Goal: Task Accomplishment & Management: Complete application form

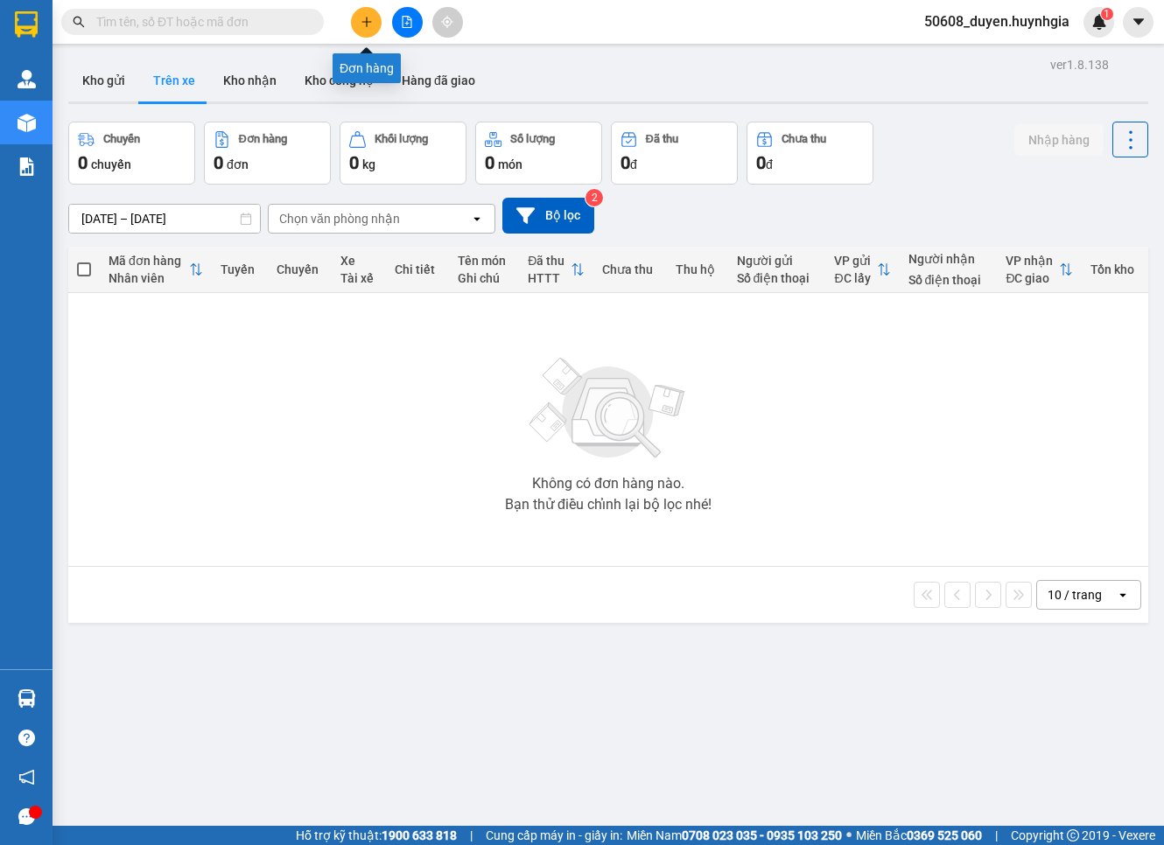
click at [370, 27] on icon "plus" at bounding box center [367, 22] width 12 height 12
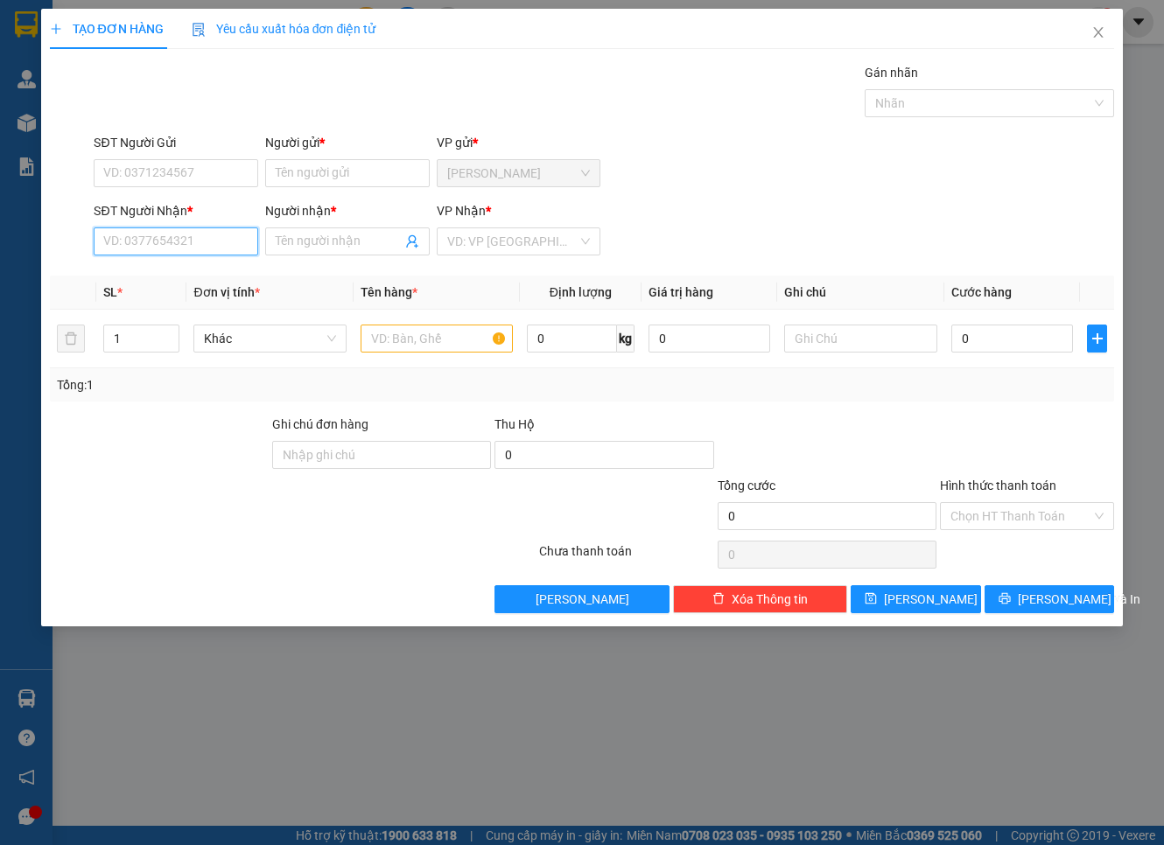
click at [214, 234] on input "SĐT Người Nhận *" at bounding box center [176, 242] width 165 height 28
type input "0978883863"
click at [350, 243] on input "Người nhận *" at bounding box center [339, 241] width 126 height 19
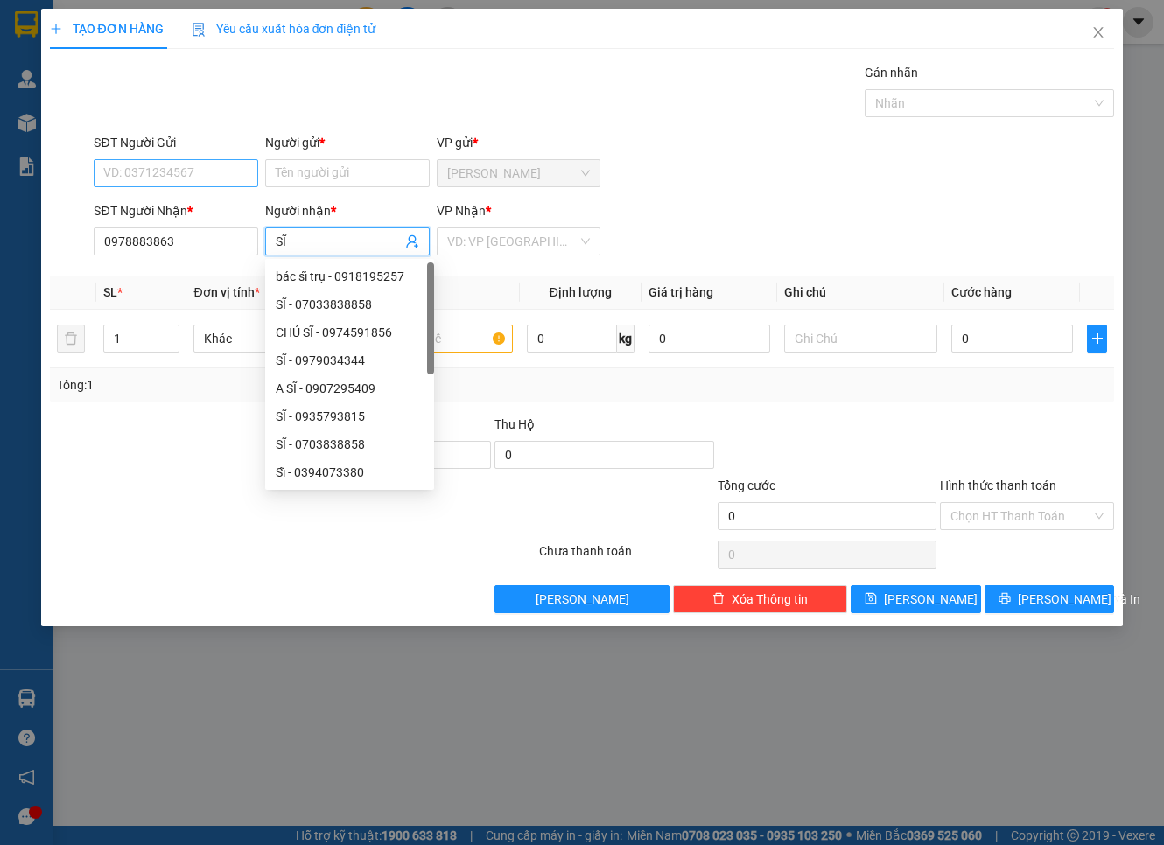
type input "SĨ"
click at [216, 175] on input "SĐT Người Gửi" at bounding box center [176, 173] width 165 height 28
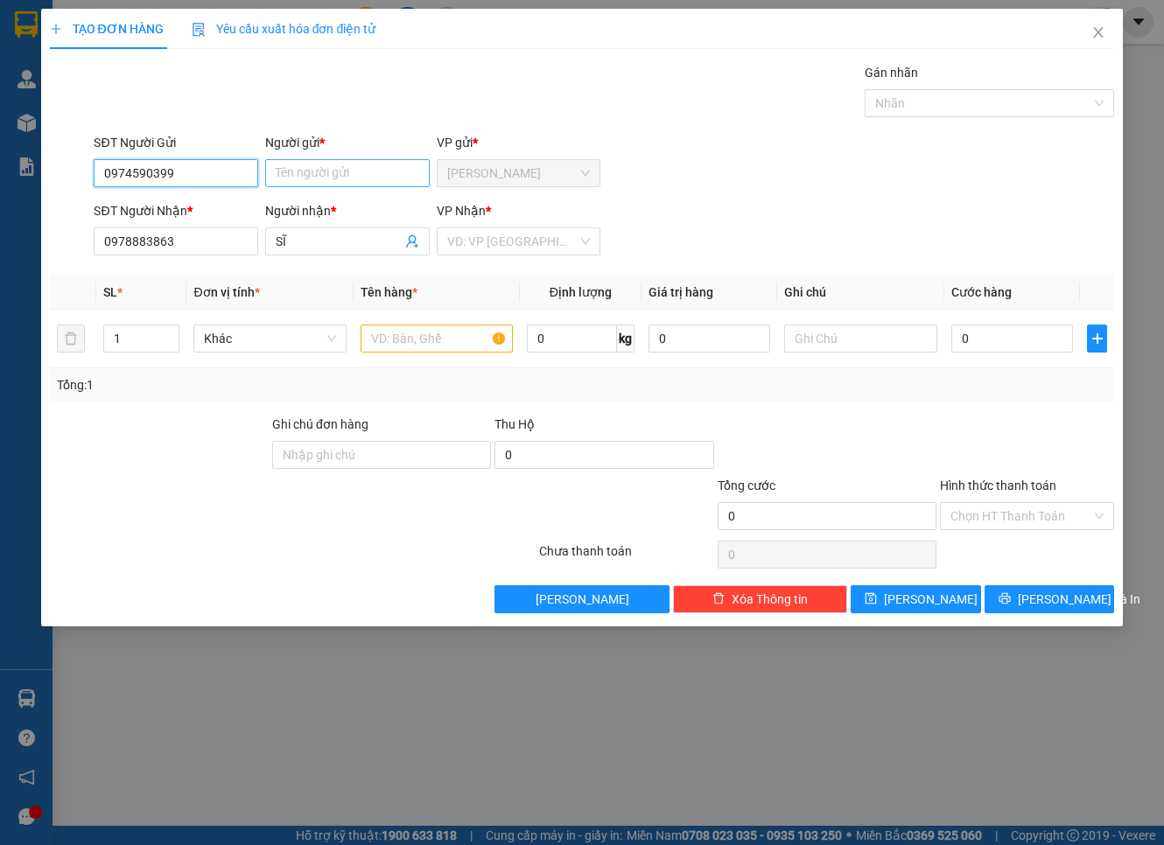
type input "0974590399"
click at [318, 178] on input "Người gửi *" at bounding box center [347, 173] width 165 height 28
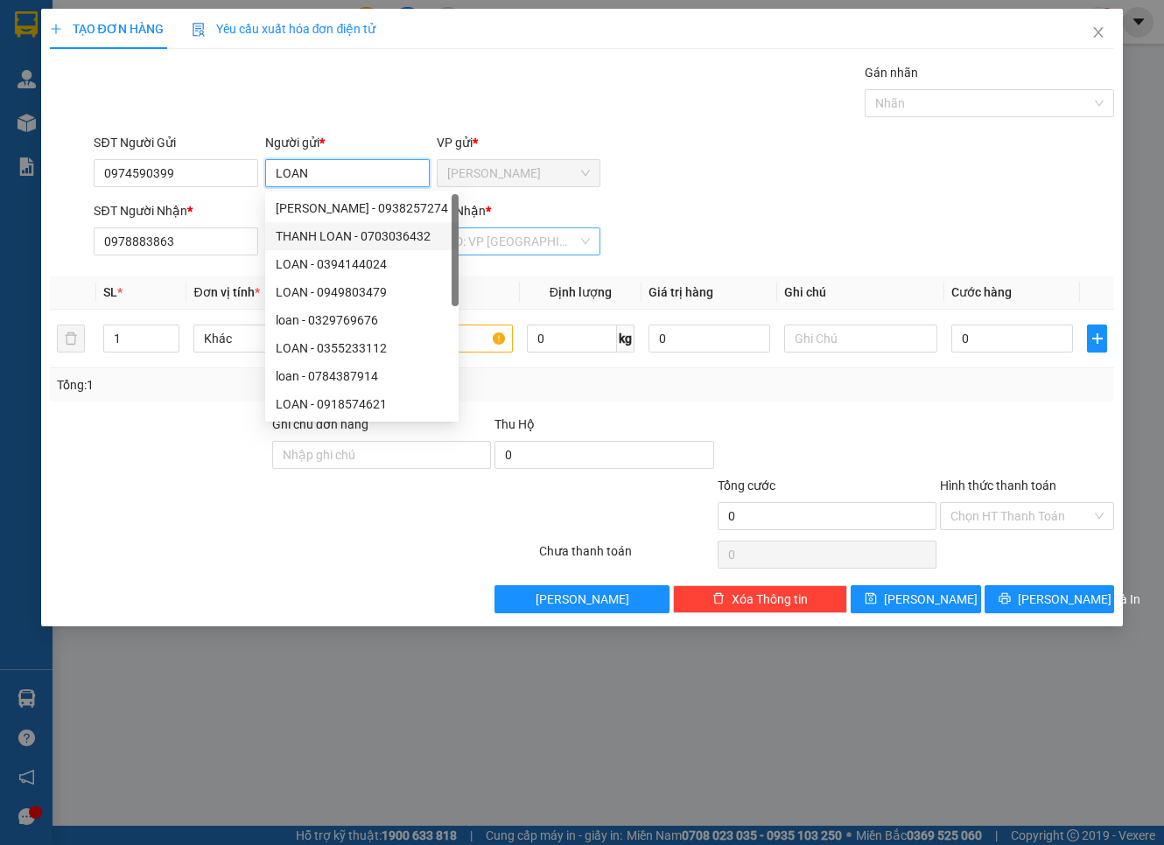
type input "LOAN"
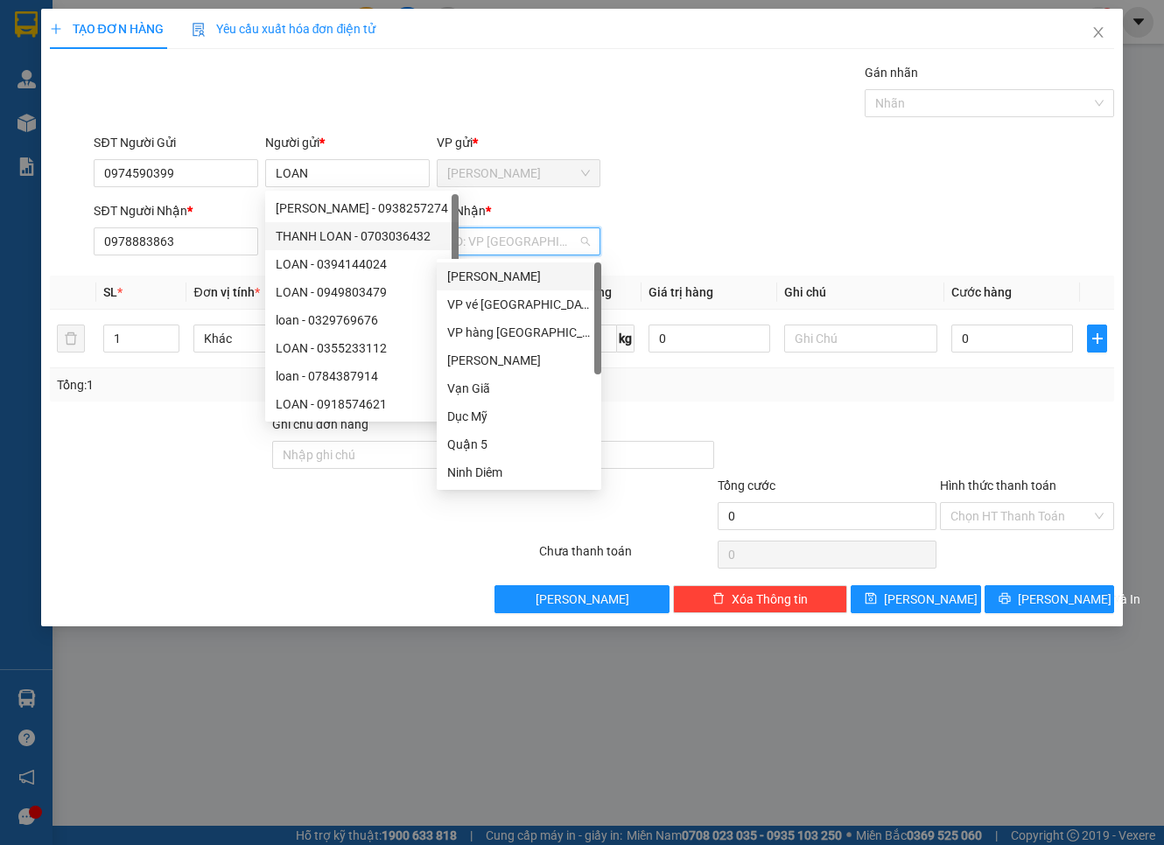
click at [471, 231] on input "search" at bounding box center [512, 241] width 131 height 26
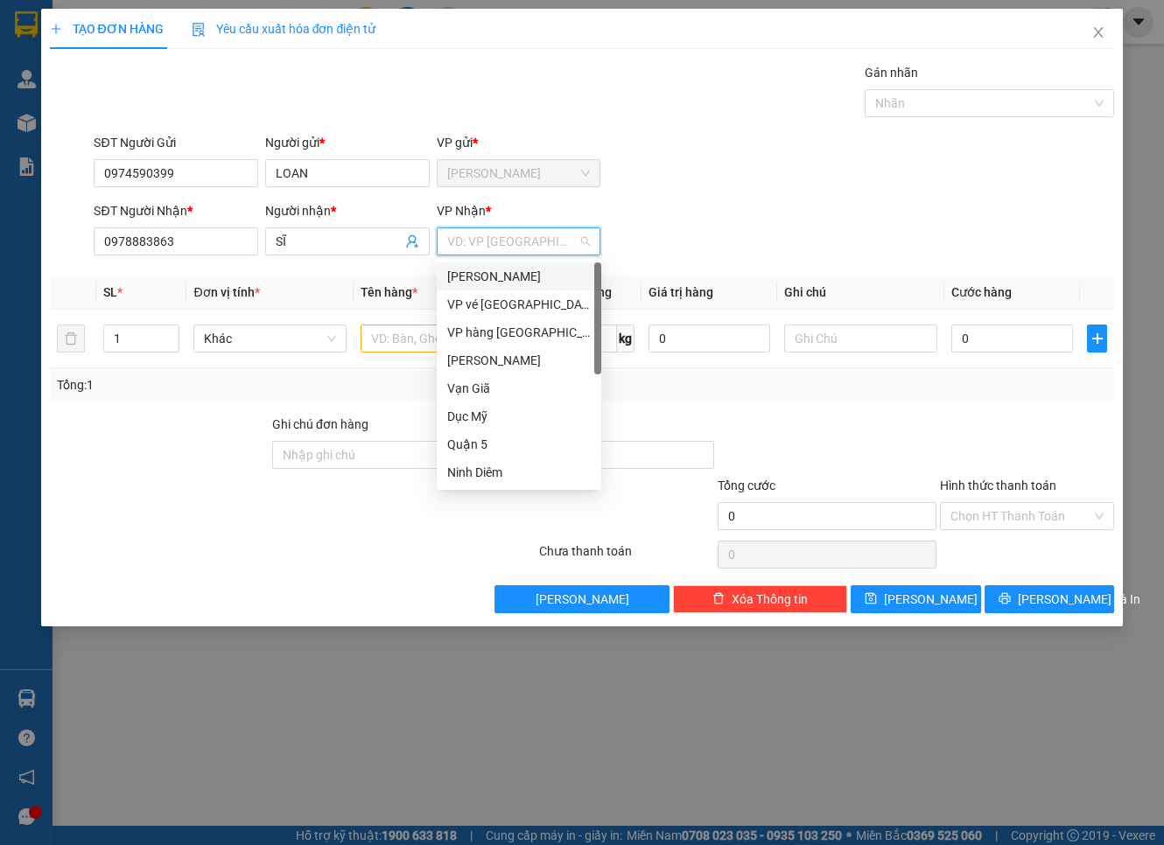
type input "P"
click at [464, 274] on div "Phạm Ngũ Lão" at bounding box center [530, 276] width 167 height 19
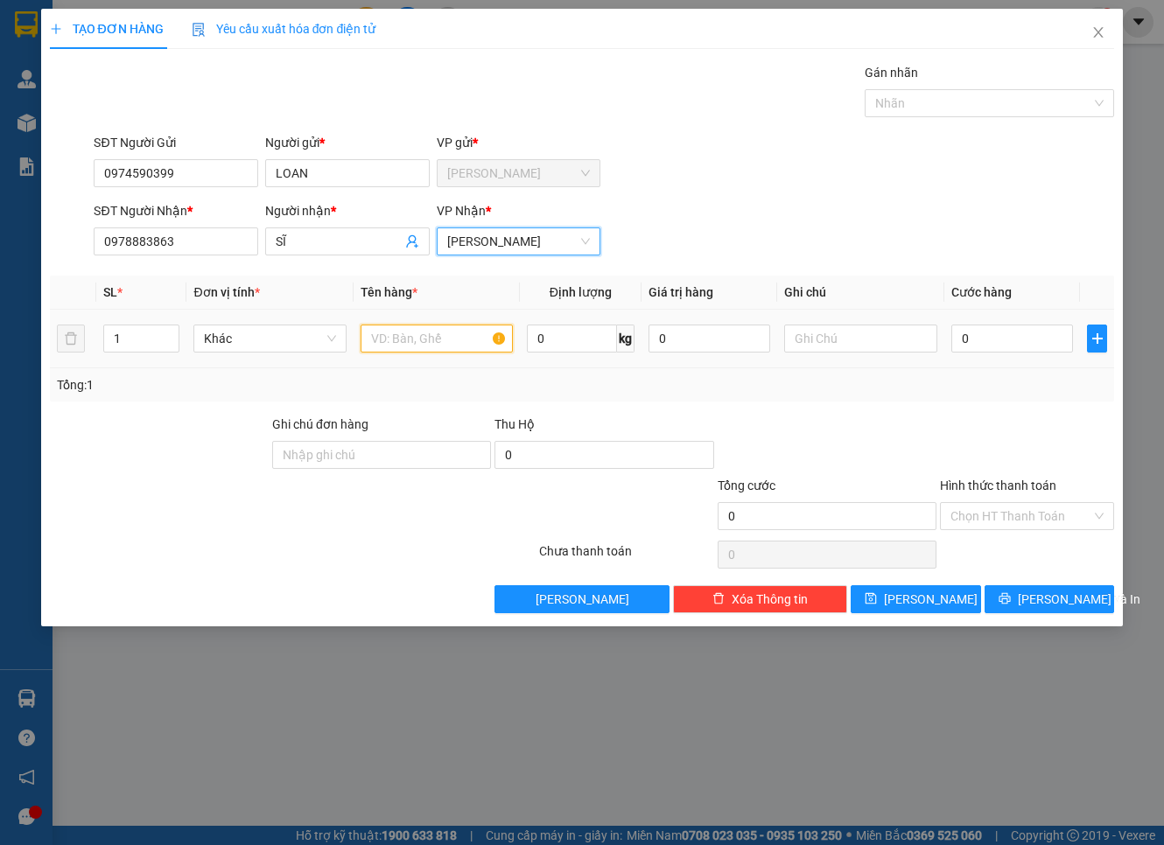
click at [464, 328] on input "text" at bounding box center [437, 339] width 152 height 28
type input "T"
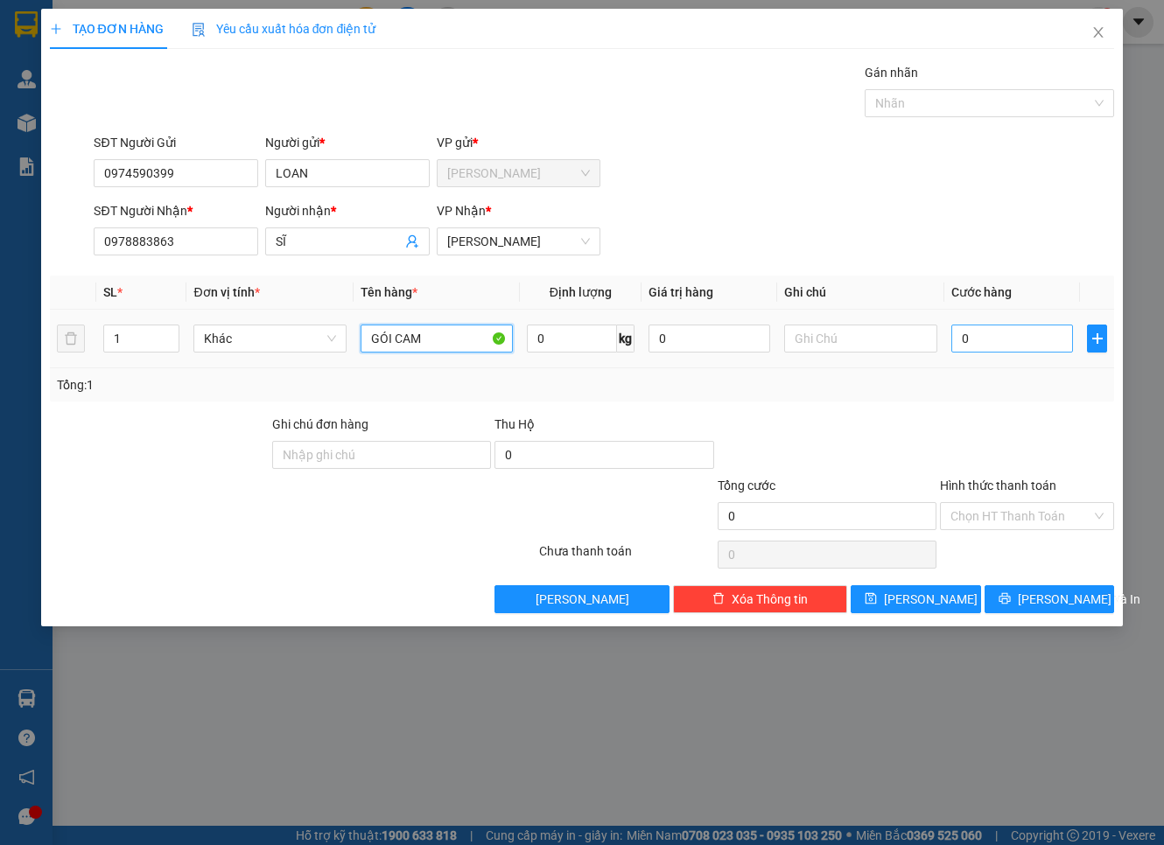
type input "GÓI CAM"
click at [1034, 341] on input "0" at bounding box center [1012, 339] width 123 height 28
type input "2"
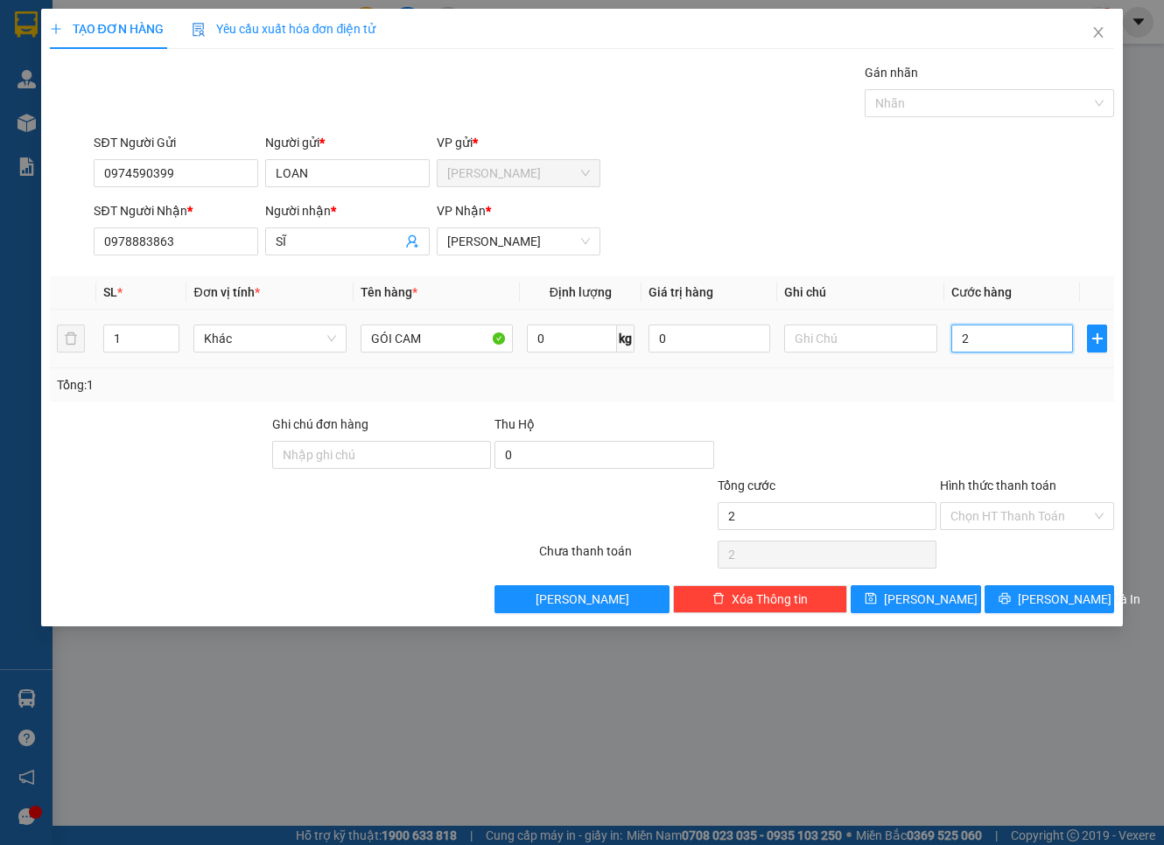
type input "20"
type input "20.000"
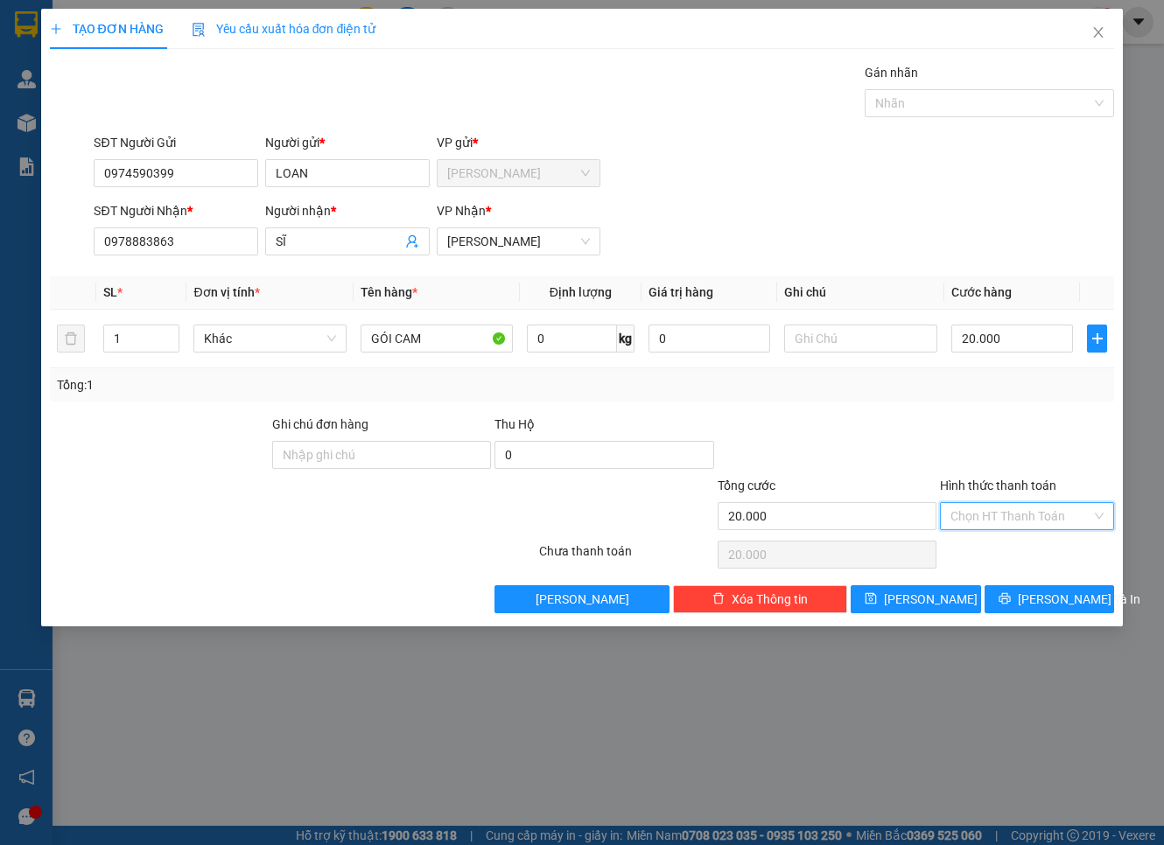
click at [989, 515] on input "Hình thức thanh toán" at bounding box center [1020, 516] width 141 height 26
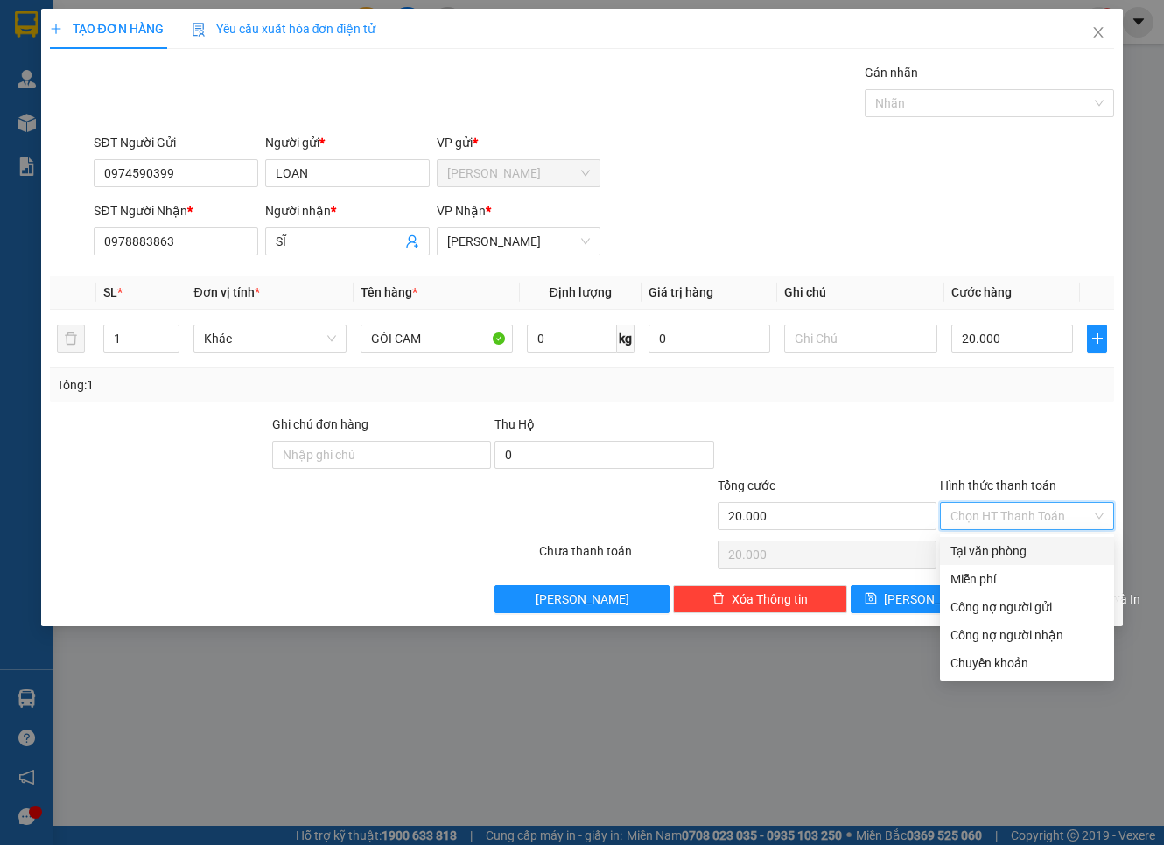
click at [990, 545] on div "Tại văn phòng" at bounding box center [1026, 551] width 153 height 19
type input "0"
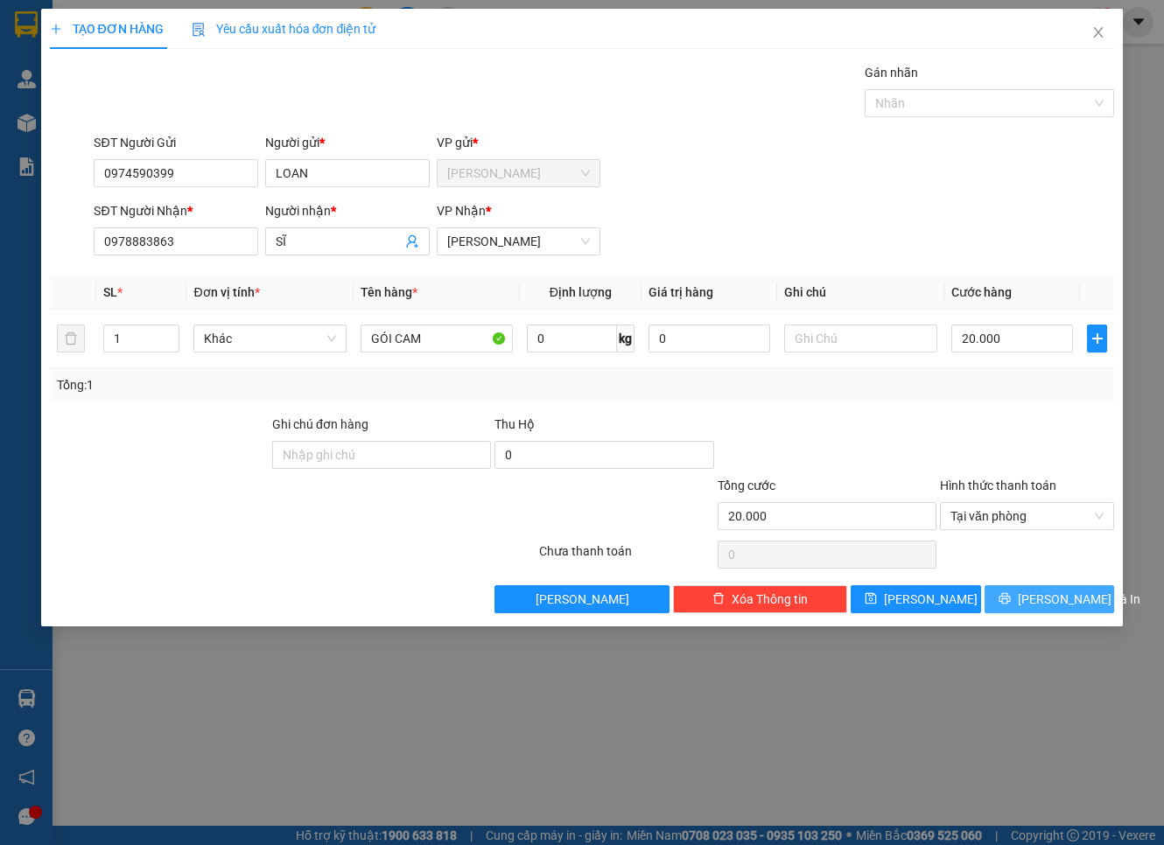
click at [1034, 590] on span "Lưu và In" at bounding box center [1079, 599] width 123 height 19
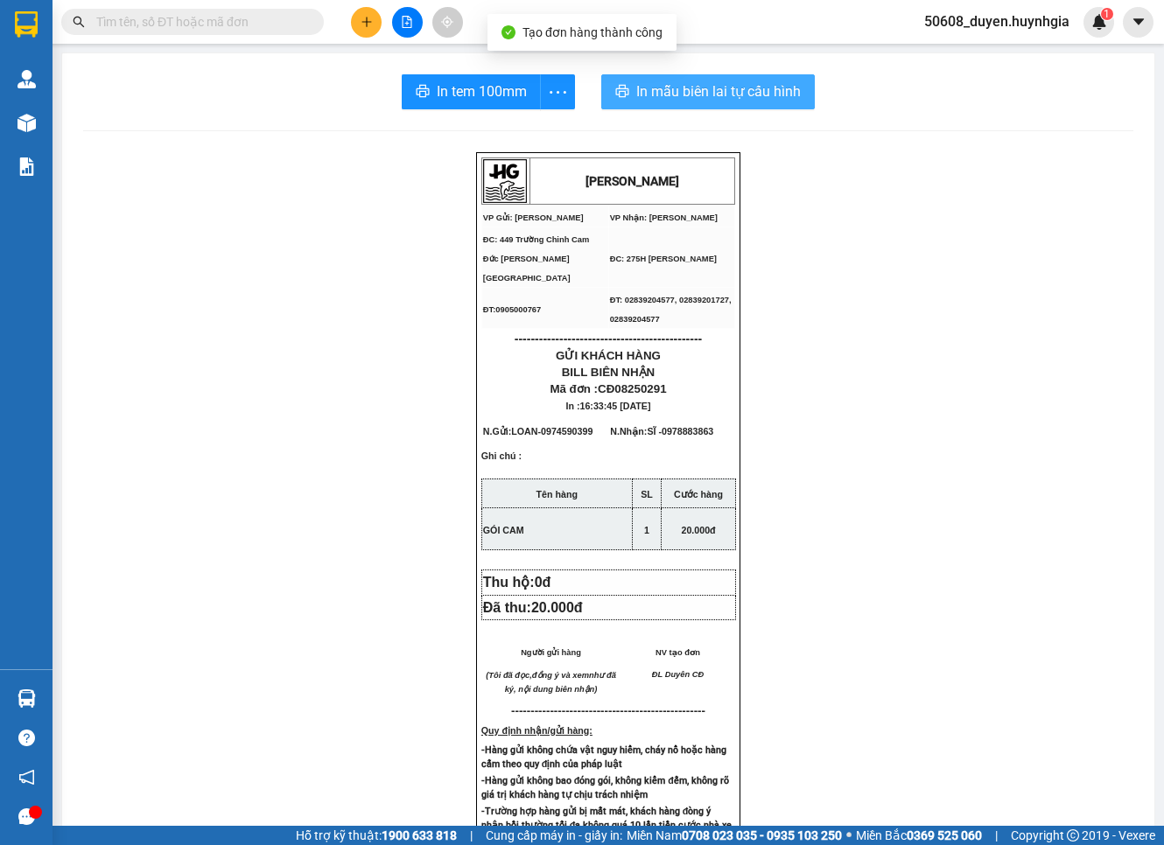
click at [642, 94] on span "In mẫu biên lai tự cấu hình" at bounding box center [718, 92] width 165 height 22
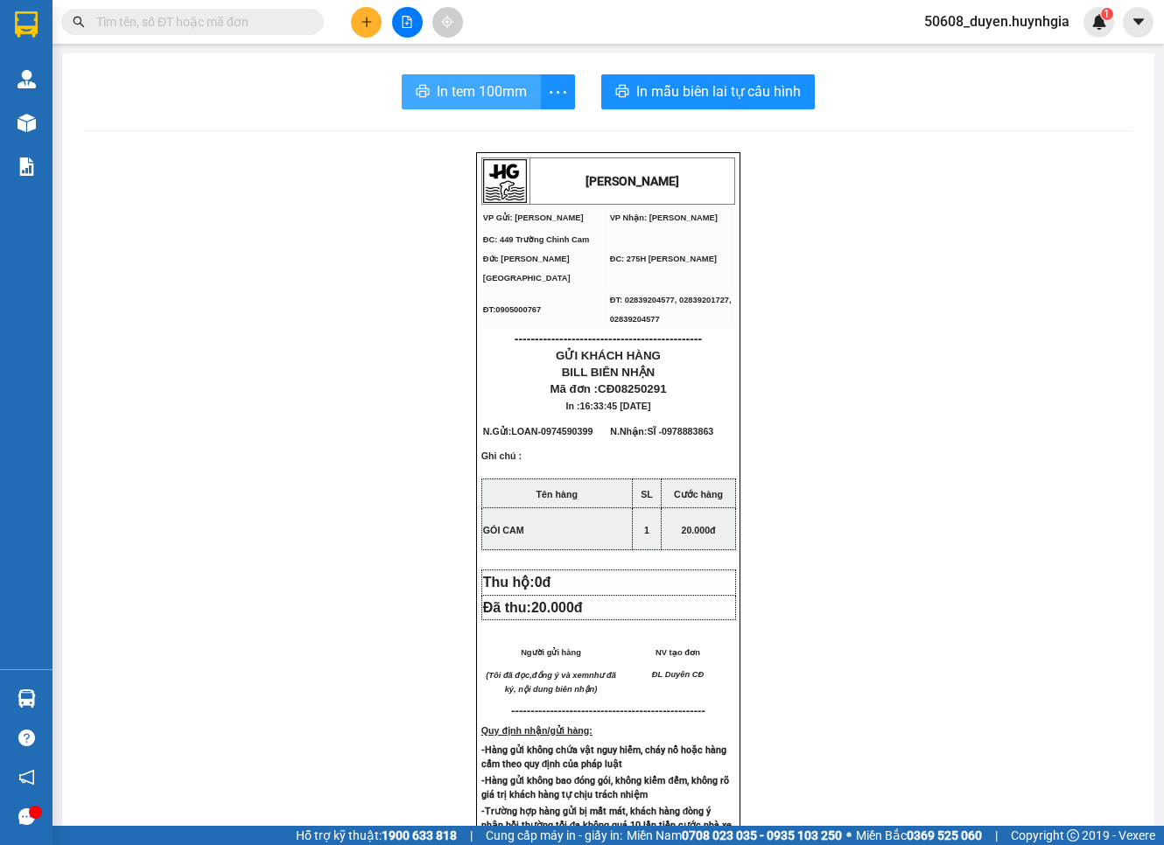
click at [468, 83] on span "In tem 100mm" at bounding box center [482, 92] width 90 height 22
click at [361, 19] on icon "plus" at bounding box center [367, 22] width 12 height 12
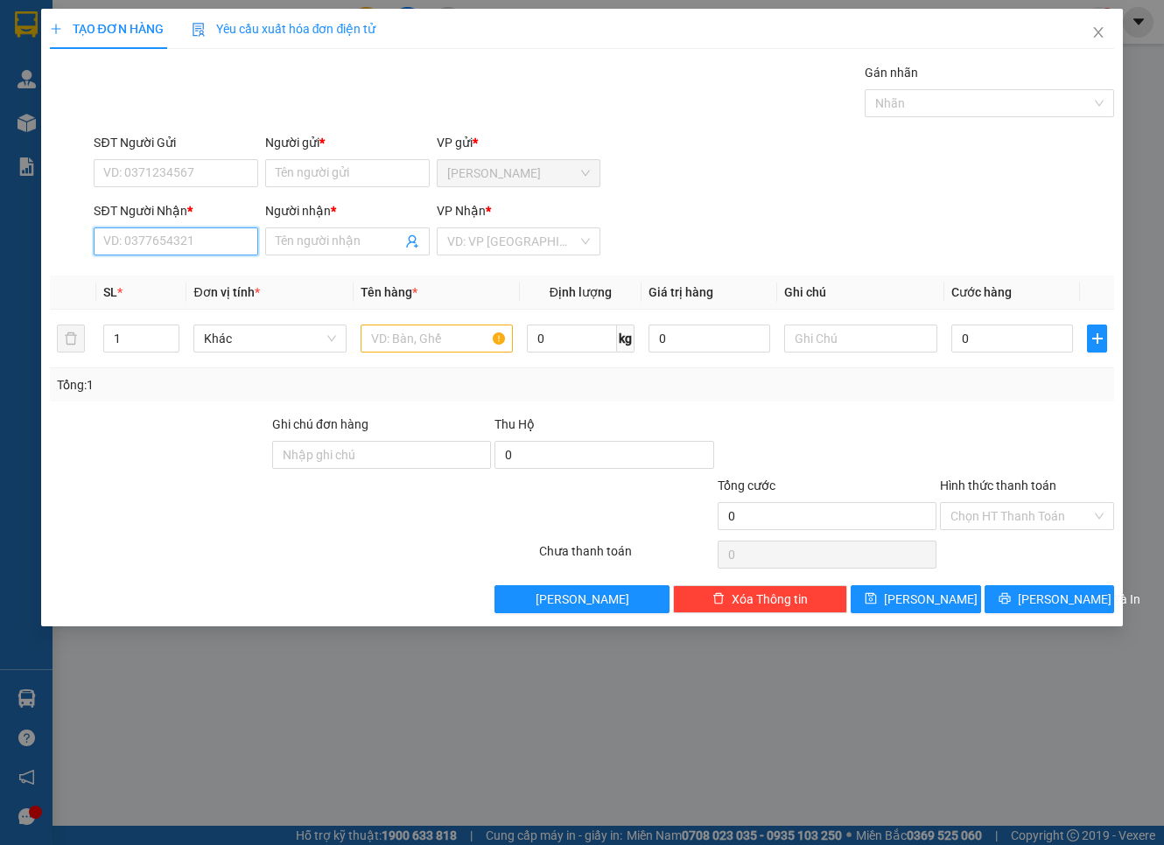
click at [228, 249] on input "SĐT Người Nhận *" at bounding box center [176, 242] width 165 height 28
type input "0396363510"
click at [208, 264] on div "0396363510 - HUY" at bounding box center [176, 277] width 165 height 28
type input "HUY"
type input "0396363510"
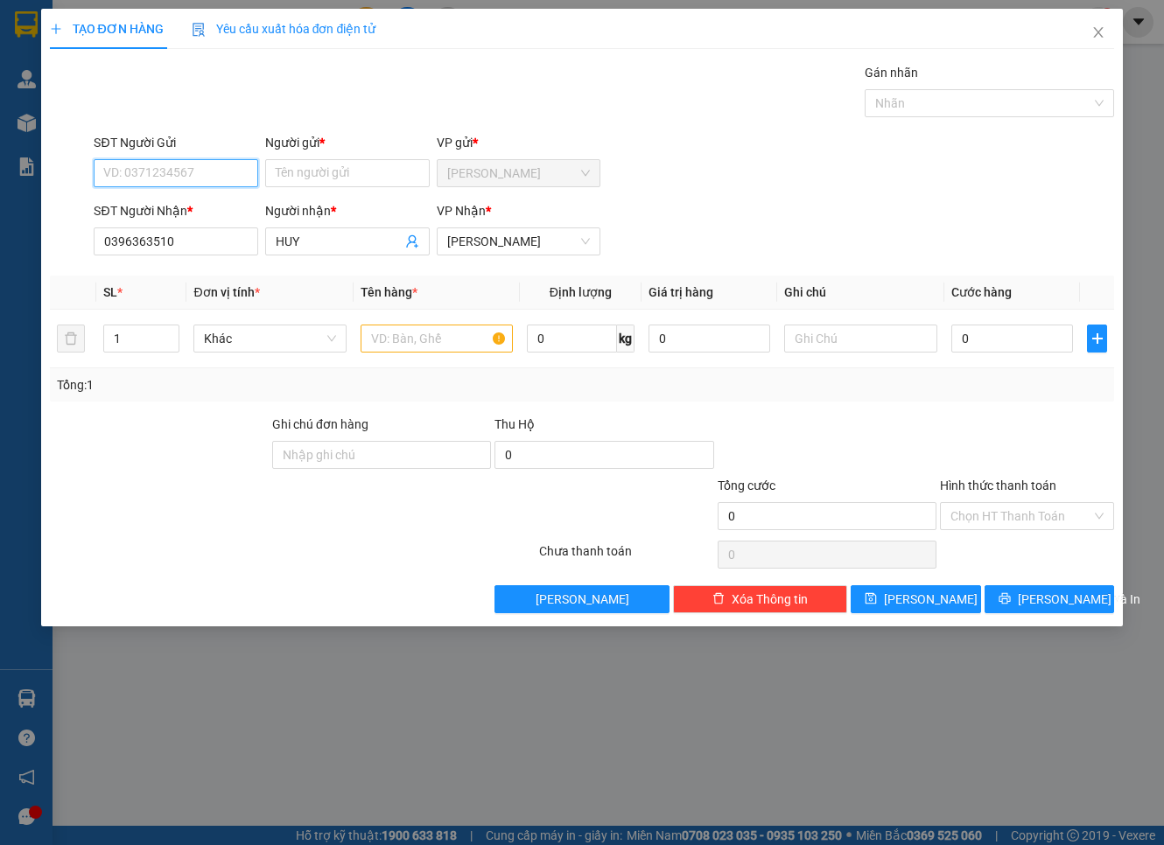
click at [231, 182] on input "SĐT Người Gửi" at bounding box center [176, 173] width 165 height 28
click at [212, 200] on div "0974771604 - DƯ" at bounding box center [176, 208] width 144 height 19
type input "0974771604"
type input "DƯ"
click at [457, 342] on input "text" at bounding box center [437, 339] width 152 height 28
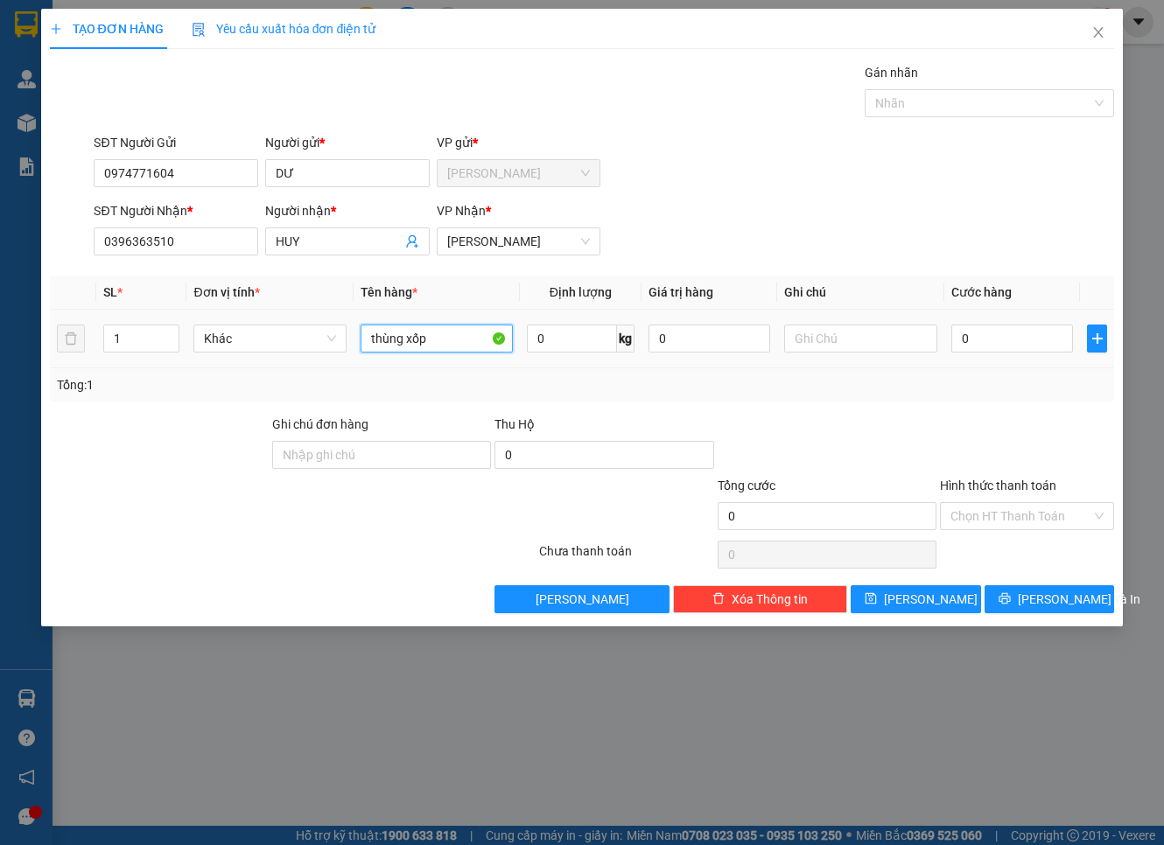
drag, startPoint x: 424, startPoint y: 340, endPoint x: 325, endPoint y: 353, distance: 99.8
click at [325, 353] on tr "1 Khác thùng xốp 0 kg 0 0" at bounding box center [582, 339] width 1065 height 59
type input "THÙNG XỐP"
click at [1040, 333] on input "0" at bounding box center [1012, 339] width 123 height 28
type input "7"
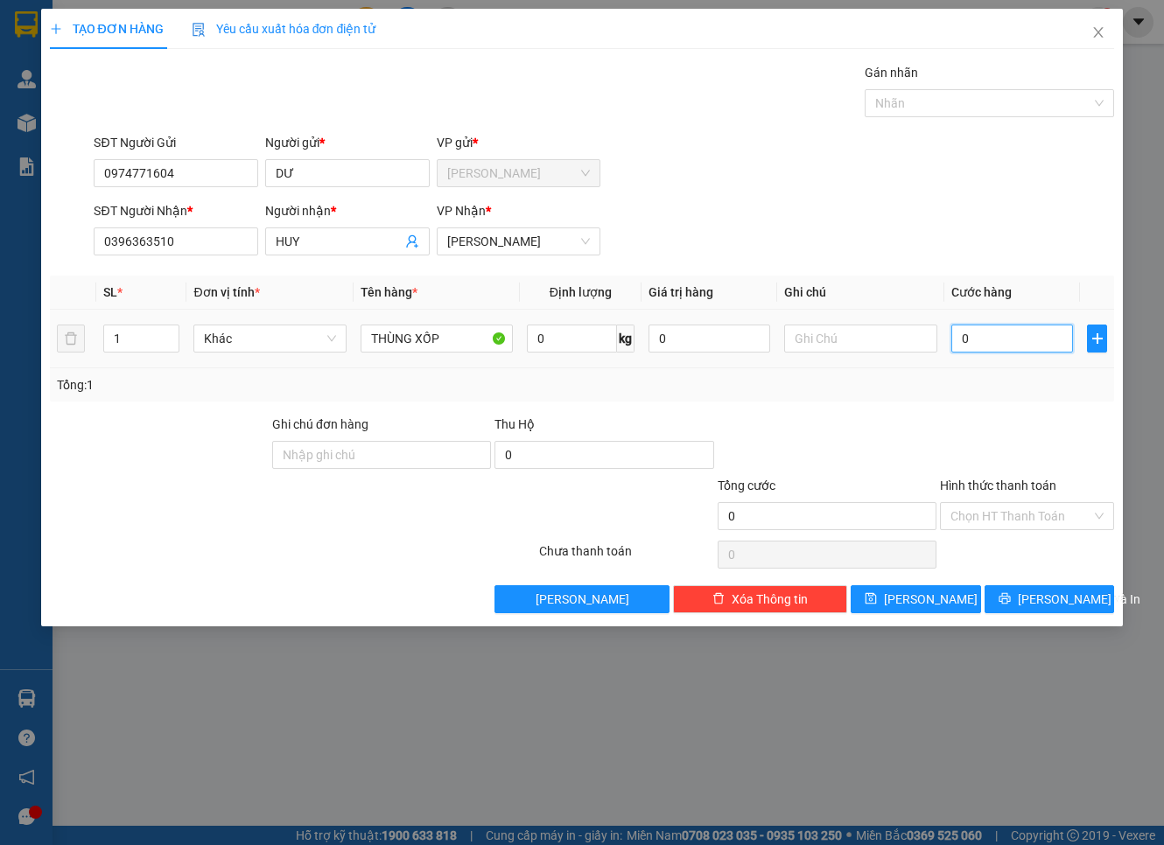
type input "7"
type input "70"
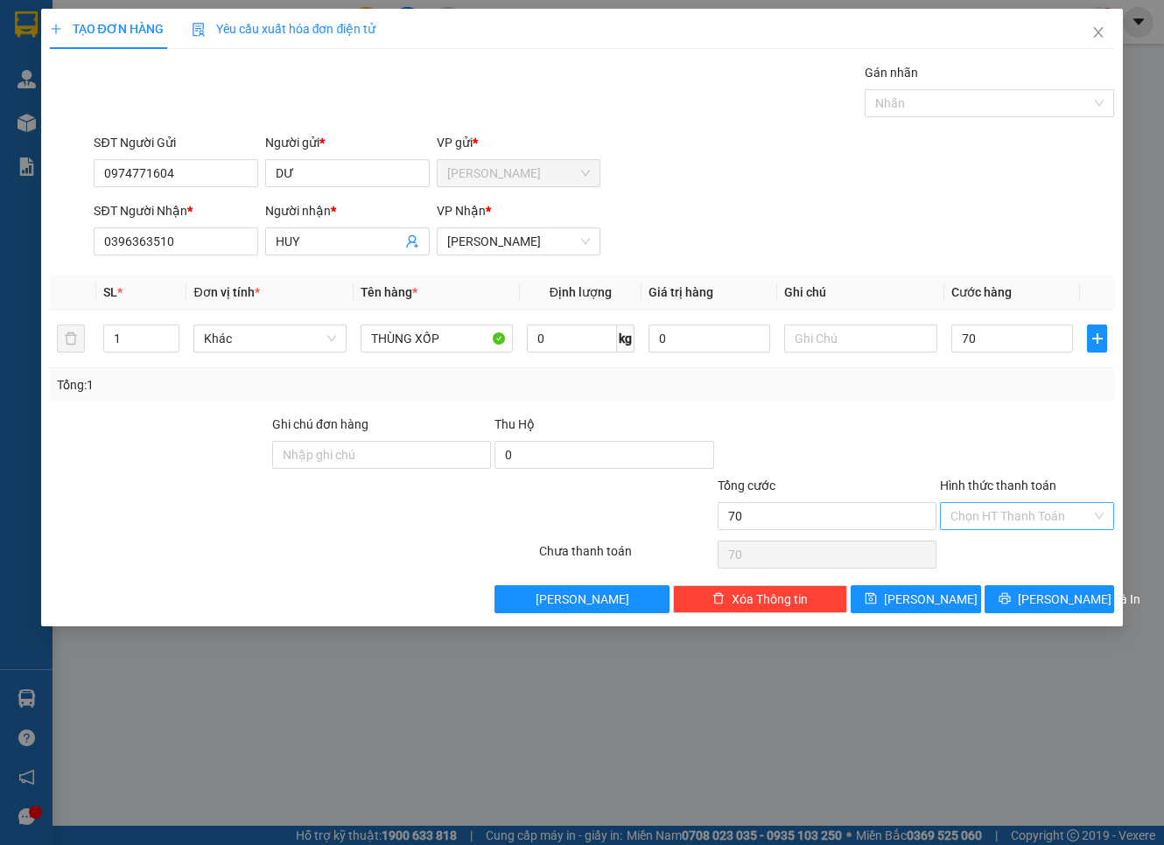
type input "70.000"
click at [1047, 510] on input "Hình thức thanh toán" at bounding box center [1020, 516] width 141 height 26
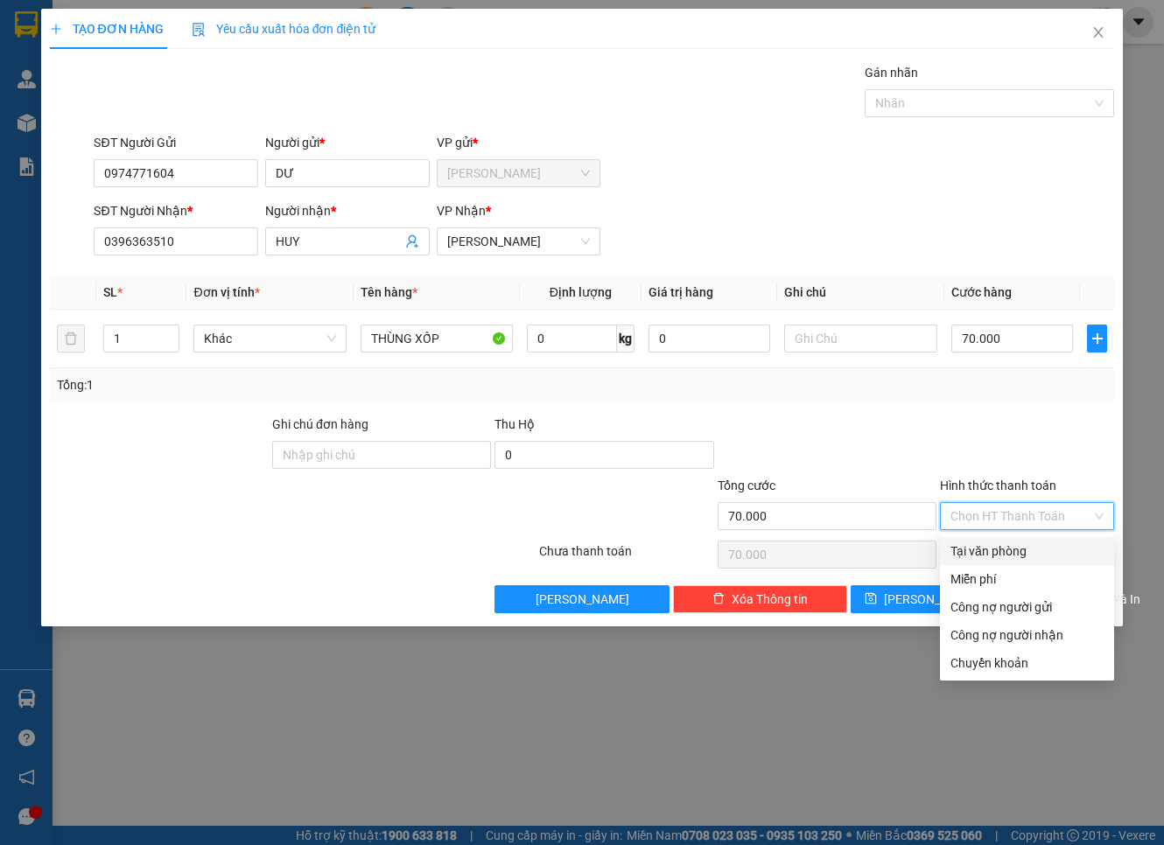
click at [1044, 554] on div "Tại văn phòng" at bounding box center [1026, 551] width 153 height 19
type input "0"
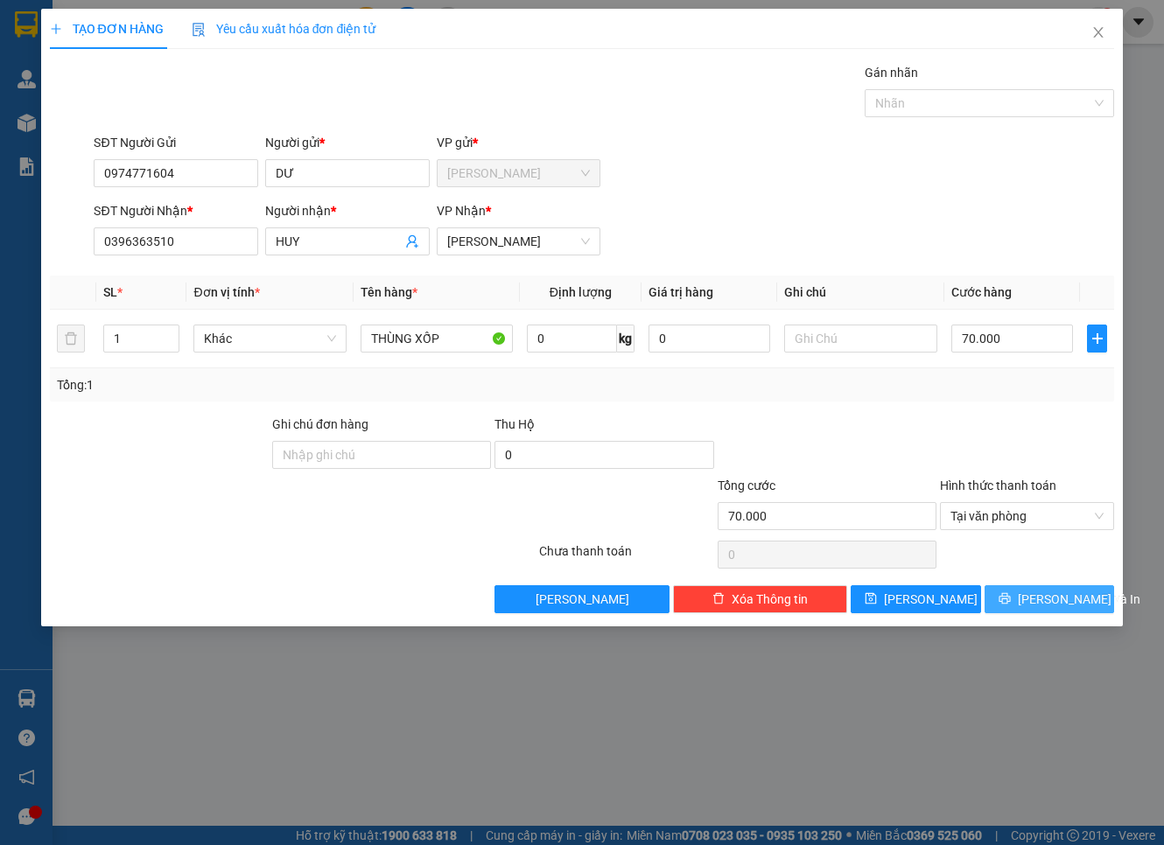
click at [1048, 595] on span "Lưu và In" at bounding box center [1079, 599] width 123 height 19
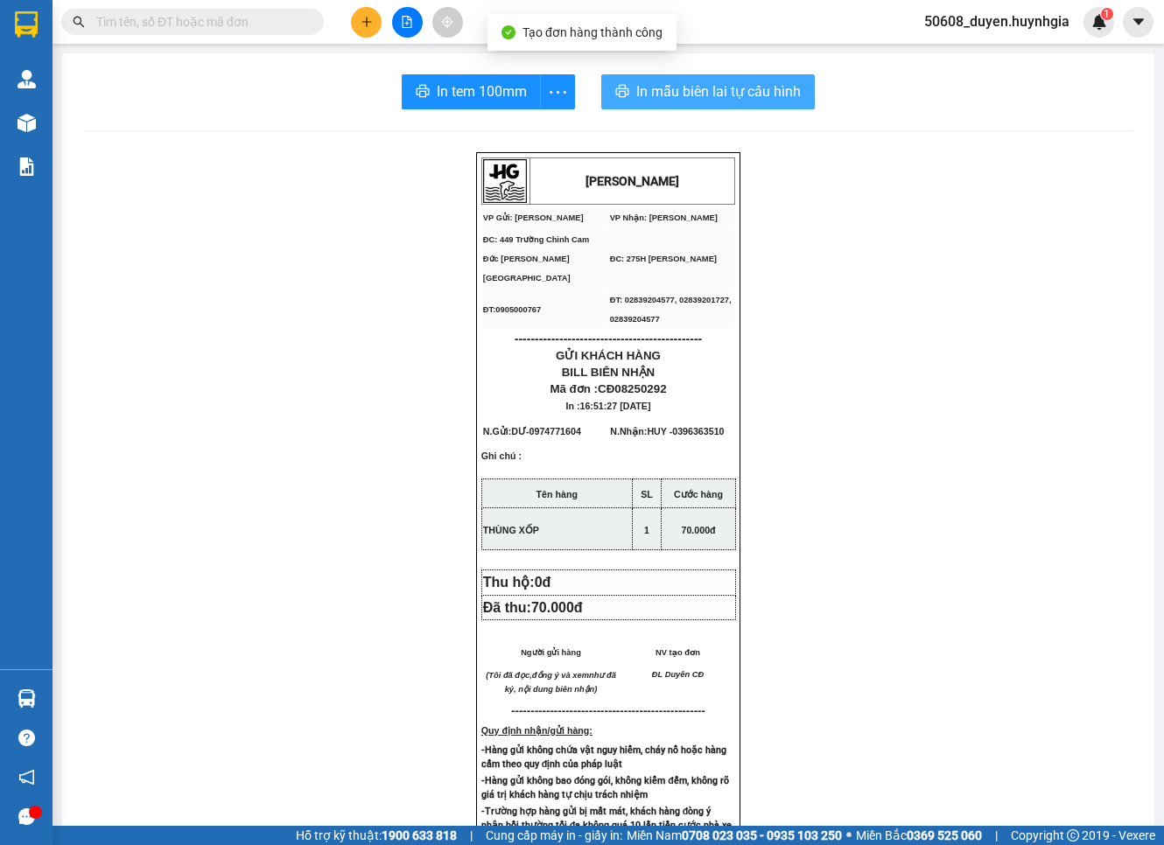
click at [649, 88] on span "In mẫu biên lai tự cấu hình" at bounding box center [718, 92] width 165 height 22
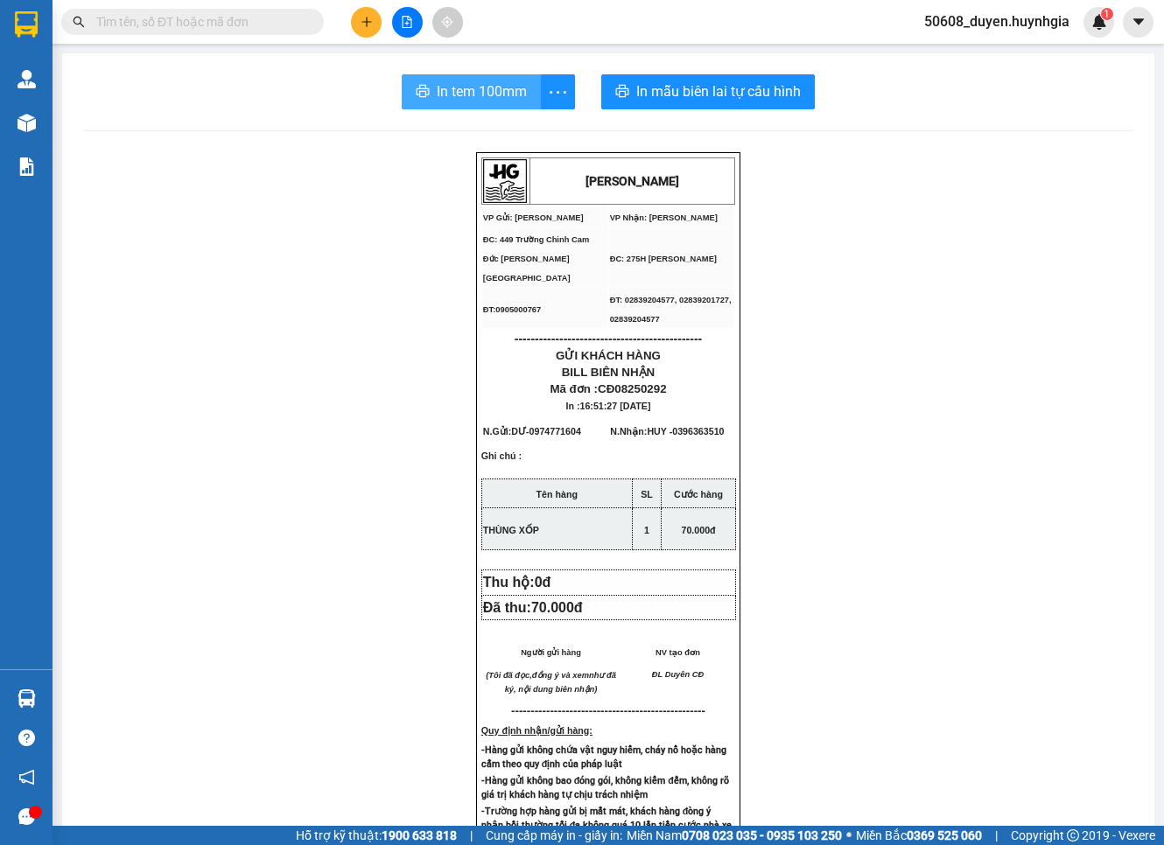
click at [417, 85] on icon "printer" at bounding box center [423, 91] width 14 height 14
click at [378, 32] on div at bounding box center [406, 22] width 131 height 31
click at [365, 21] on icon "plus" at bounding box center [366, 21] width 10 height 1
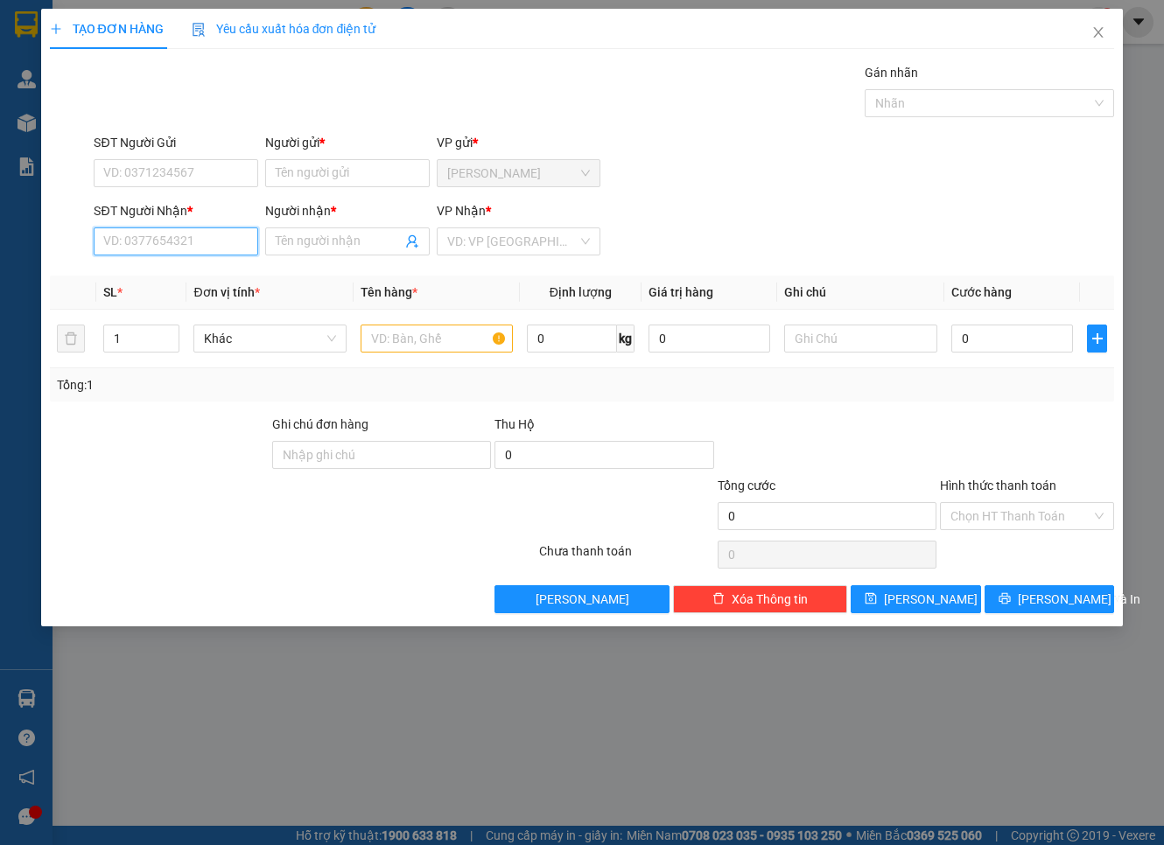
click at [217, 233] on input "SĐT Người Nhận *" at bounding box center [176, 242] width 165 height 28
paste input "090 2777975"
click at [345, 238] on input "Người nhận *" at bounding box center [339, 241] width 126 height 19
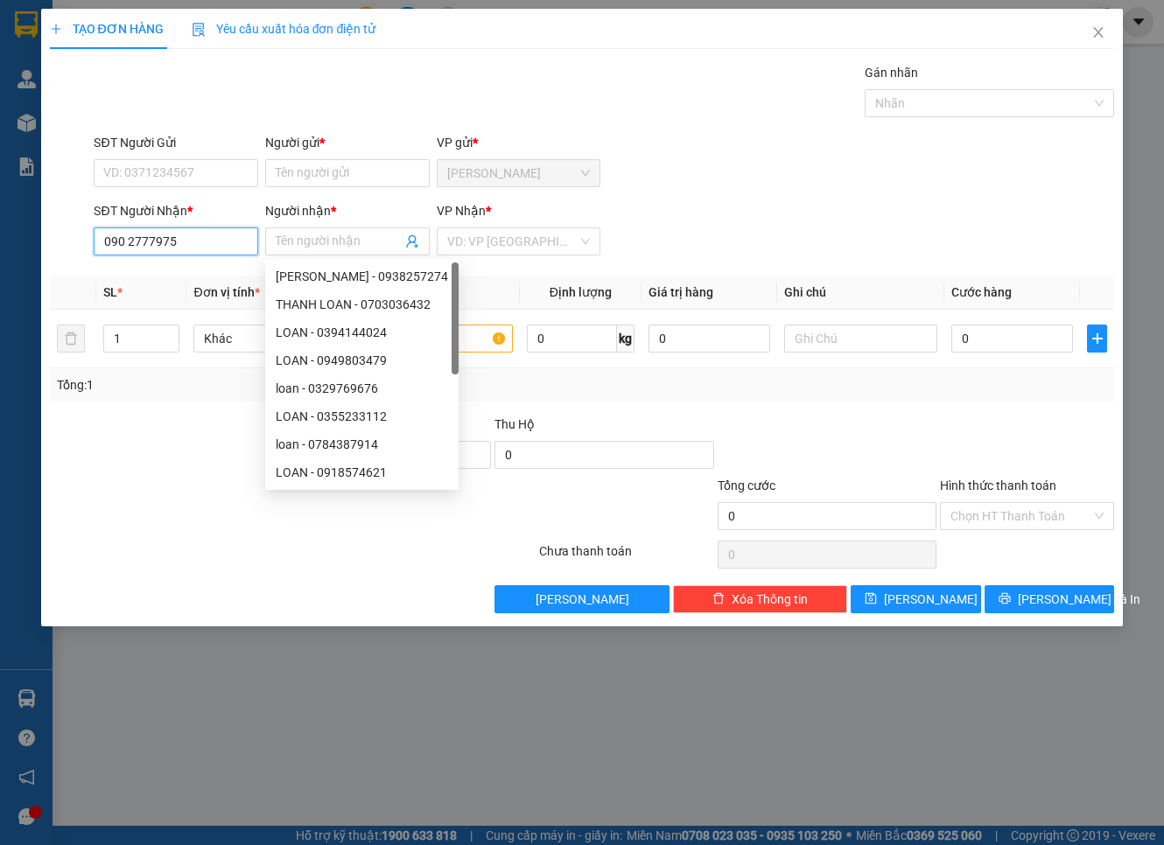
click at [131, 246] on input "090 2777975" at bounding box center [176, 242] width 165 height 28
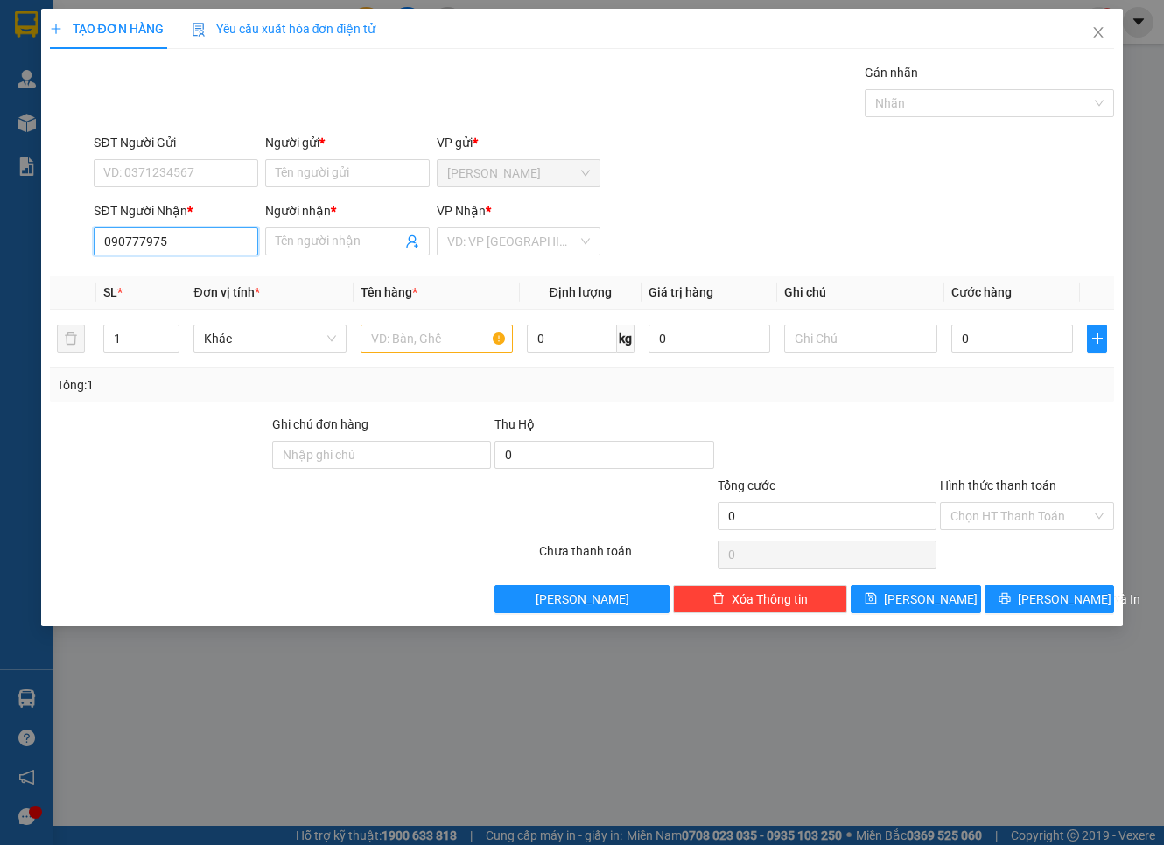
type input "0902777975"
click at [170, 270] on div "0902777975 - PHONG" at bounding box center [176, 276] width 144 height 19
type input "PHONG"
type input "0902777975"
click at [201, 177] on input "SĐT Người Gửi" at bounding box center [176, 173] width 165 height 28
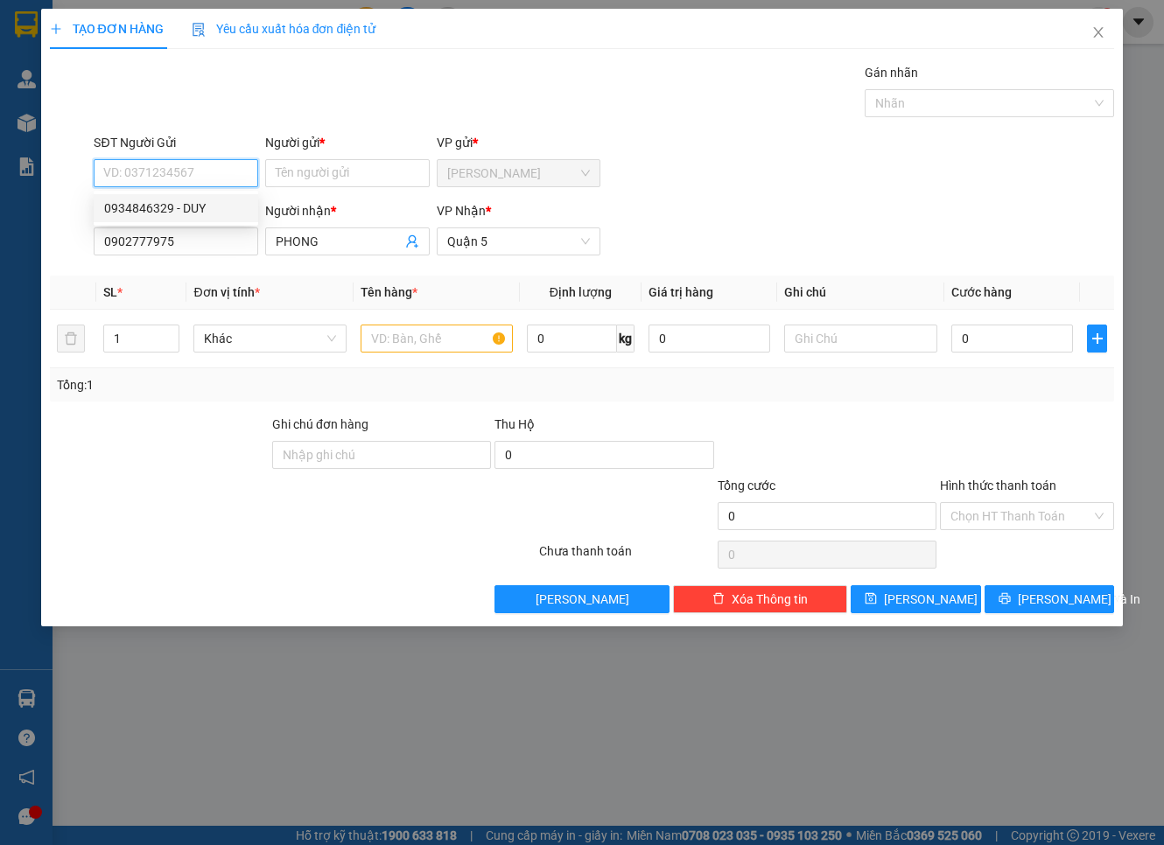
click at [176, 207] on div "0934846329 - DUY" at bounding box center [176, 208] width 144 height 19
type input "0934846329"
type input "DUY"
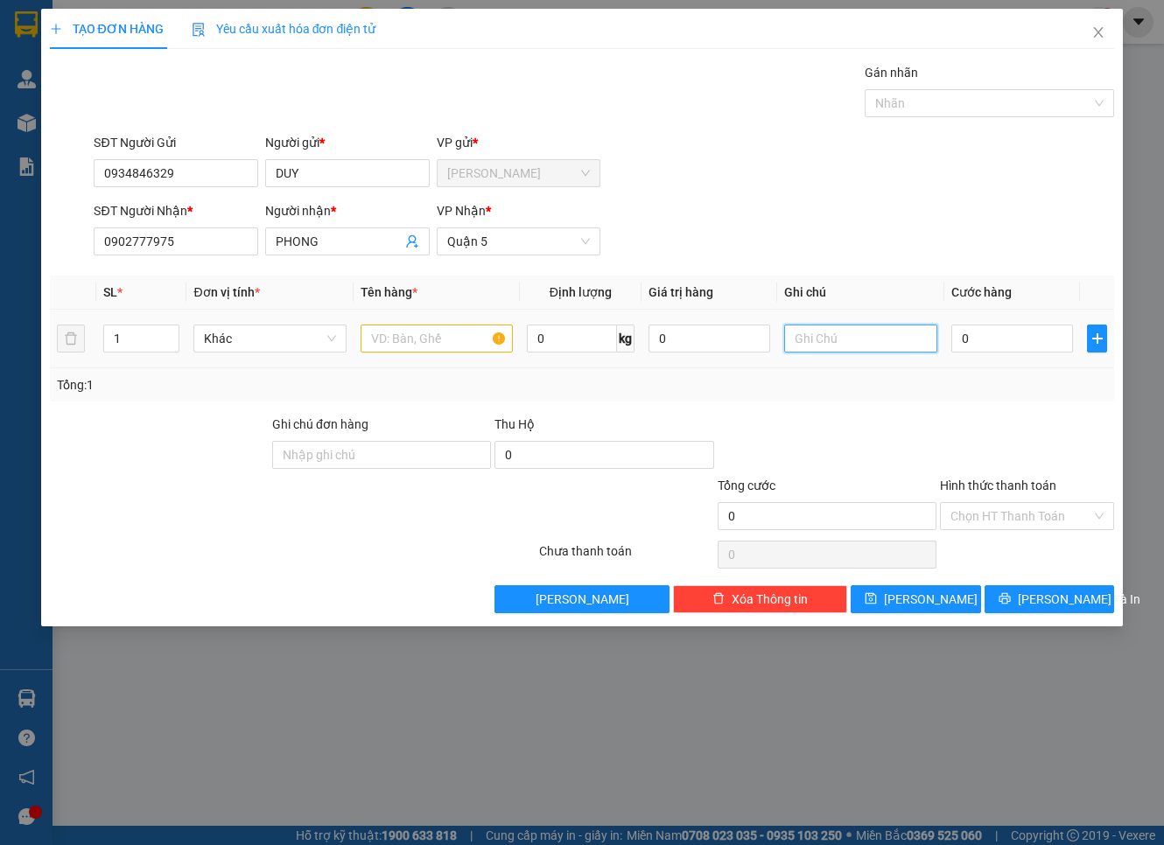
click at [889, 347] on input "text" at bounding box center [860, 339] width 152 height 28
paste input "919 Ba Đình, p.10,q.8"
type input "919 Ba Đình, p.10,q.8"
click at [1000, 334] on input "0" at bounding box center [1012, 339] width 123 height 28
type input "3"
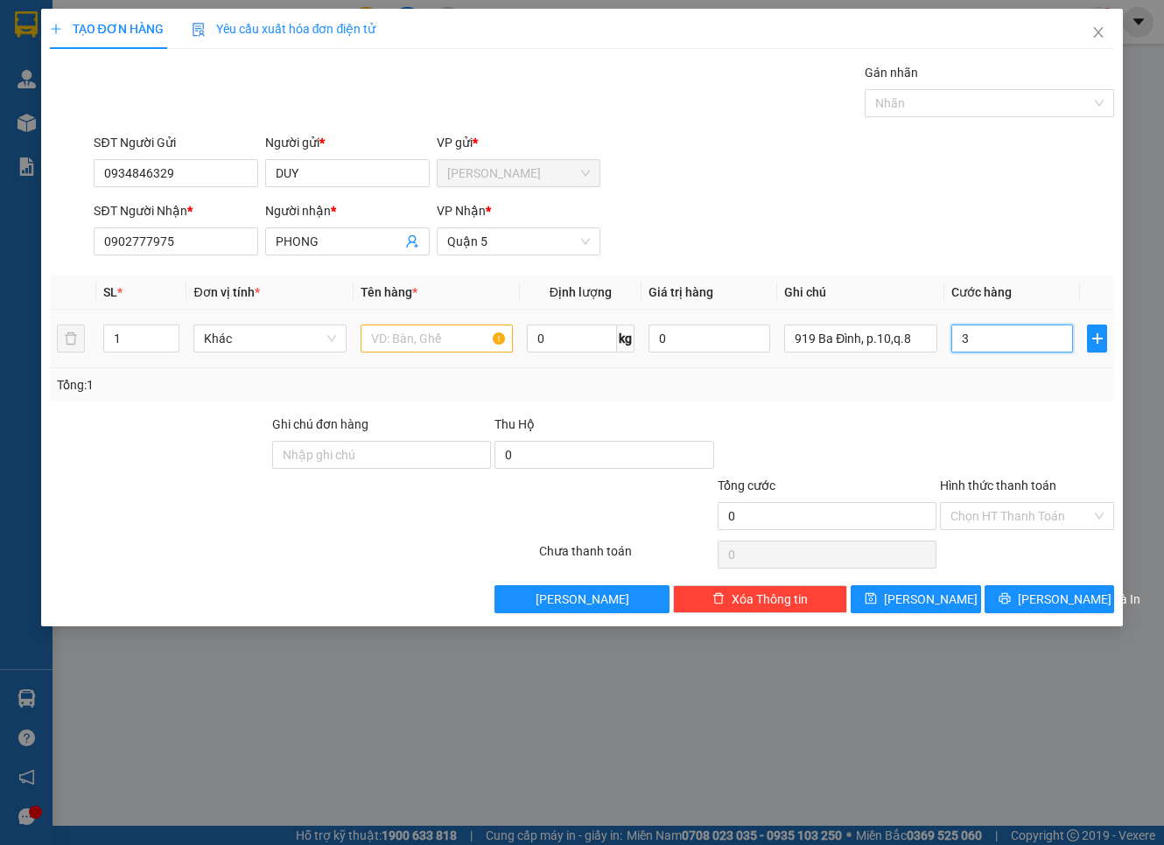
type input "3"
type input "30"
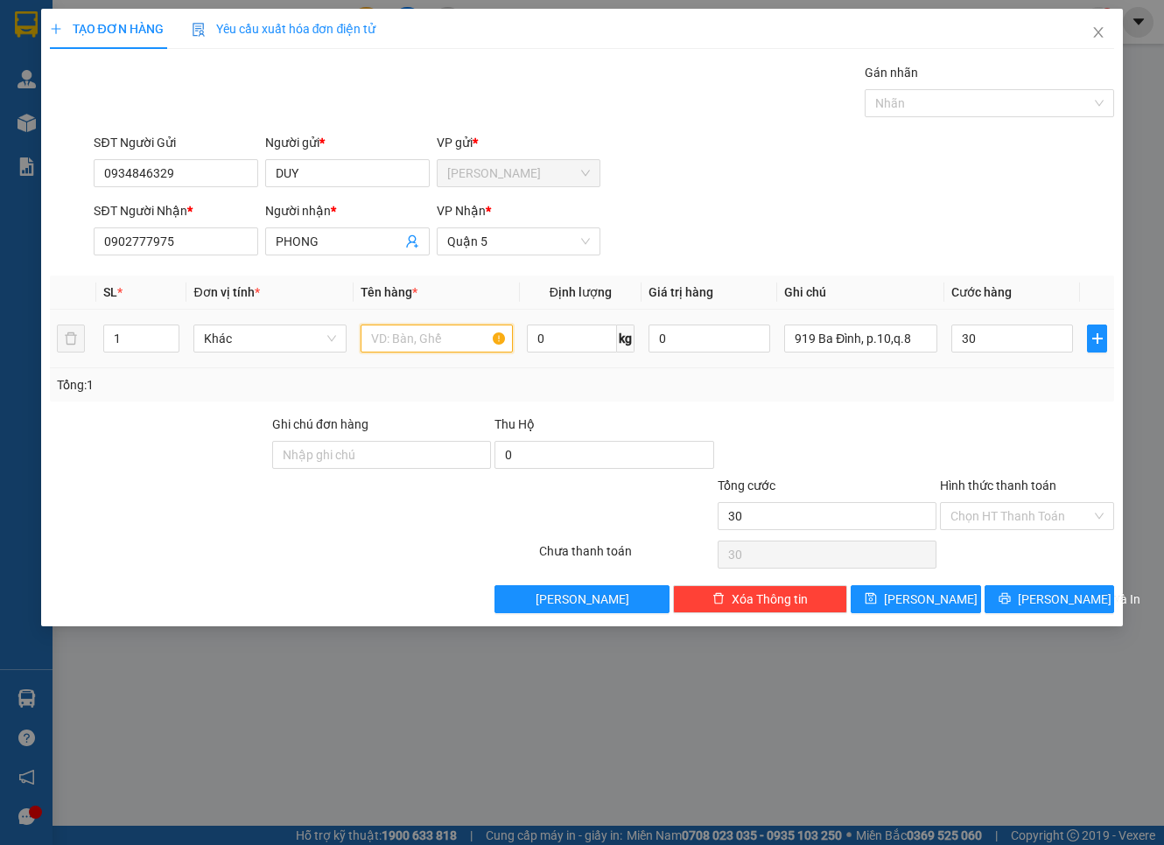
type input "30.000"
click at [431, 347] on input "text" at bounding box center [437, 339] width 152 height 28
type input "THÙNG XỐP"
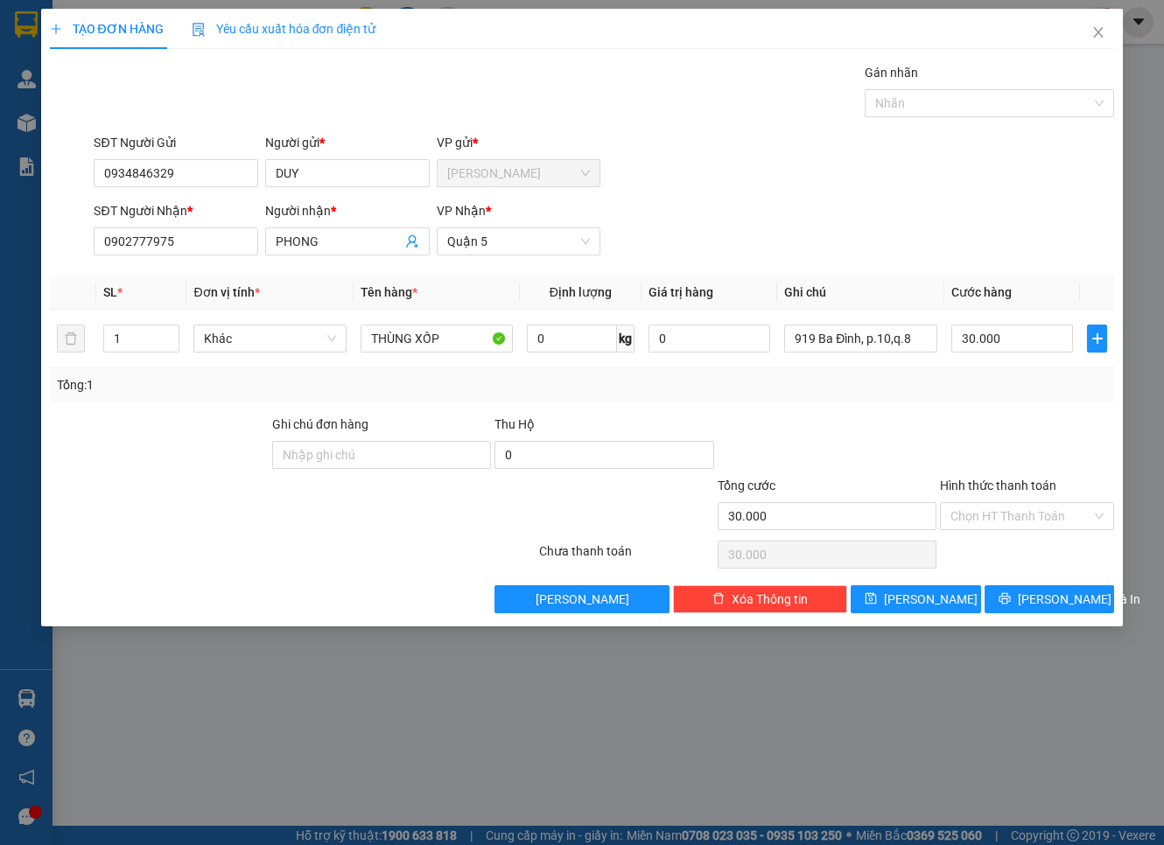
click at [686, 153] on div "SĐT Người Gửi 0934846329 Người gửi * DUY VP gửi * Cam Đức" at bounding box center [603, 163] width 1027 height 61
click at [971, 520] on input "Hình thức thanh toán" at bounding box center [1020, 516] width 141 height 26
click at [1019, 334] on input "30.000" at bounding box center [1012, 339] width 123 height 28
type input "8"
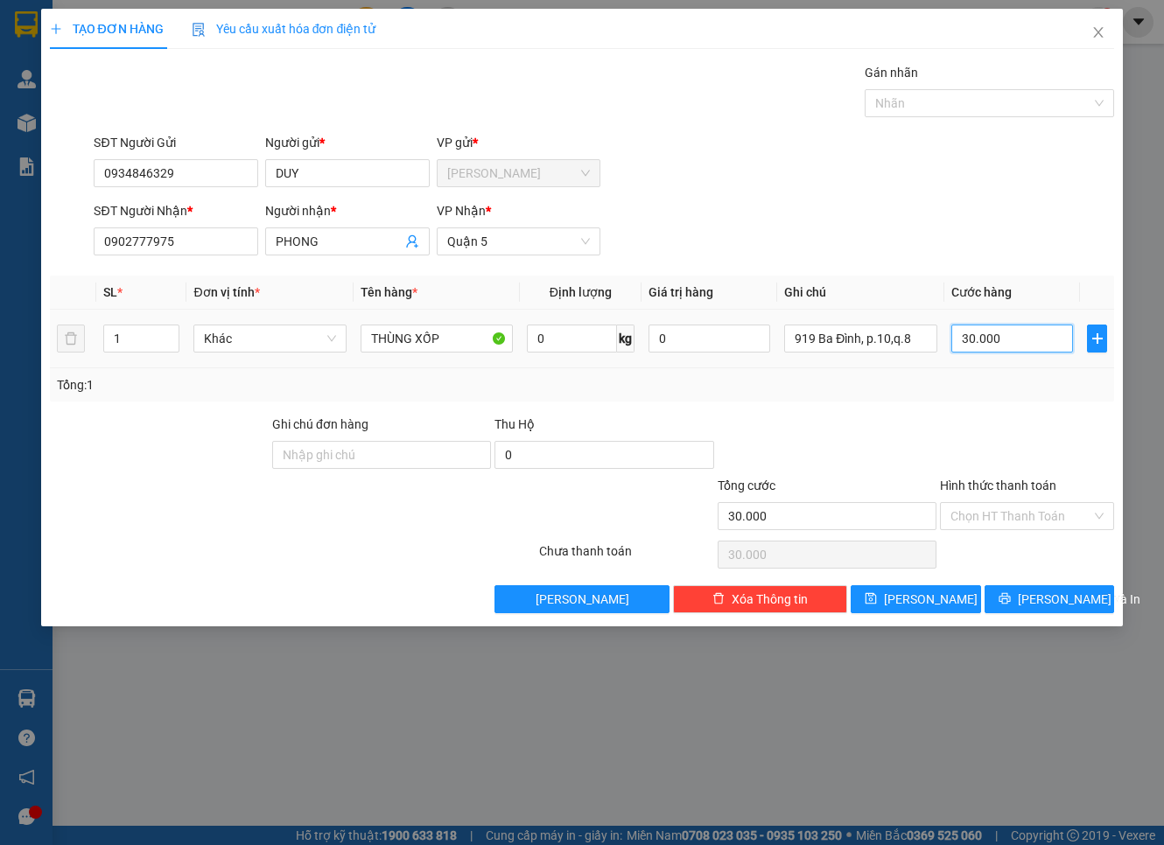
type input "8"
type input "80"
type input "80.000"
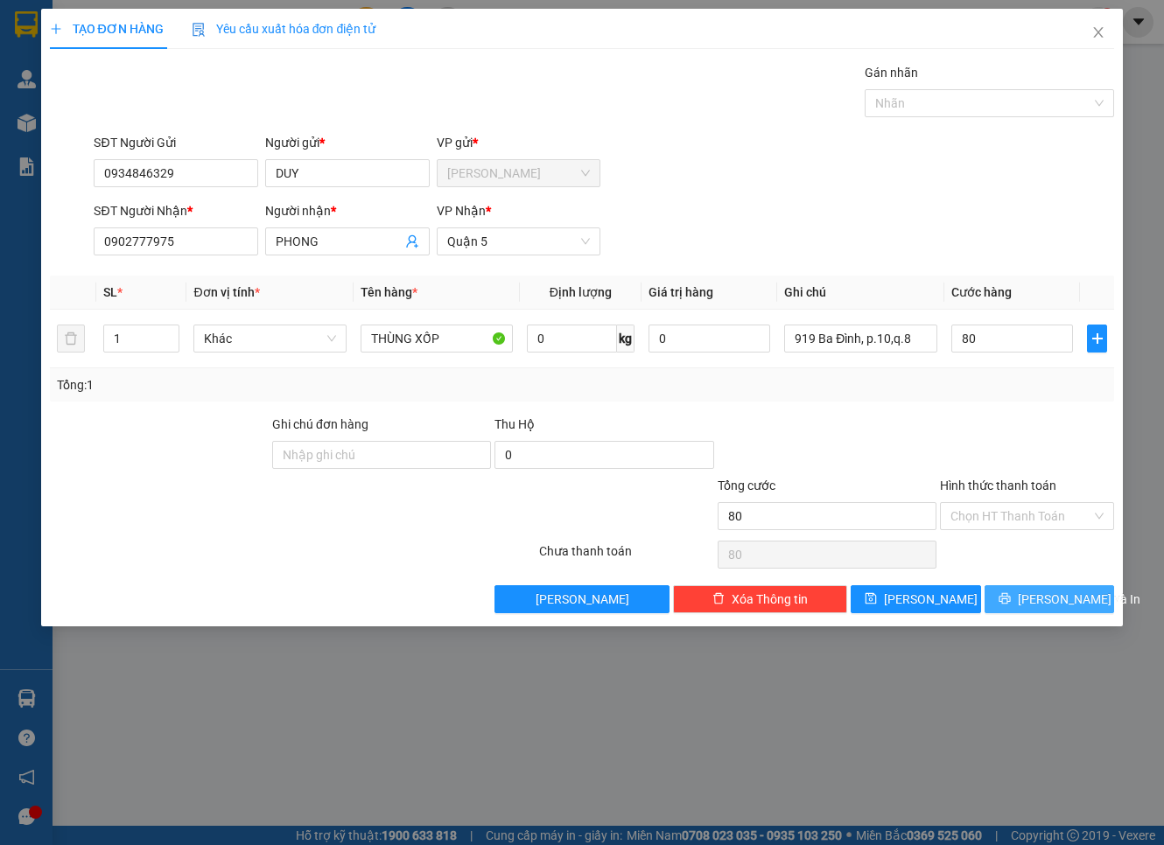
type input "80.000"
click at [1069, 599] on span "Lưu và In" at bounding box center [1079, 599] width 123 height 19
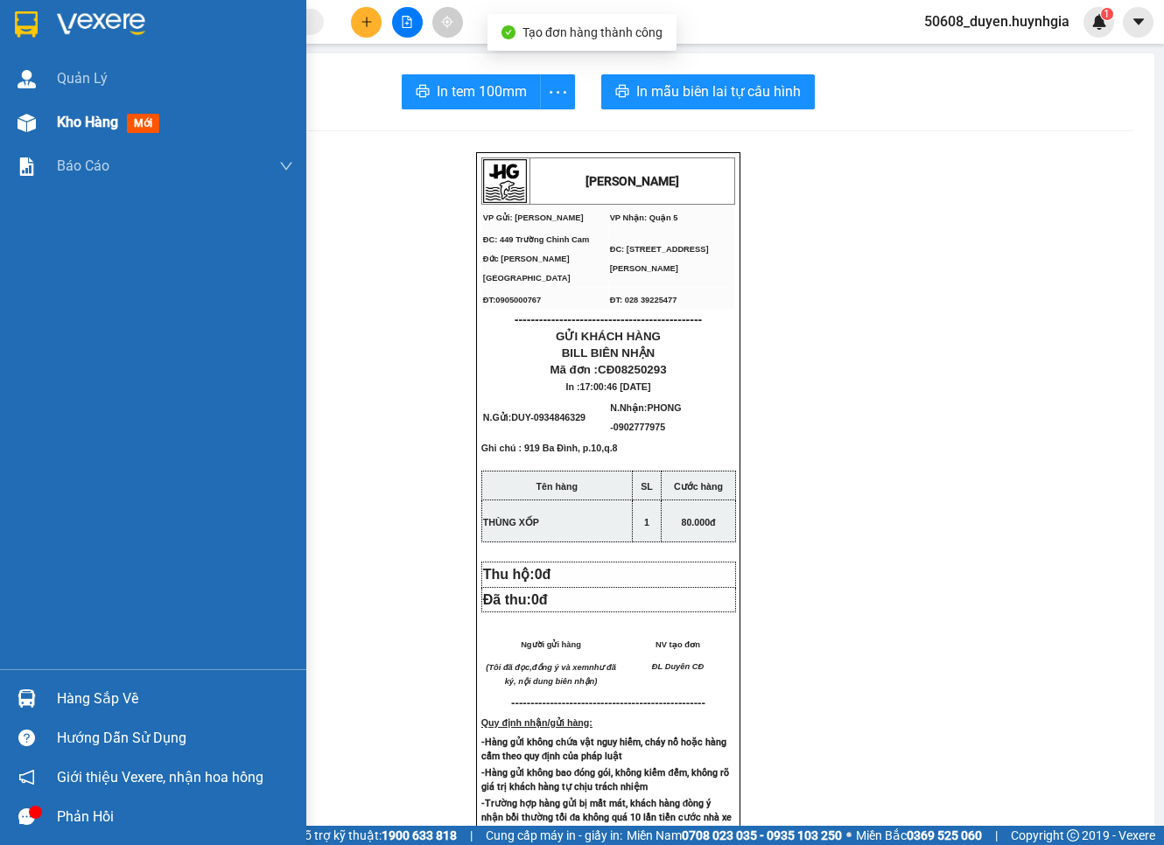
click at [37, 120] on div at bounding box center [26, 123] width 31 height 31
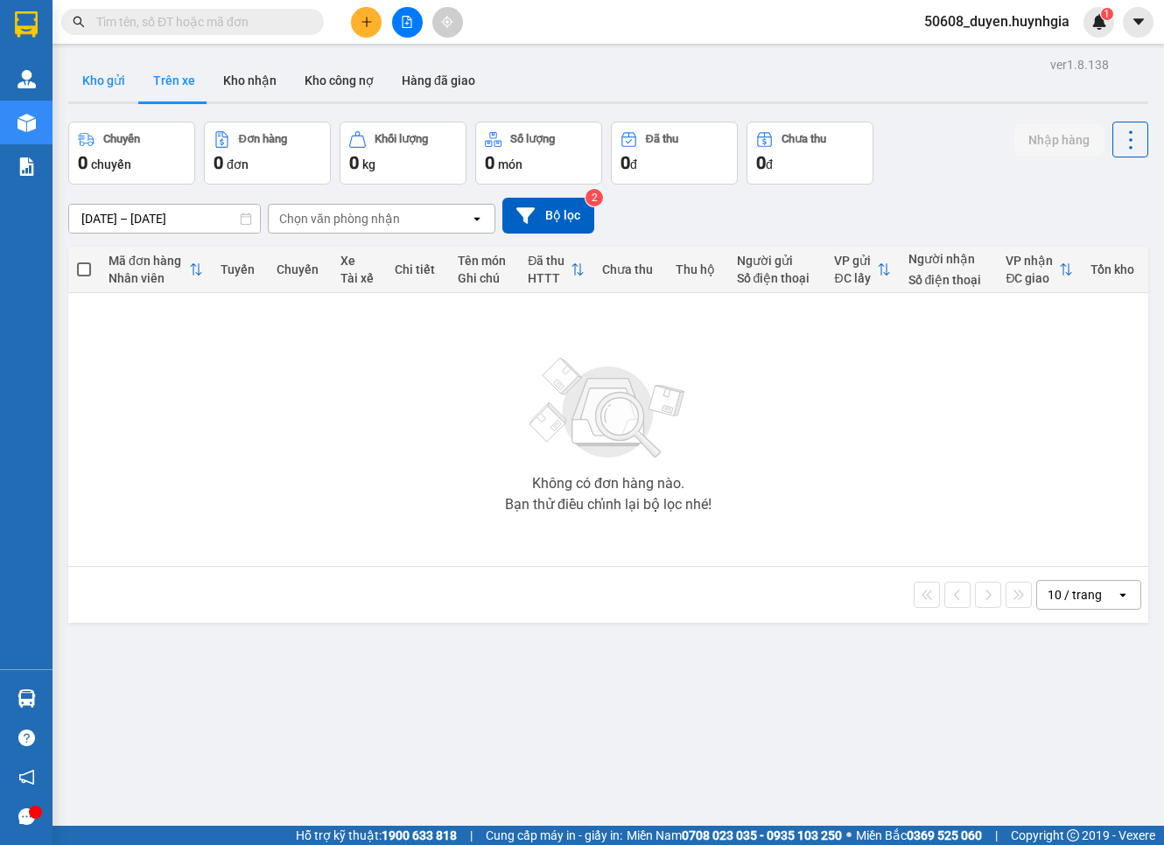
click at [123, 79] on button "Kho gửi" at bounding box center [103, 81] width 71 height 42
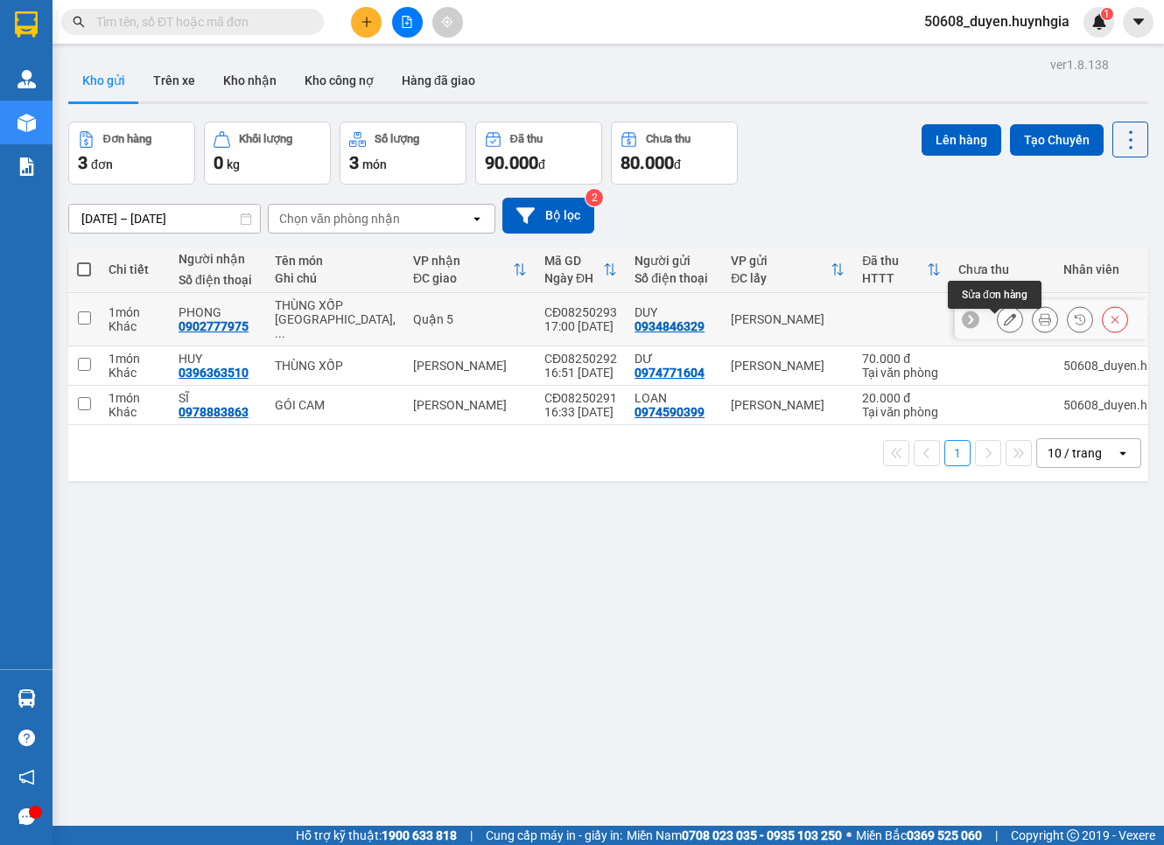
click at [1004, 325] on icon at bounding box center [1010, 319] width 12 height 12
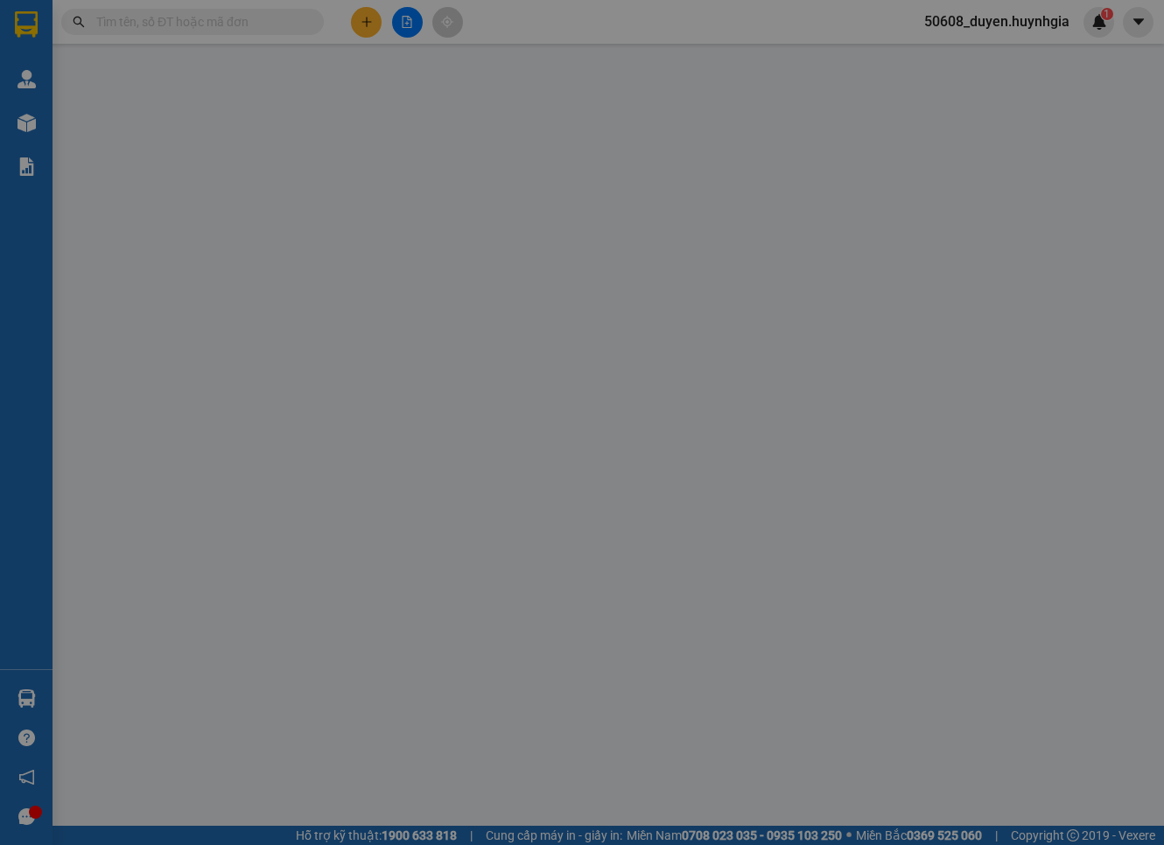
type input "0934846329"
type input "DUY"
type input "0902777975"
type input "PHONG"
type input "80.000"
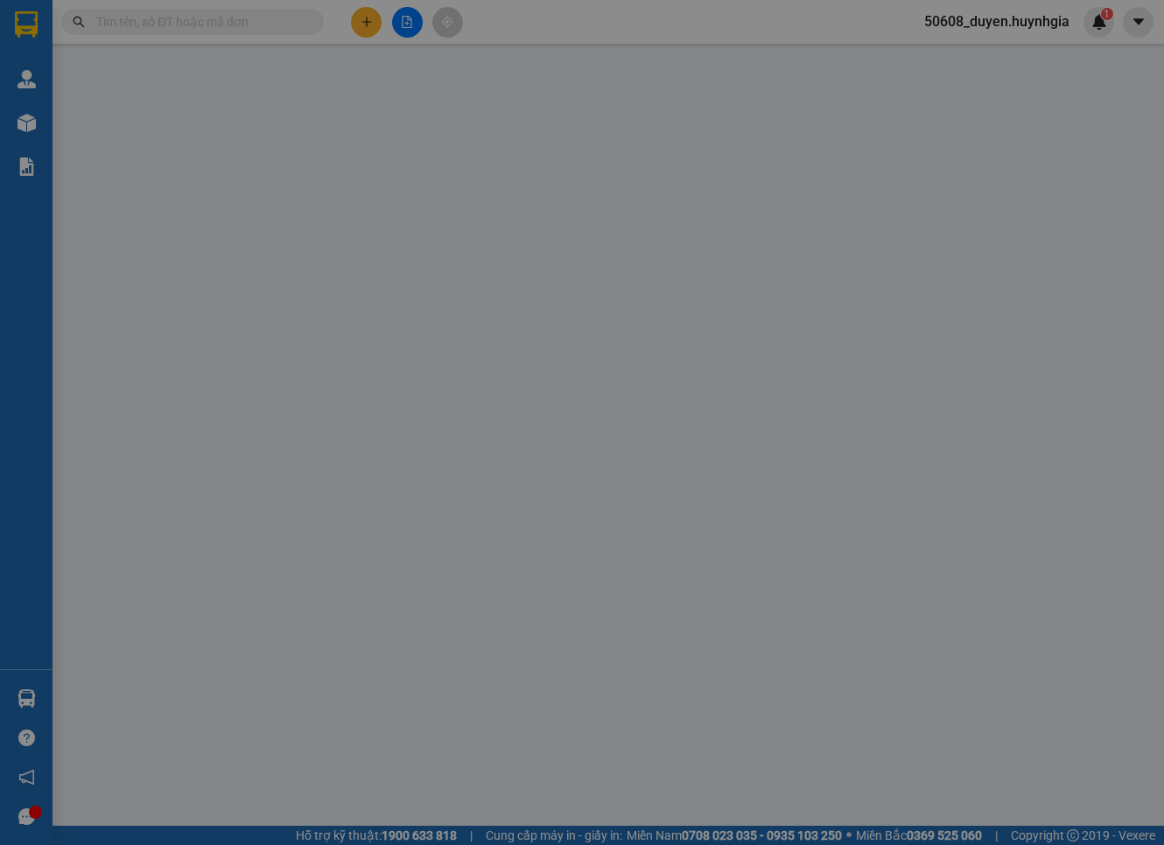
type input "80.000"
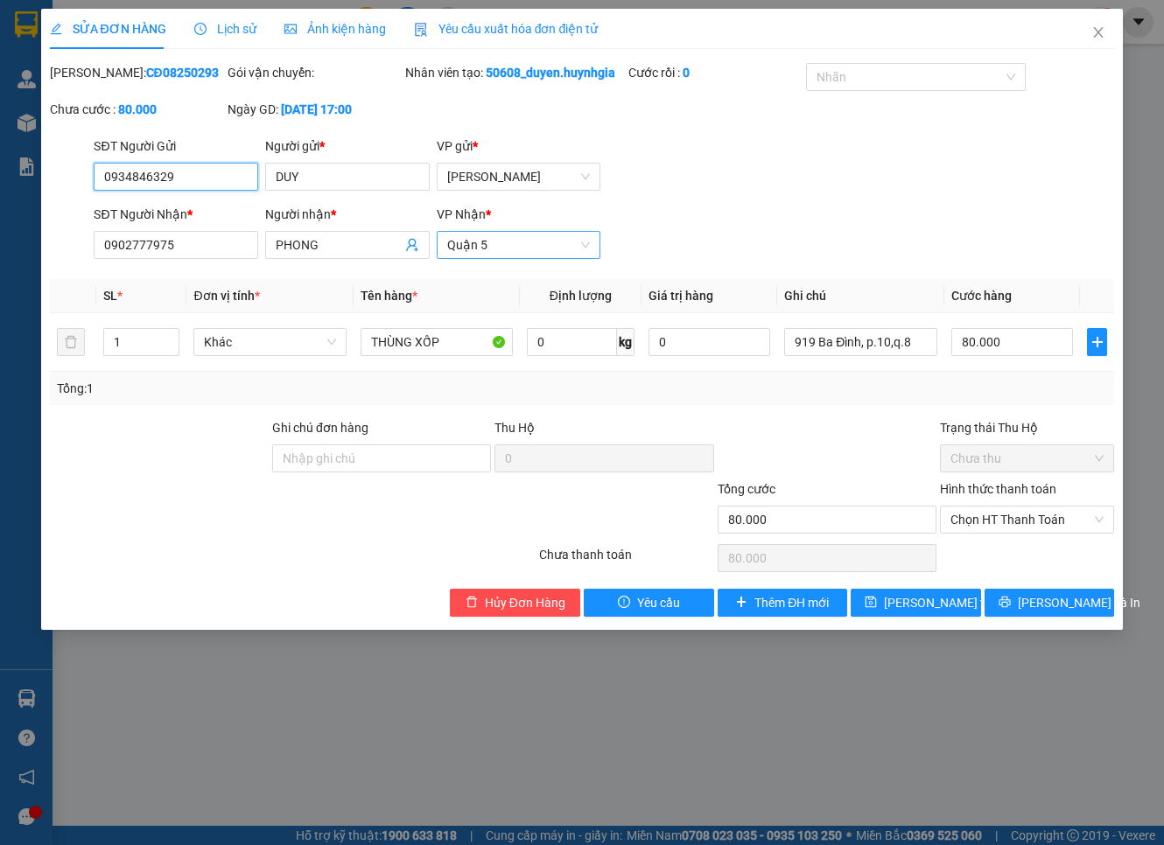
click at [494, 258] on span "Quận 5" at bounding box center [519, 245] width 144 height 26
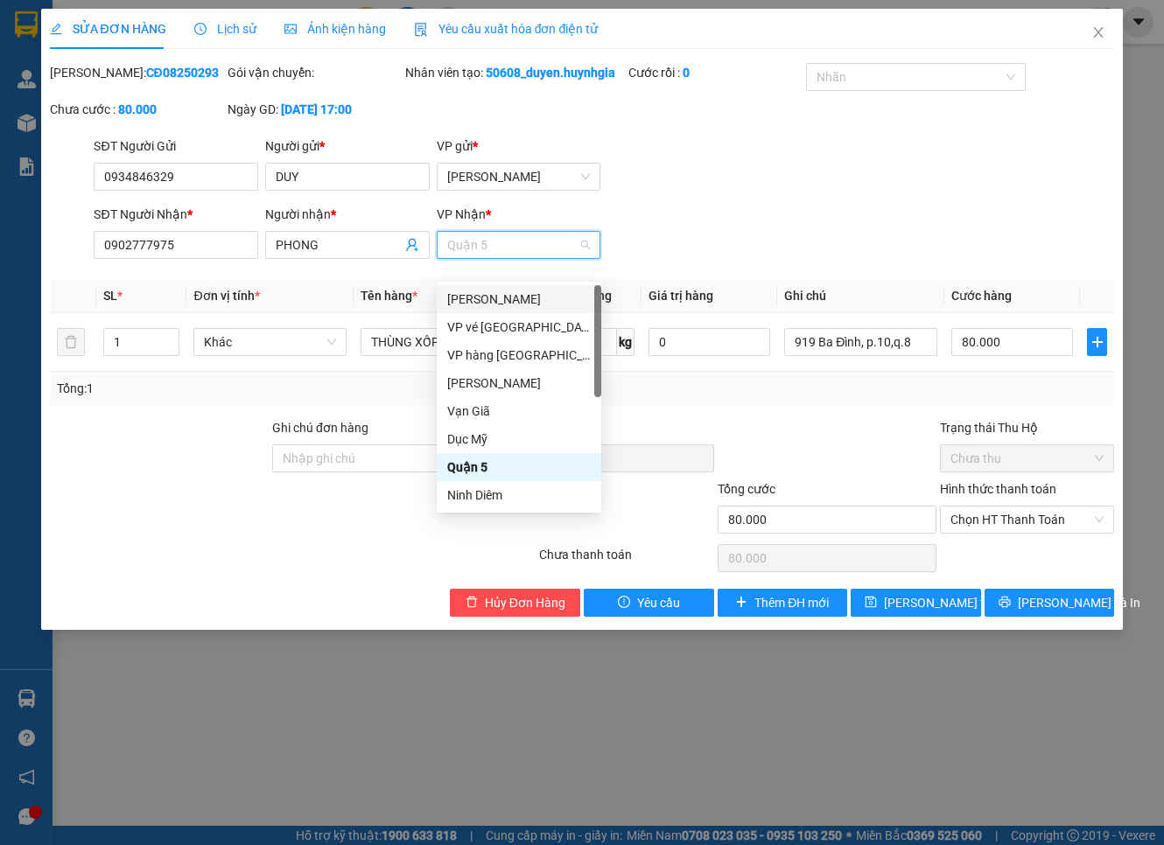
click at [509, 291] on div "Phạm Ngũ Lão" at bounding box center [519, 299] width 144 height 19
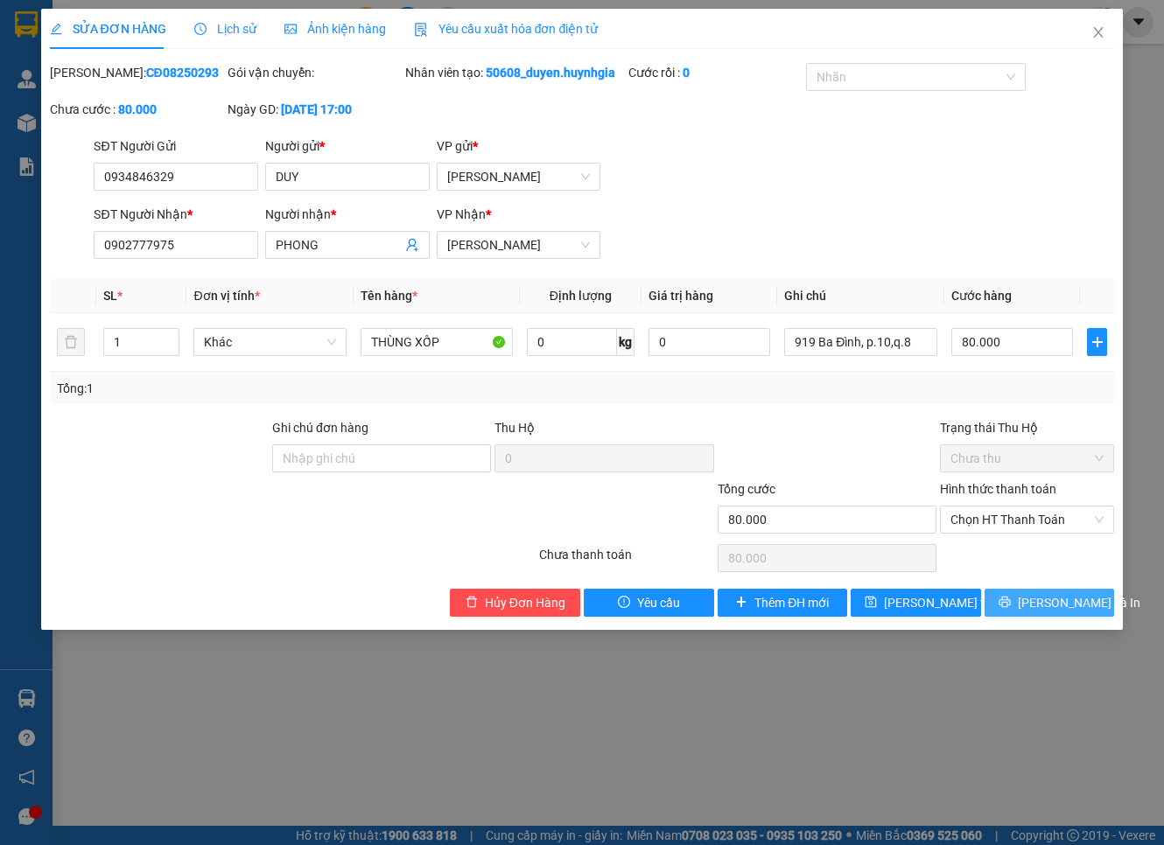
click at [1069, 613] on span "Lưu và In" at bounding box center [1079, 602] width 123 height 19
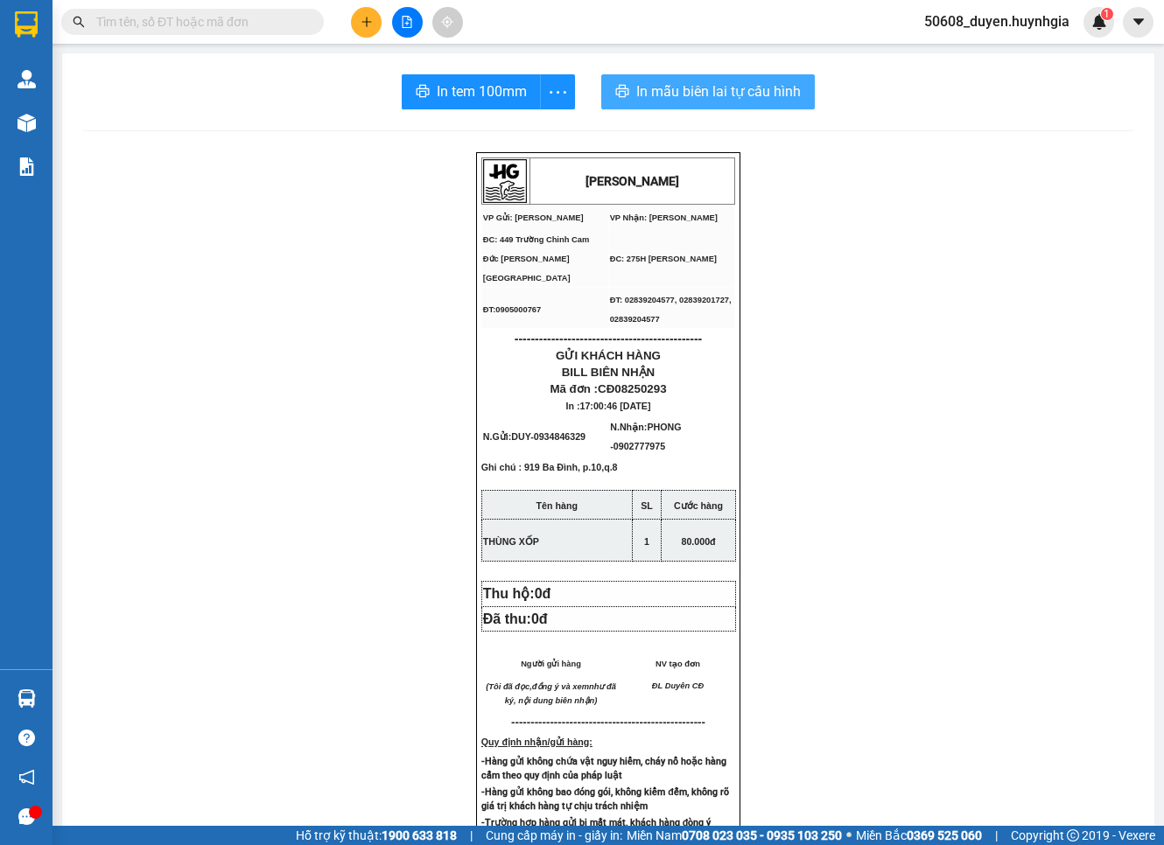
click at [616, 95] on icon "printer" at bounding box center [622, 91] width 14 height 14
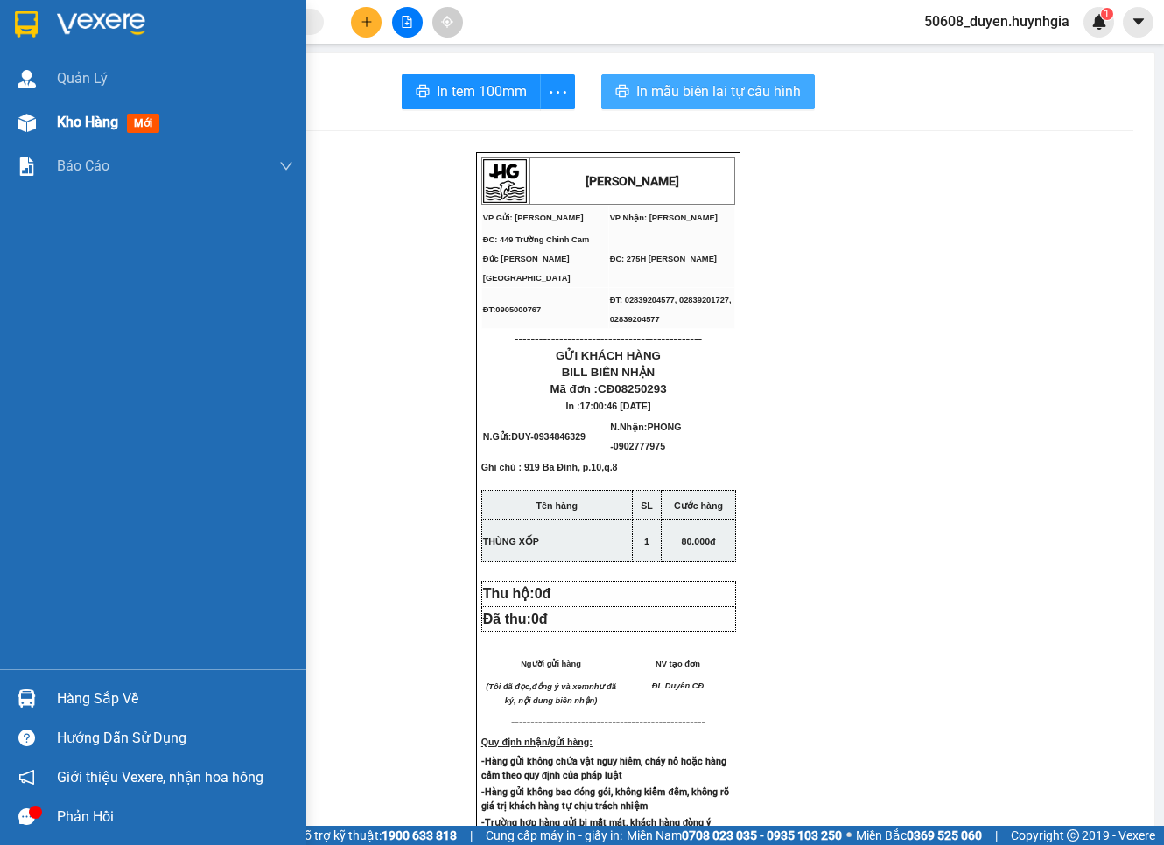
click at [46, 121] on div "Kho hàng mới" at bounding box center [153, 123] width 306 height 44
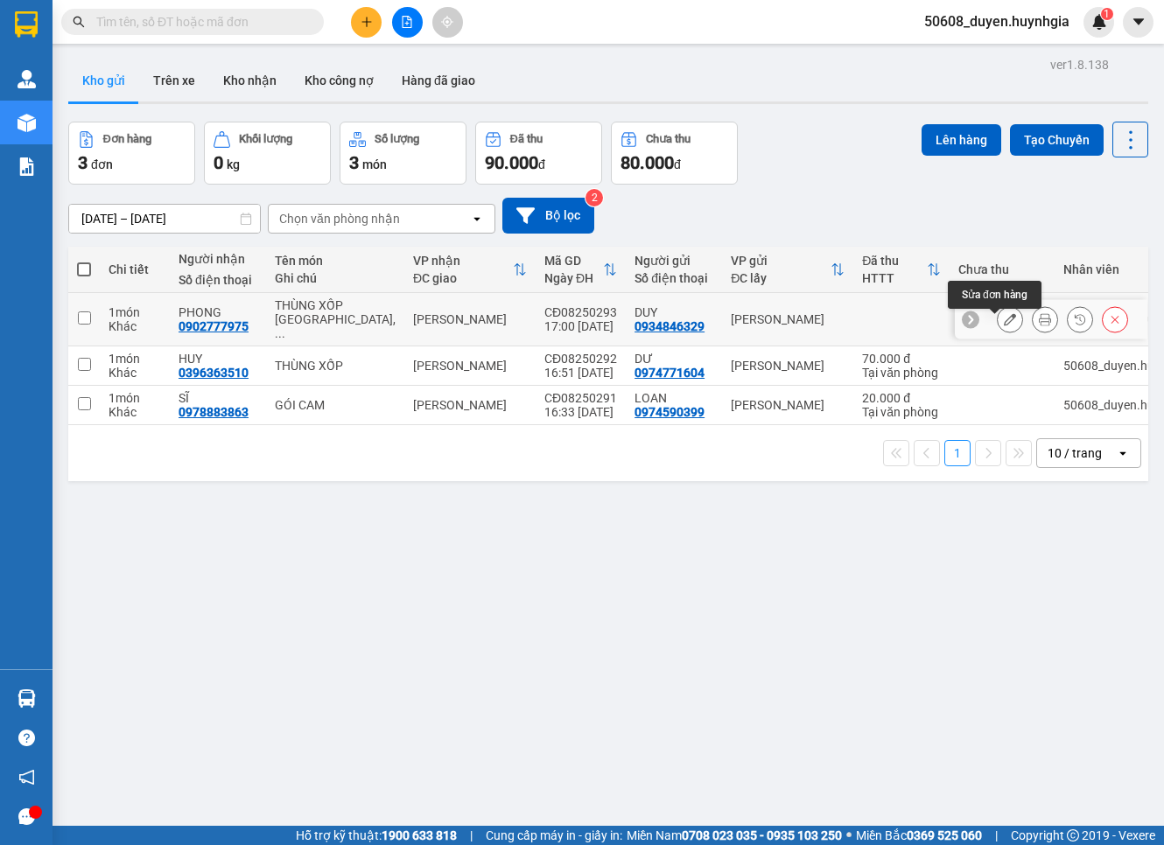
click at [1004, 322] on icon at bounding box center [1010, 319] width 12 height 12
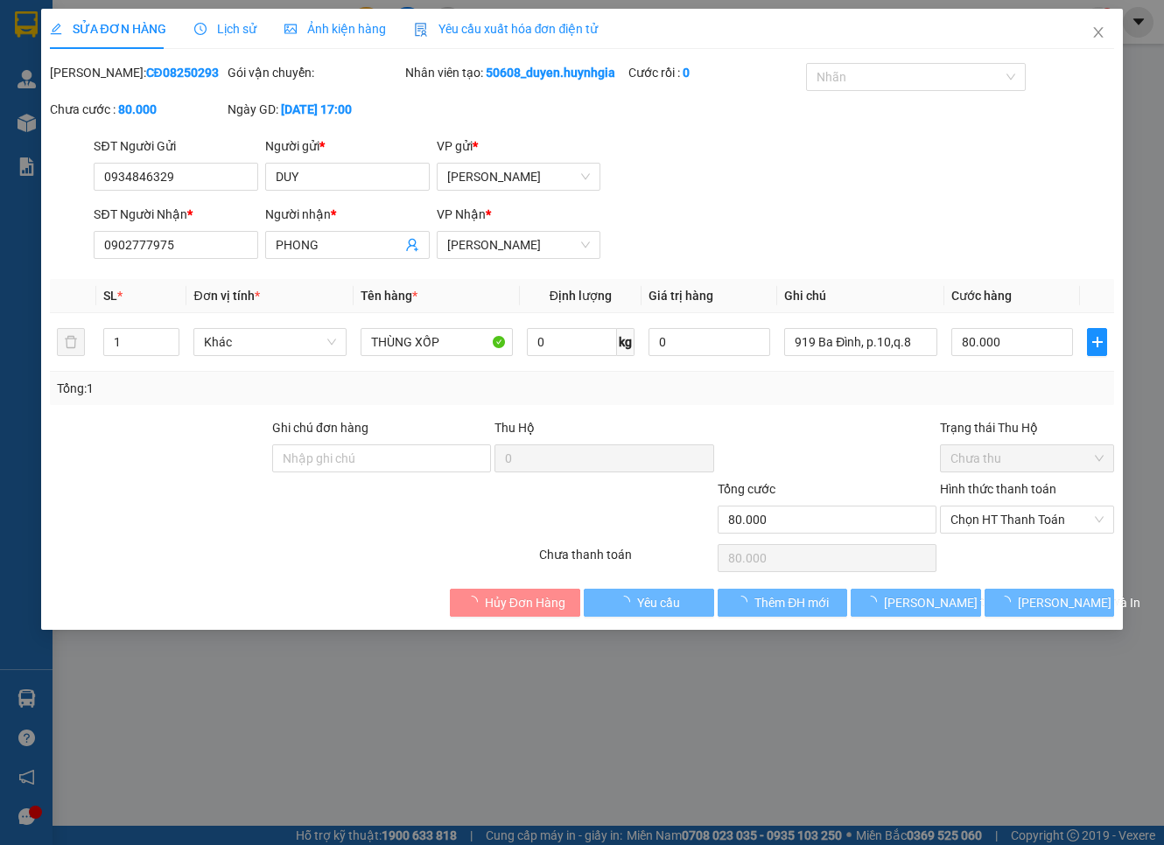
type input "0934846329"
type input "DUY"
type input "0902777975"
type input "PHONG"
type input "80.000"
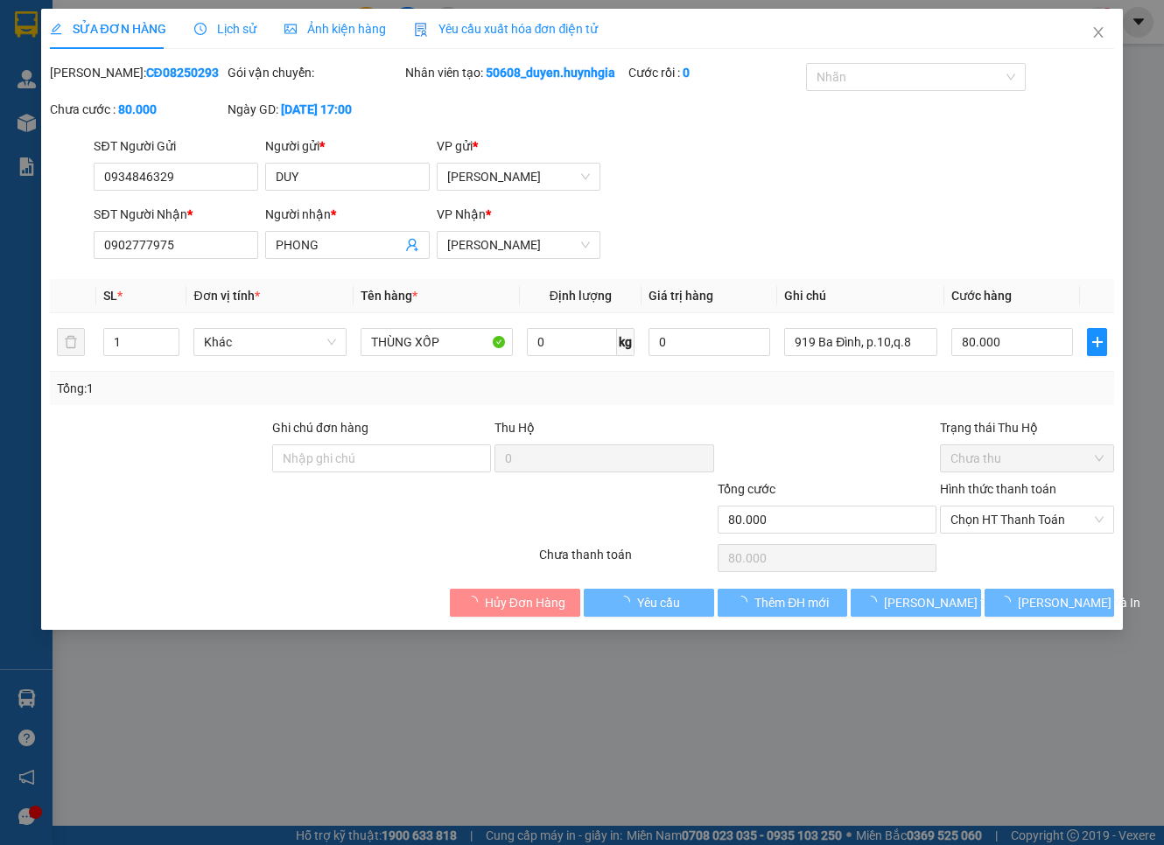
type input "80.000"
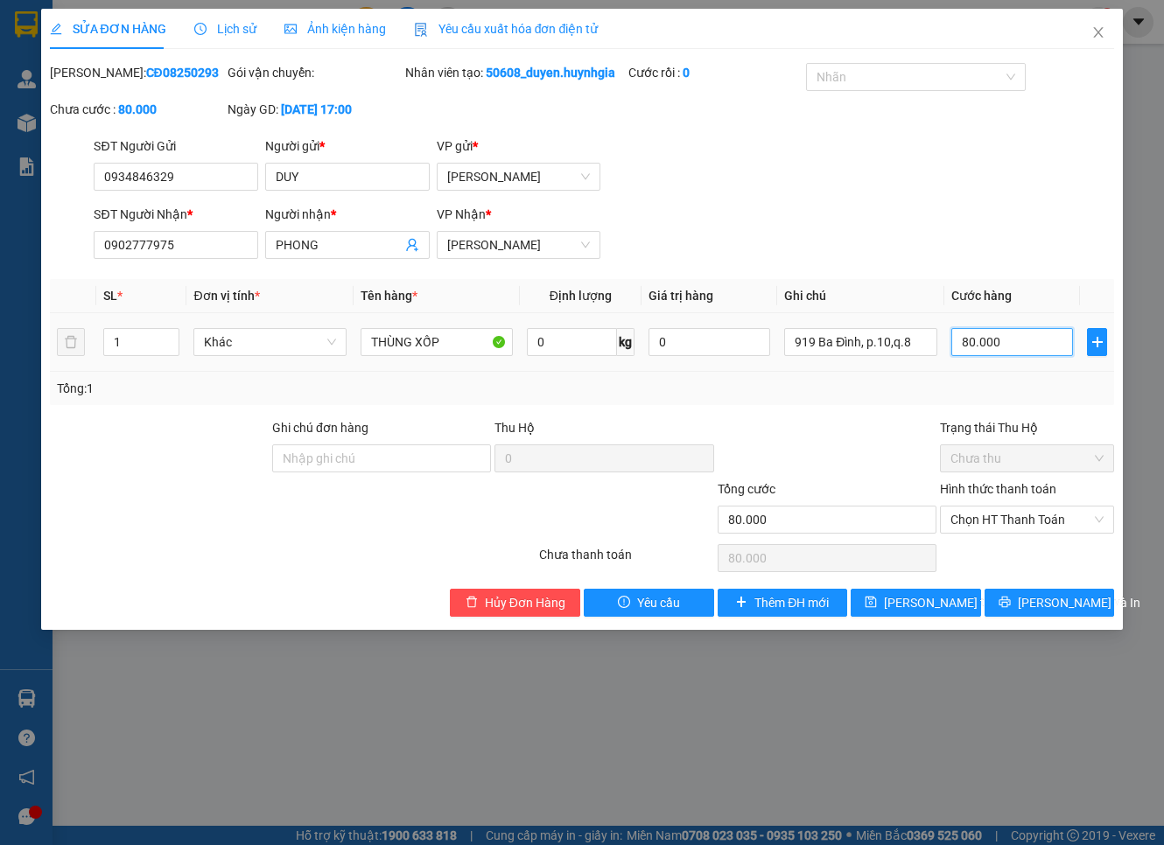
click at [985, 355] on input "80.000" at bounding box center [1012, 342] width 123 height 28
type input "3"
type input "30"
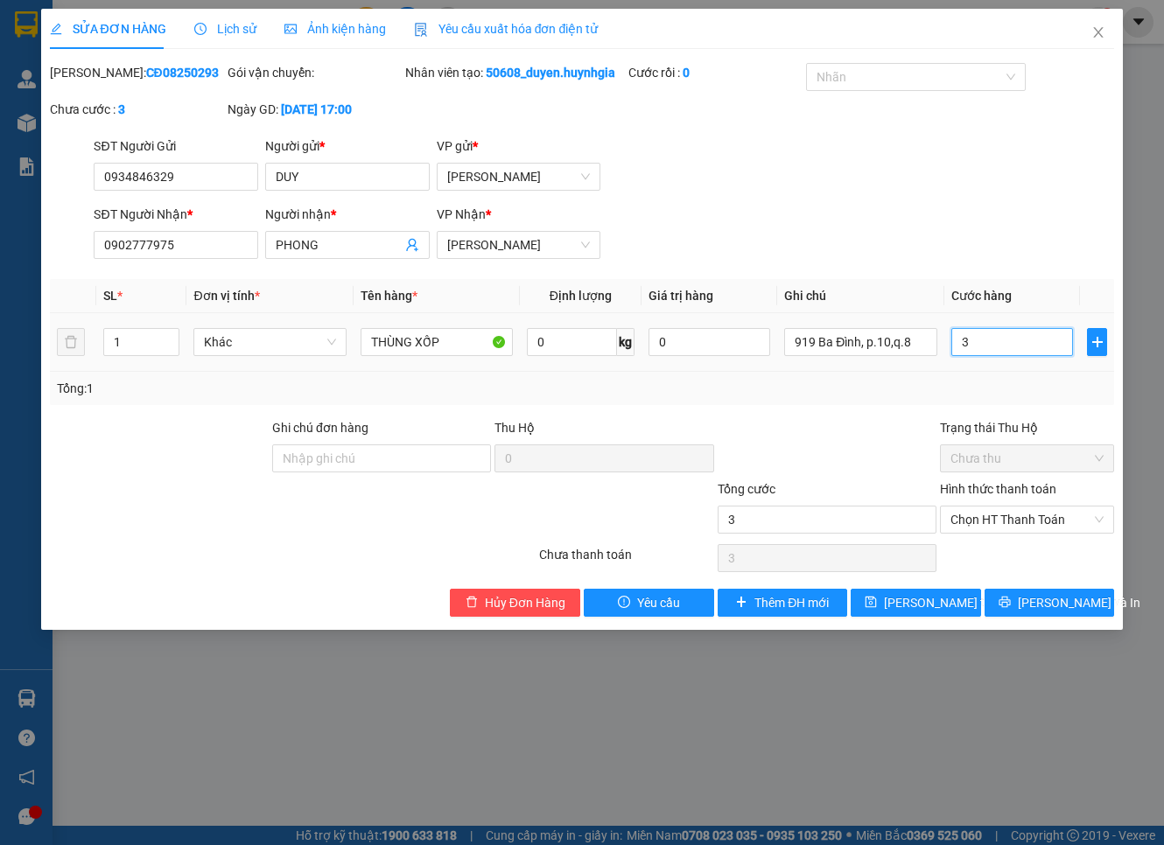
type input "30"
click at [1045, 533] on span "Chọn HT Thanh Toán" at bounding box center [1026, 520] width 153 height 26
type input "30"
type input "30.000"
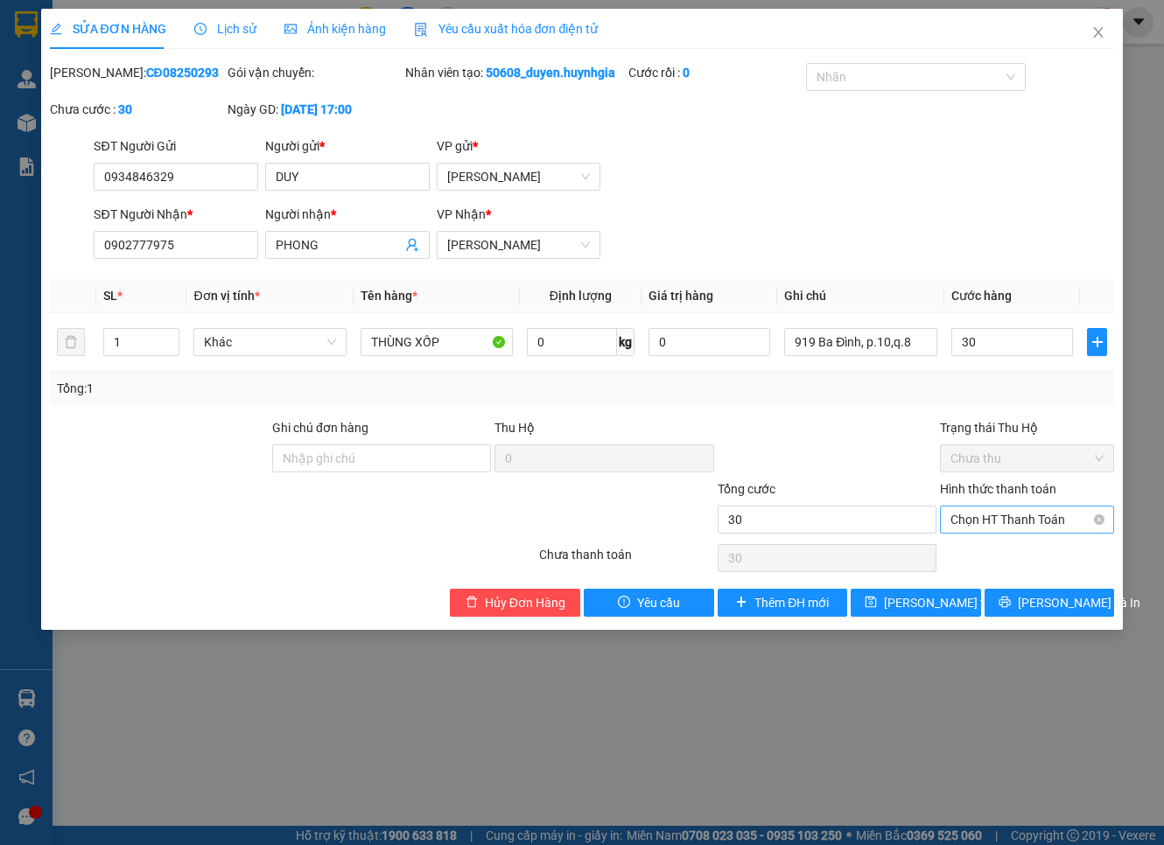
type input "30.000"
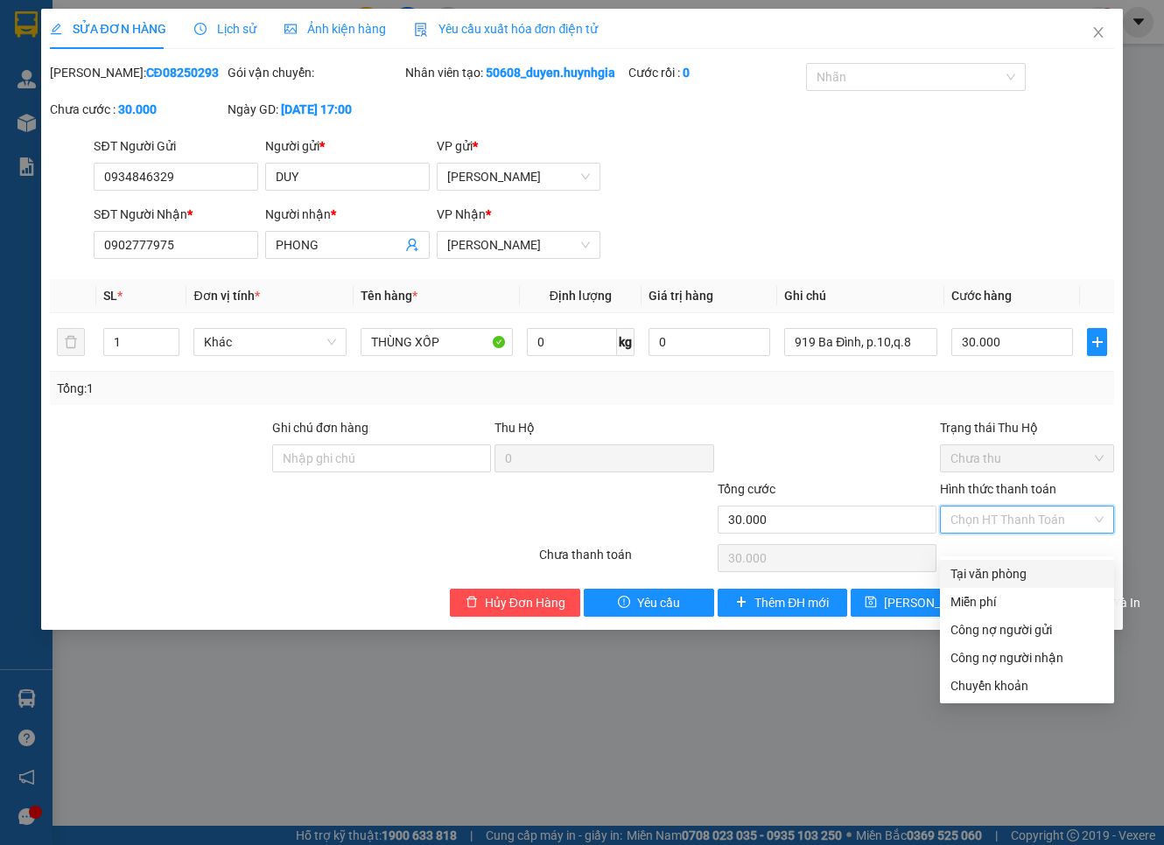
click at [1045, 570] on div "Tại văn phòng" at bounding box center [1026, 573] width 153 height 19
type input "0"
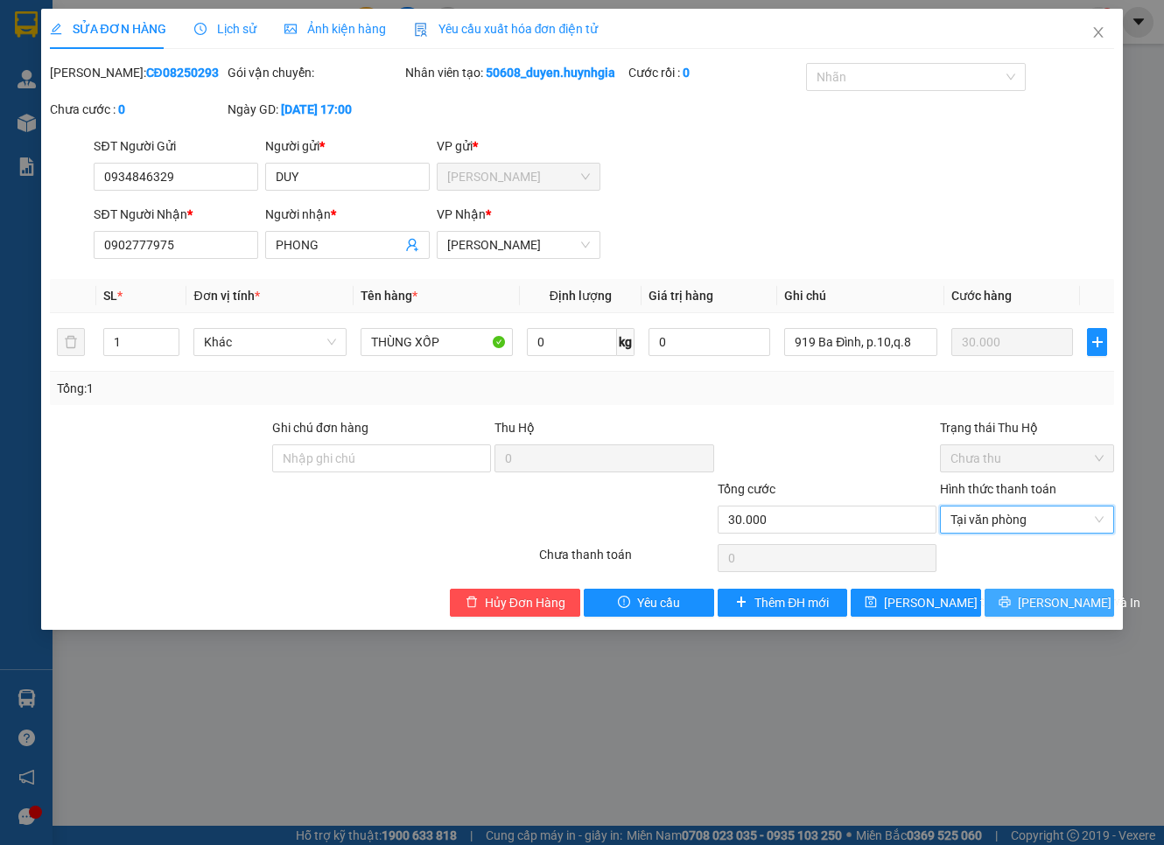
click at [1046, 613] on span "Lưu và In" at bounding box center [1079, 602] width 123 height 19
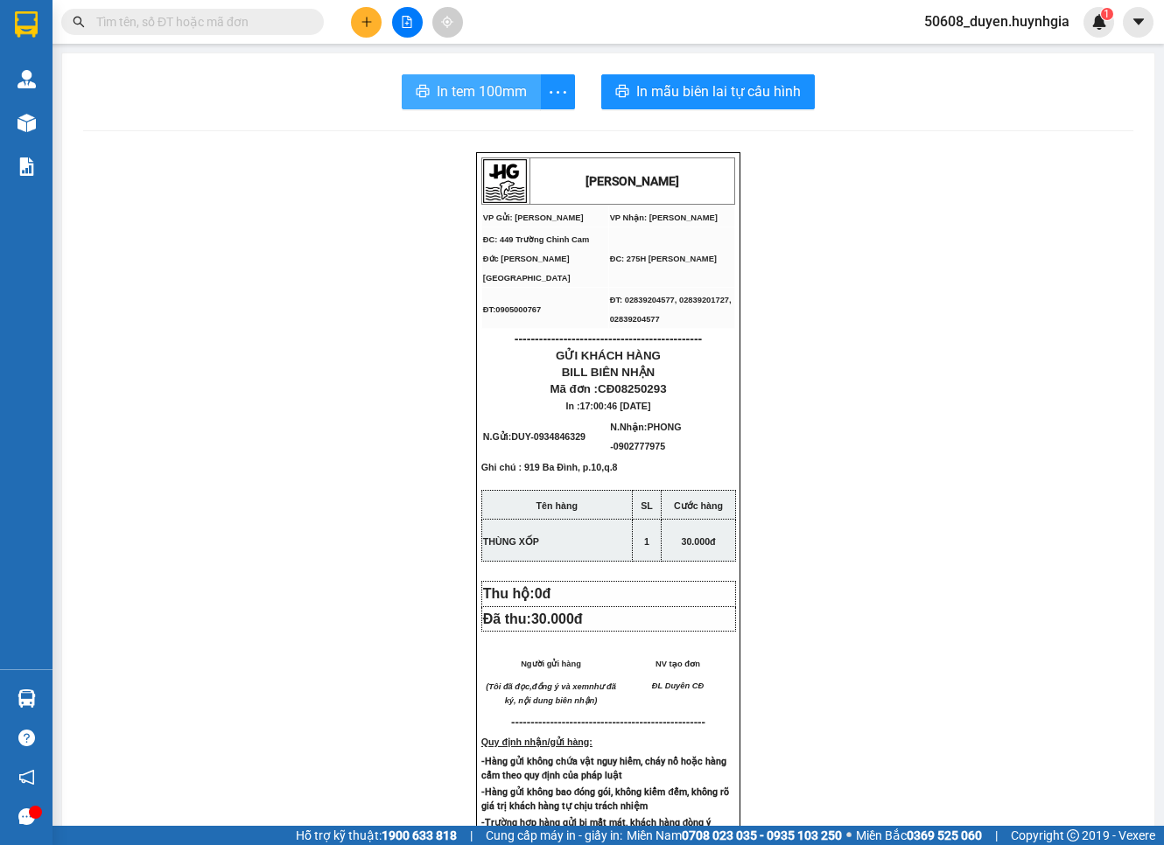
click at [435, 79] on button "In tem 100mm" at bounding box center [471, 91] width 139 height 35
click at [235, 84] on div "In tem 100mm In mẫu biên lai tự cấu hình" at bounding box center [608, 91] width 1050 height 35
click at [366, 24] on icon "plus" at bounding box center [366, 22] width 1 height 10
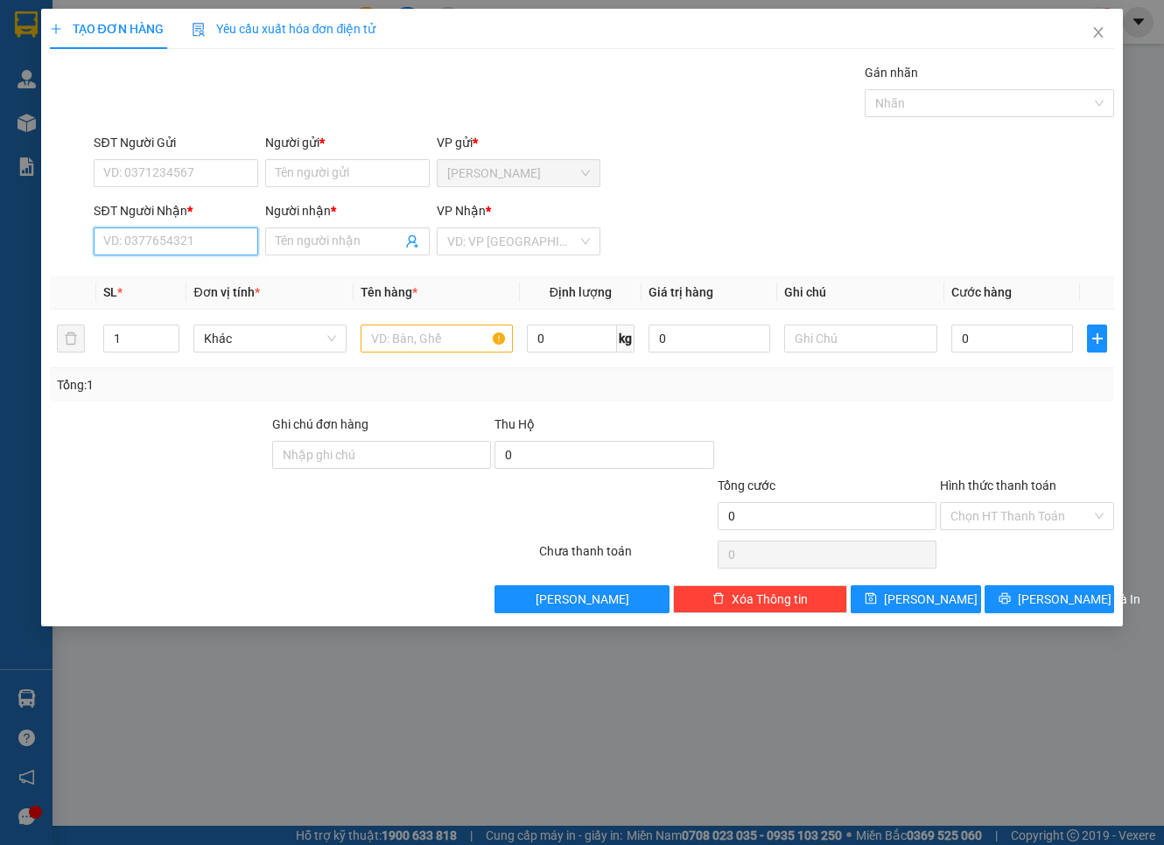
click at [205, 251] on input "SĐT Người Nhận *" at bounding box center [176, 242] width 165 height 28
paste input "091 5161737"
click at [126, 242] on input "091 5161737" at bounding box center [176, 242] width 165 height 28
type input "0915161737"
click at [360, 224] on div "Người nhận *" at bounding box center [347, 214] width 165 height 26
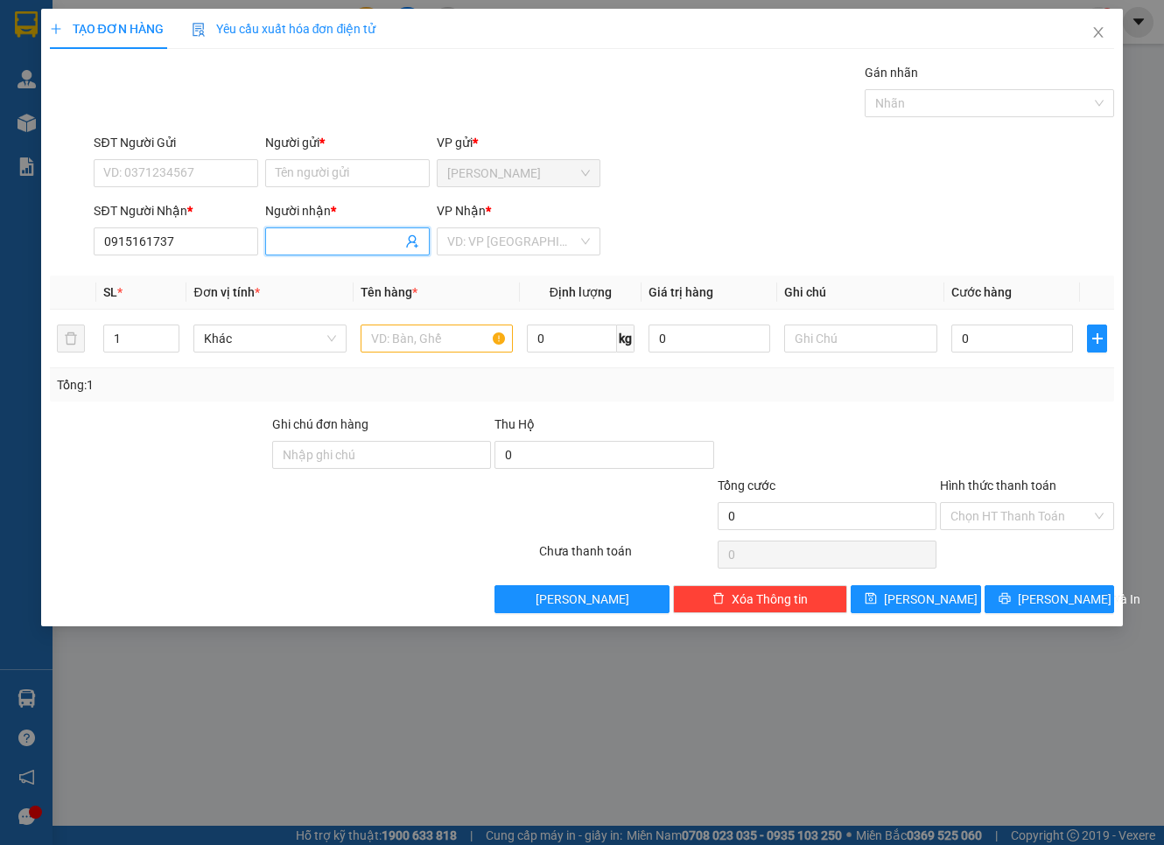
click at [354, 245] on input "Người nhận *" at bounding box center [339, 241] width 126 height 19
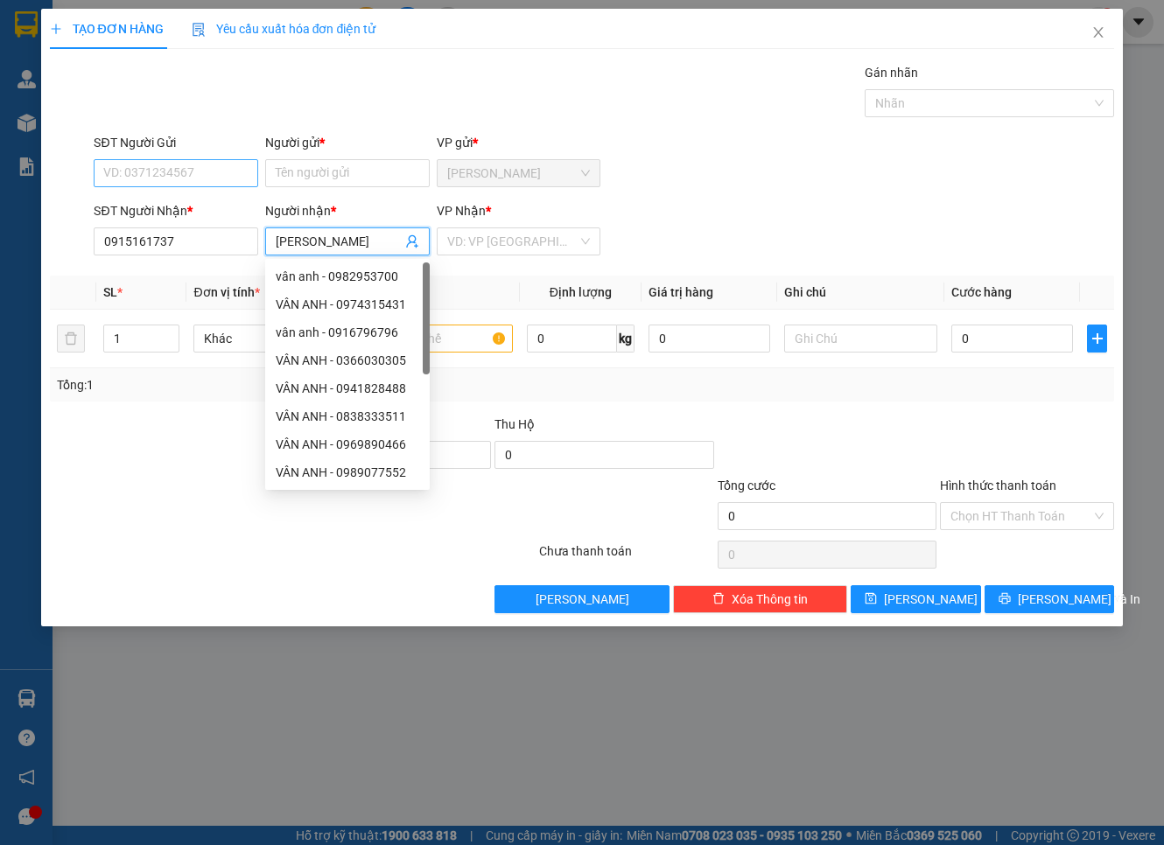
type input "VÂN ANH"
click at [225, 175] on input "SĐT Người Gửi" at bounding box center [176, 173] width 165 height 28
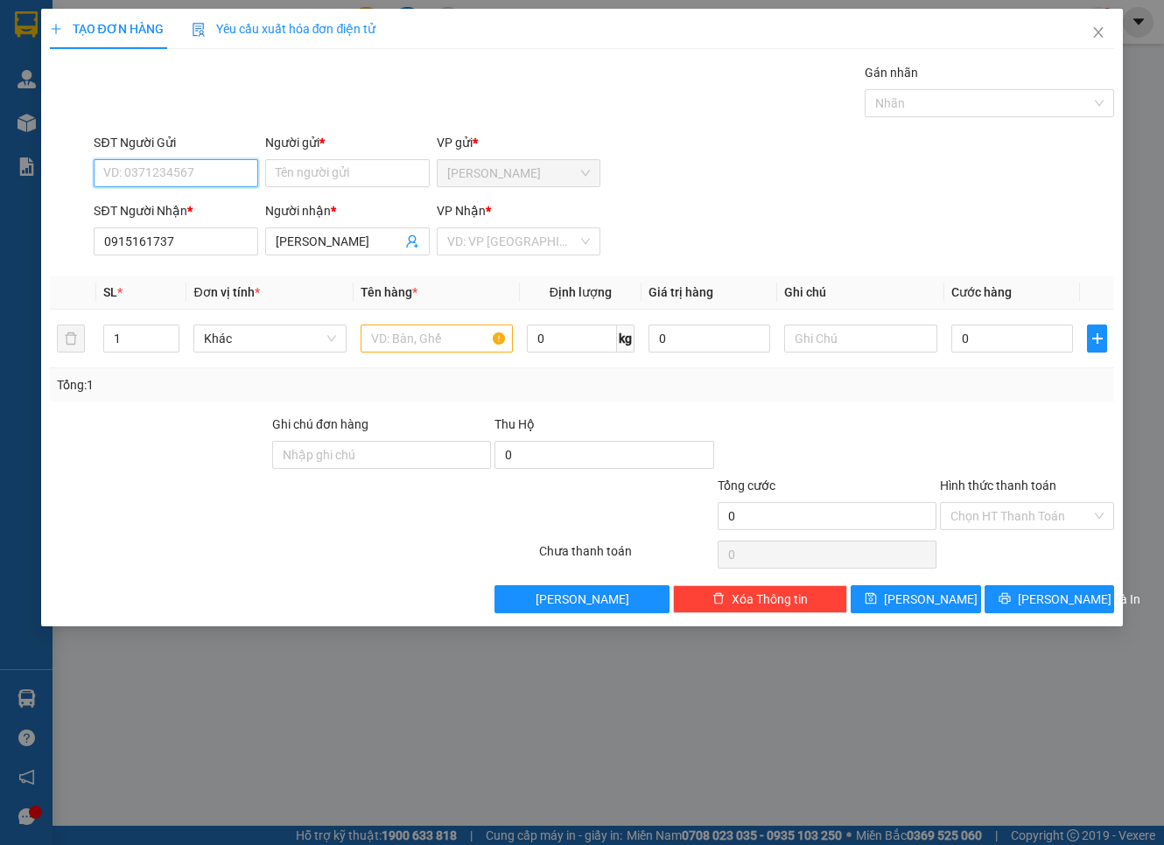
click at [181, 172] on input "SĐT Người Gửi" at bounding box center [176, 173] width 165 height 28
click at [216, 202] on div "0937487655 - CÔNG THÀNH" at bounding box center [182, 208] width 157 height 19
type input "0937487655"
type input "CÔNG THÀNH"
type input "0937487655"
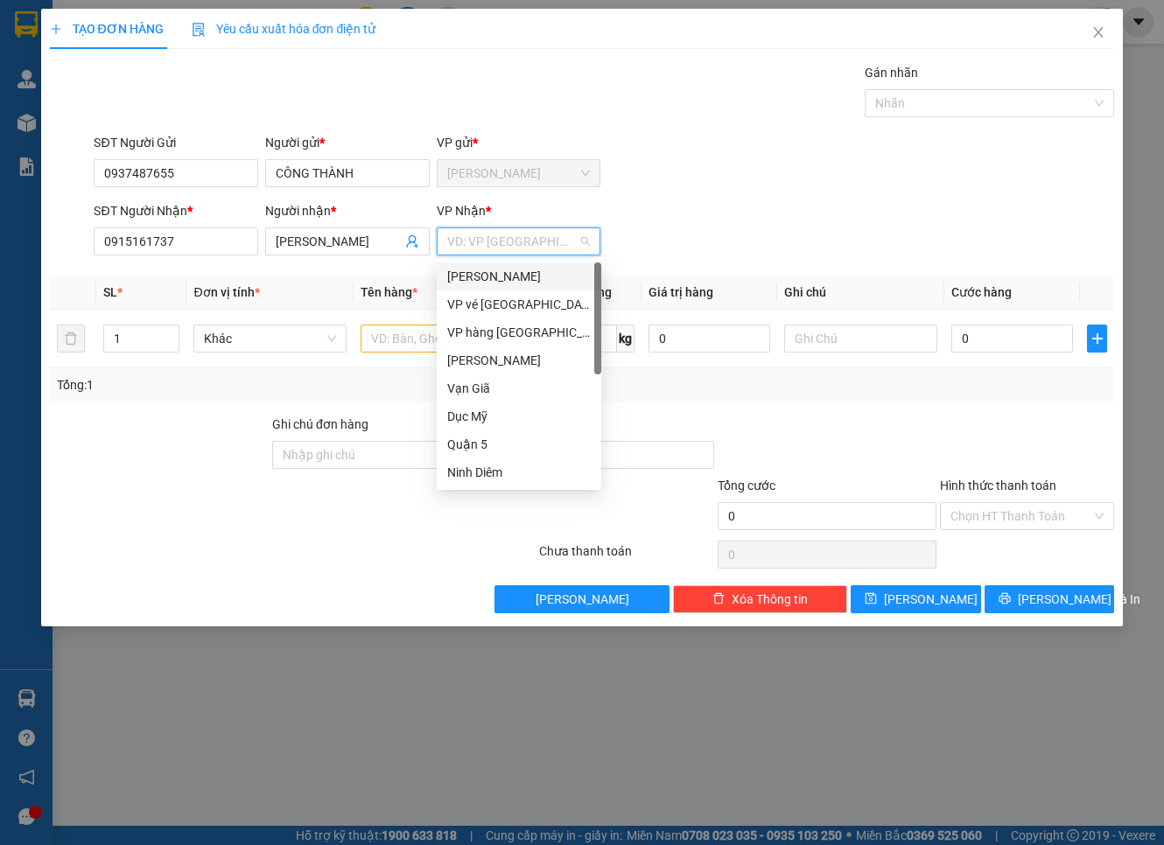
click at [461, 235] on input "search" at bounding box center [512, 241] width 131 height 26
click at [491, 267] on div "Phạm Ngũ Lão" at bounding box center [519, 276] width 144 height 19
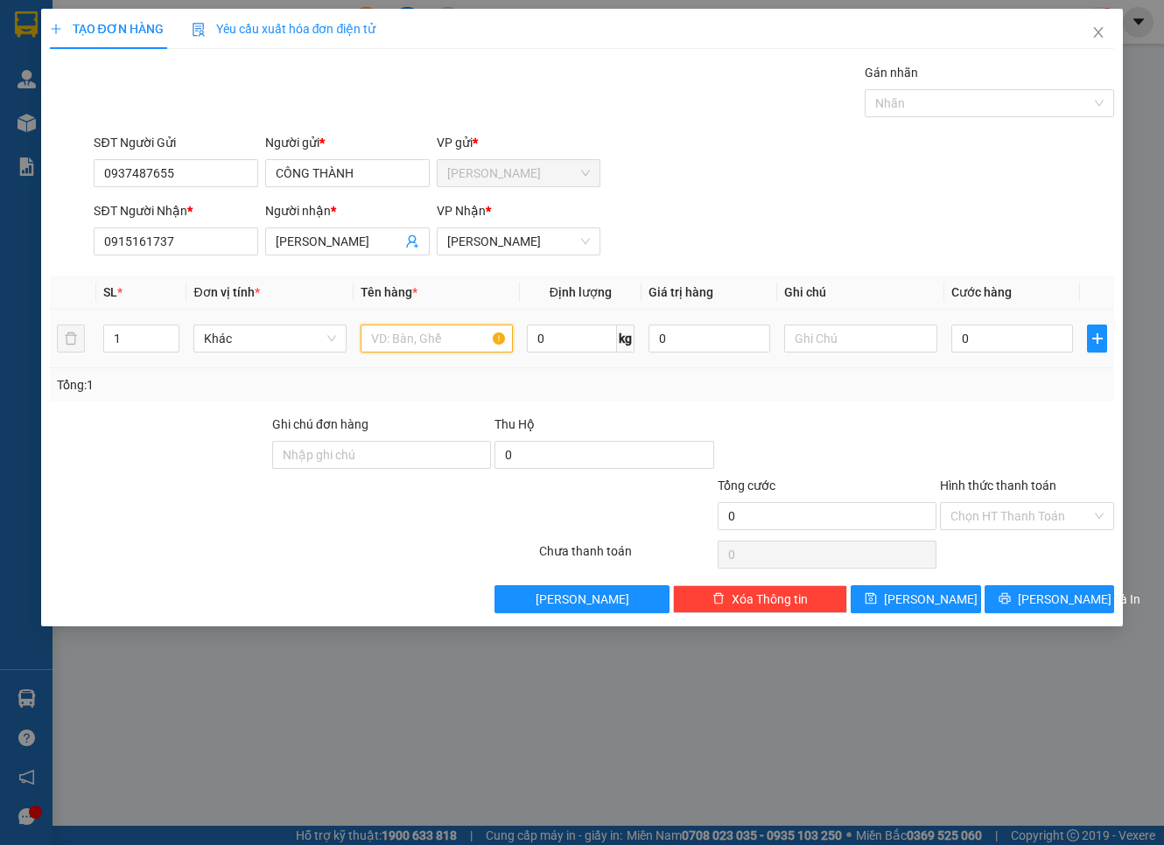
click at [432, 347] on input "text" at bounding box center [437, 339] width 152 height 28
type input "THÙNG"
click at [1063, 338] on input "0" at bounding box center [1012, 339] width 123 height 28
type input "8"
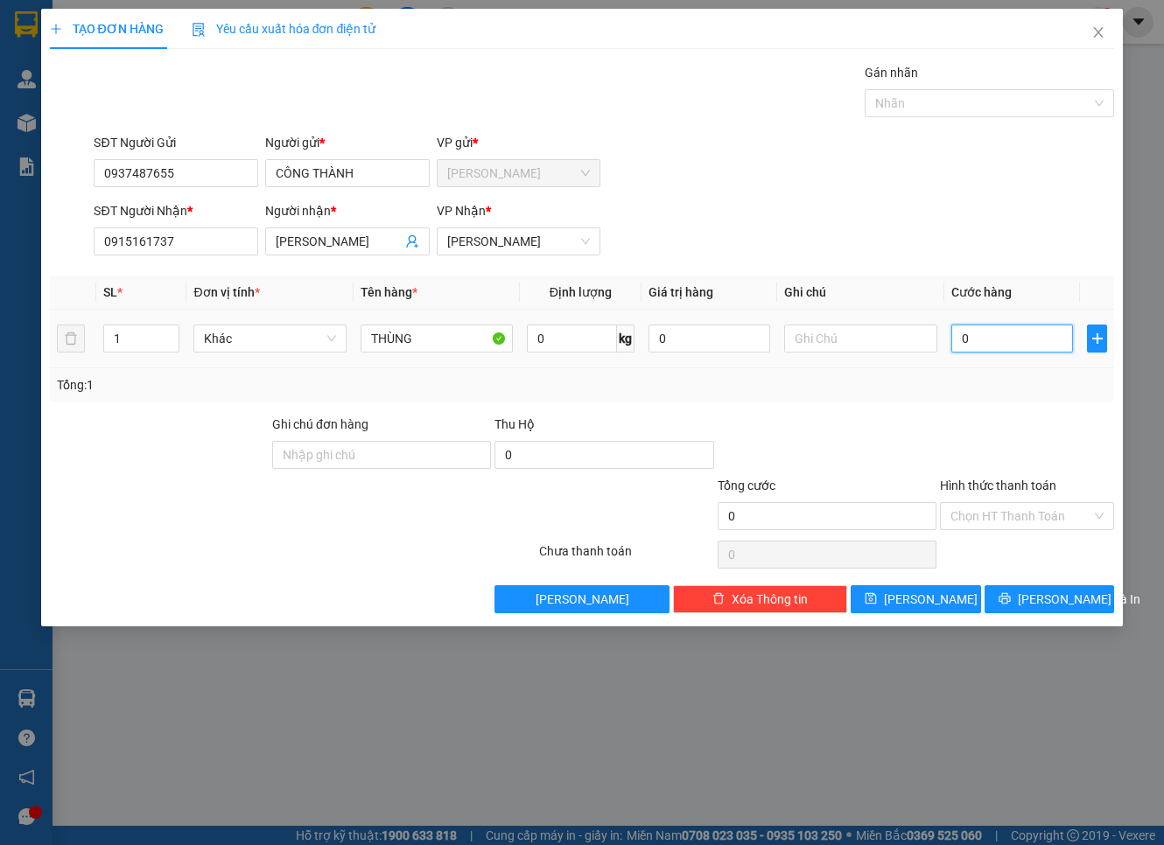
type input "8"
type input "80"
type input "80.000"
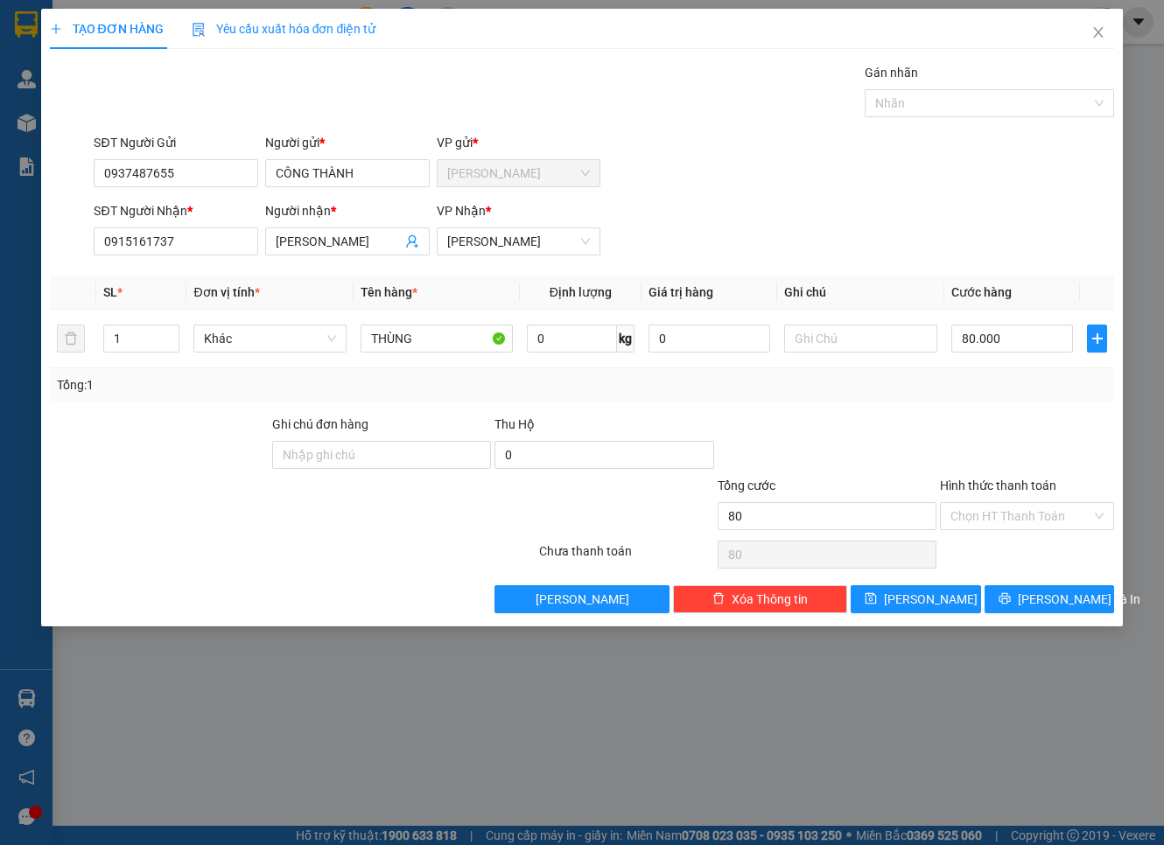
type input "80.000"
click at [899, 321] on div at bounding box center [860, 338] width 152 height 35
click at [897, 339] on input "text" at bounding box center [860, 339] width 152 height 28
paste input "285/178 CMT8, P12, Q10"
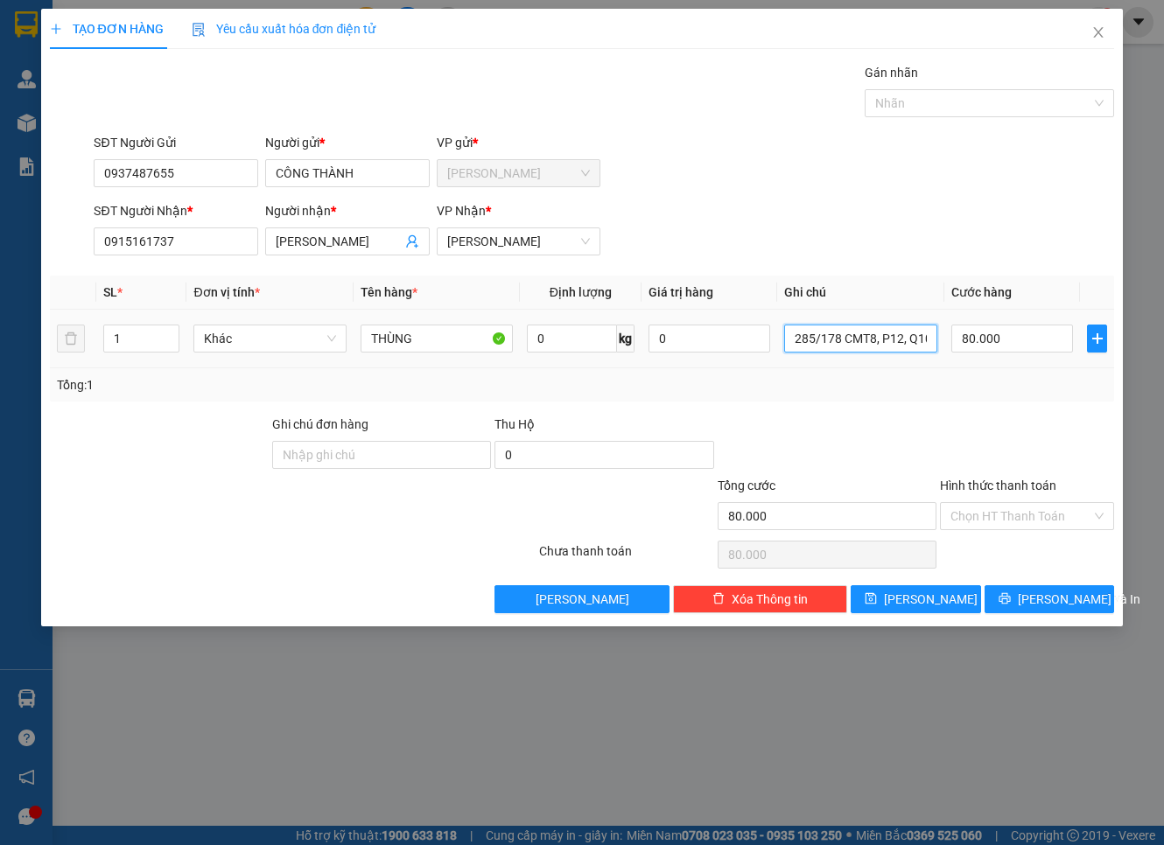
scroll to position [0, 3]
type input "285/178 CMT8, P12, Q10"
click at [1024, 586] on button "Lưu và In" at bounding box center [1050, 599] width 130 height 28
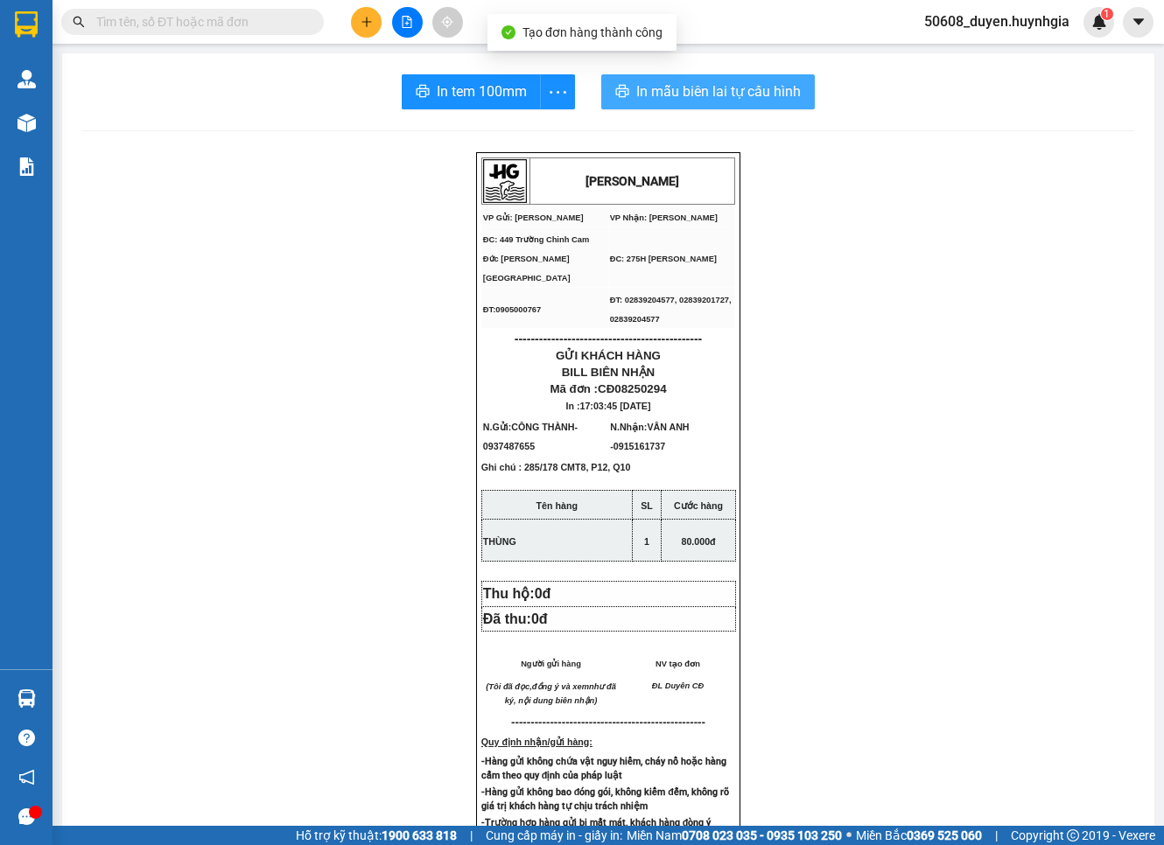
click at [668, 99] on span "In mẫu biên lai tự cấu hình" at bounding box center [718, 92] width 165 height 22
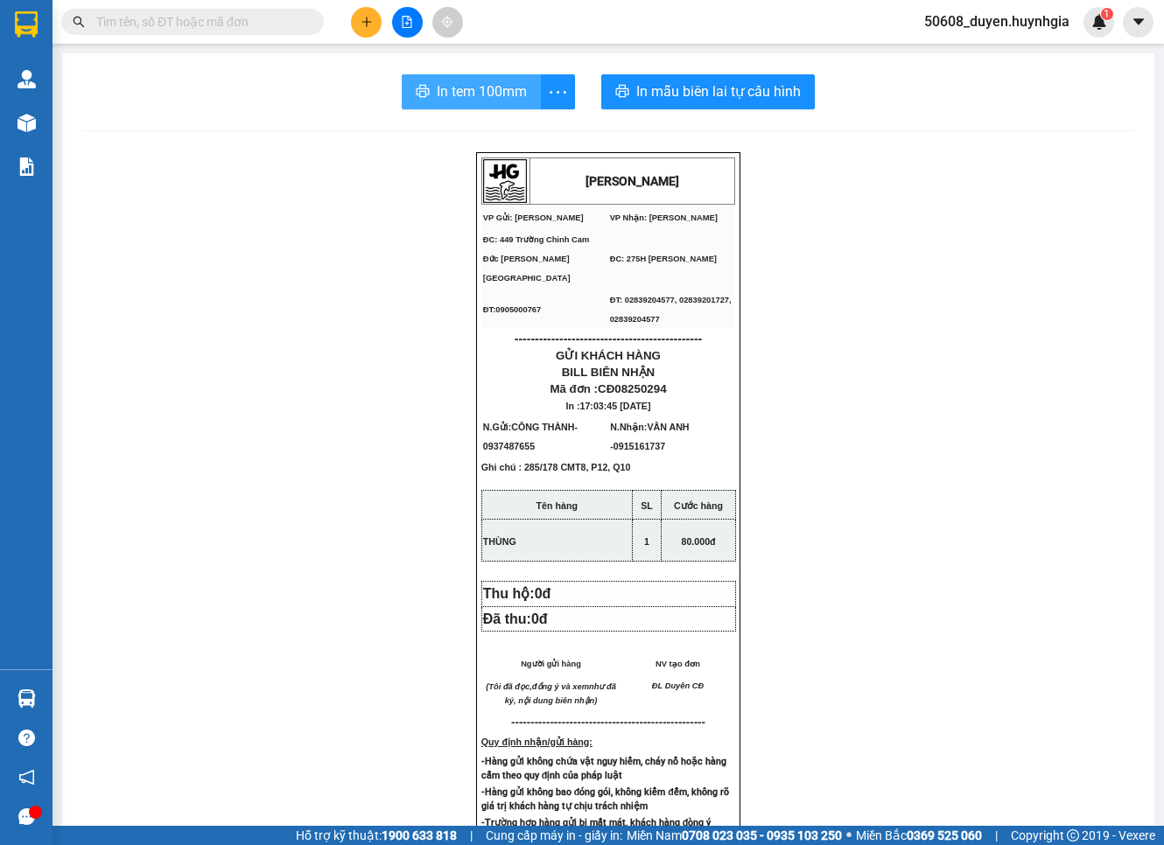
click at [478, 94] on span "In tem 100mm" at bounding box center [482, 92] width 90 height 22
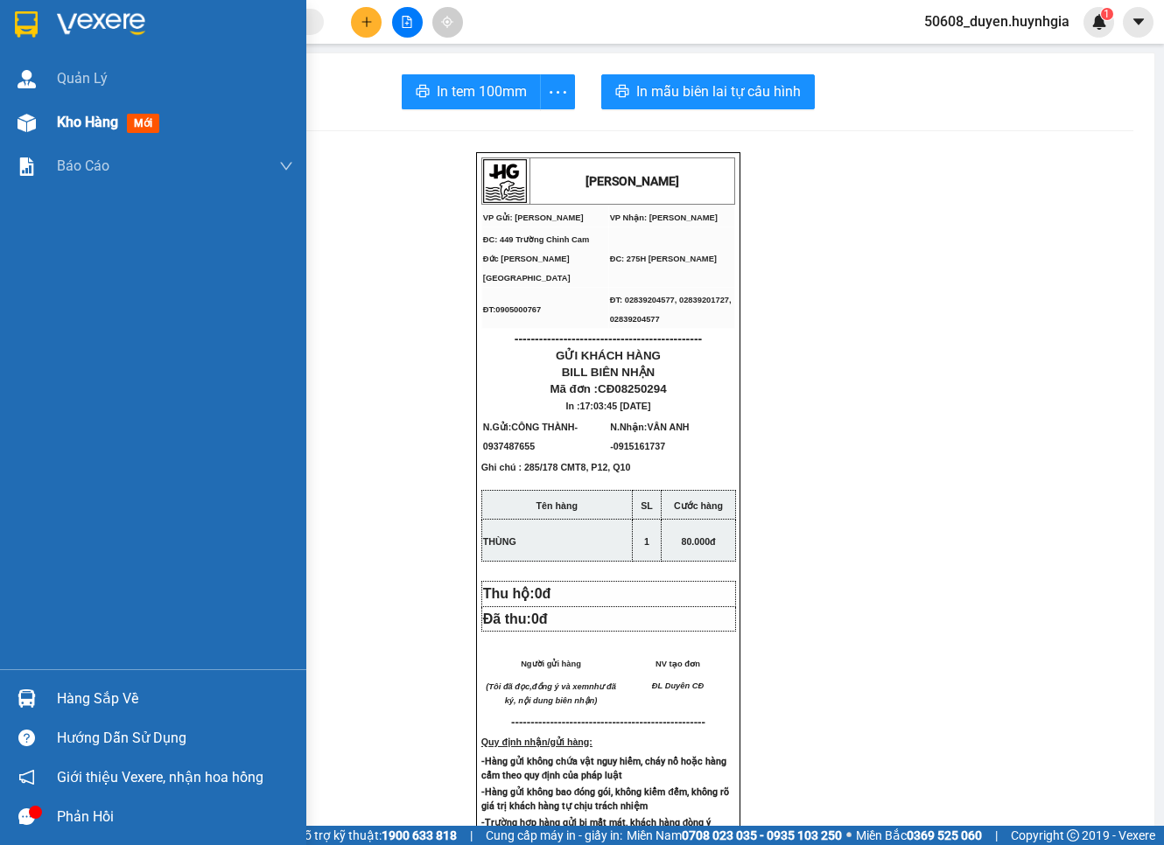
click at [30, 123] on img at bounding box center [27, 123] width 18 height 18
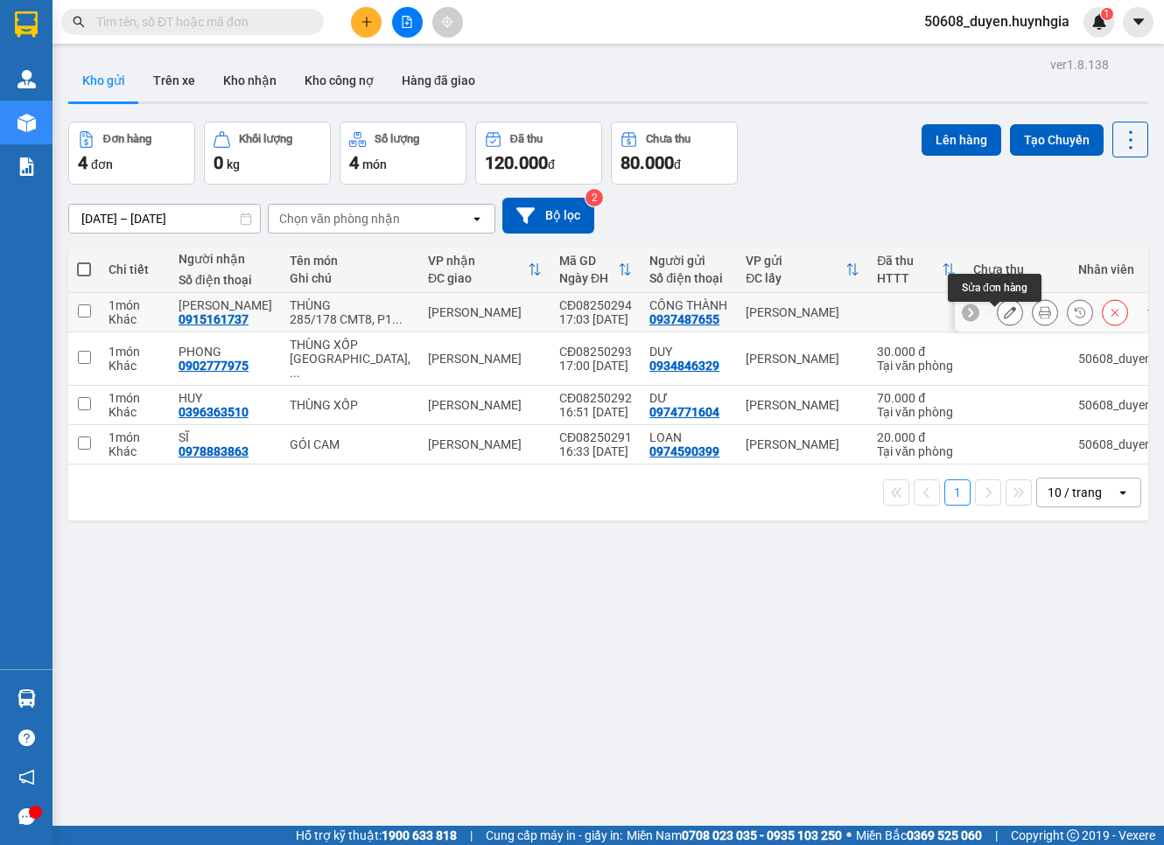
click at [1004, 317] on icon at bounding box center [1010, 312] width 12 height 12
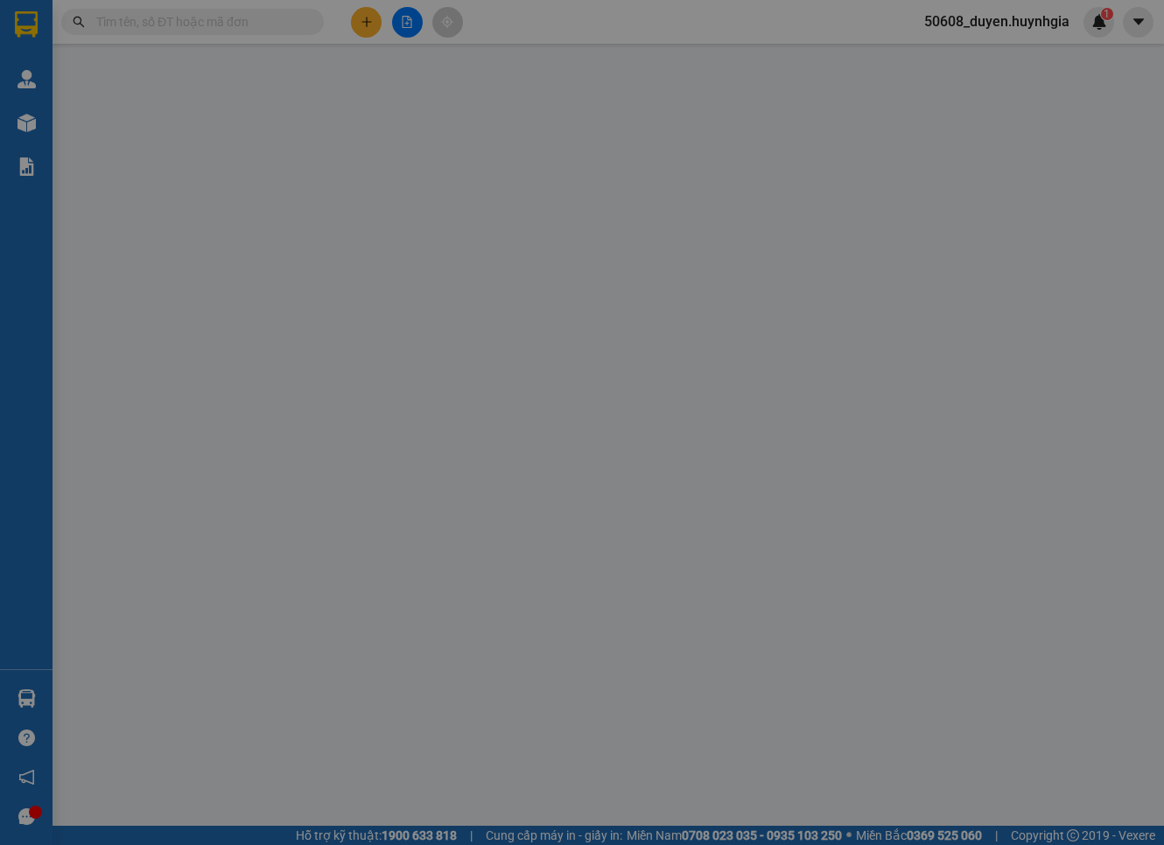
type input "0937487655"
type input "CÔNG THÀNH"
type input "0915161737"
type input "VÂN ANH"
type input "80.000"
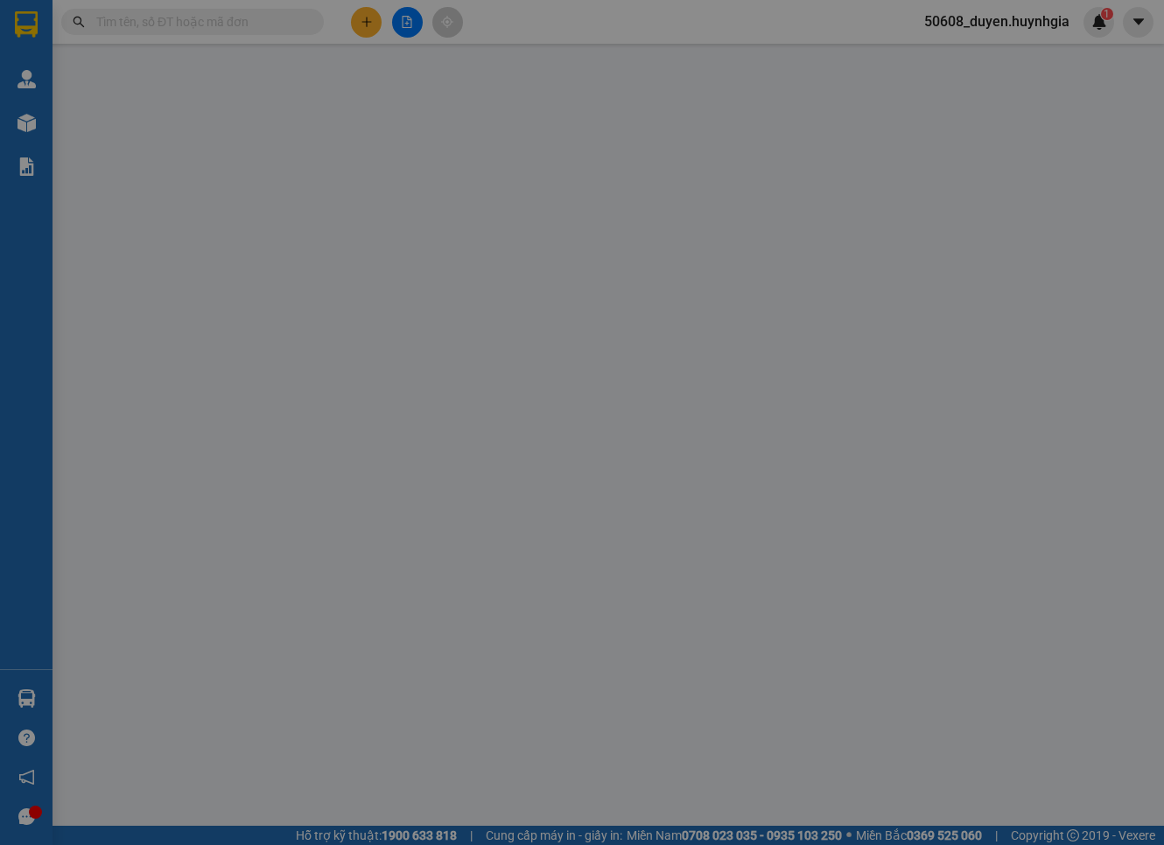
type input "80.000"
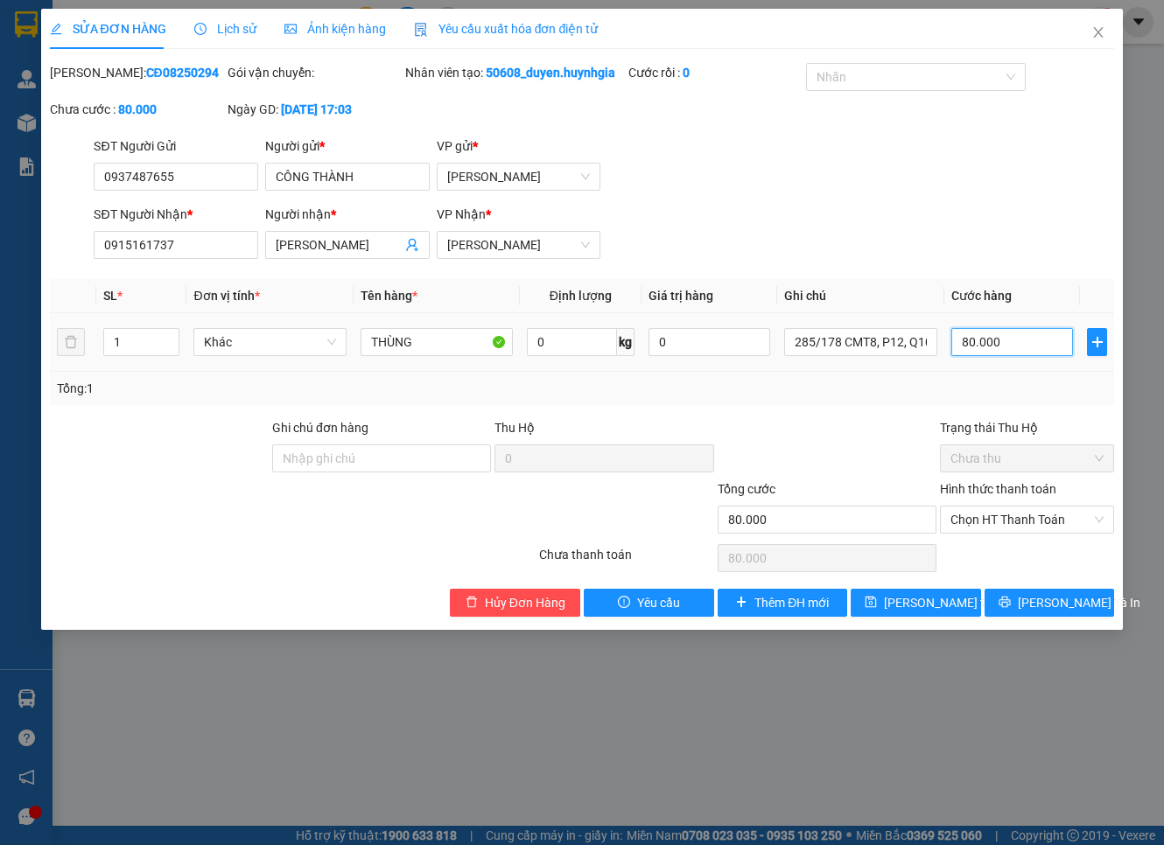
click at [980, 355] on input "80.000" at bounding box center [1012, 342] width 123 height 28
type input "3"
type input "30"
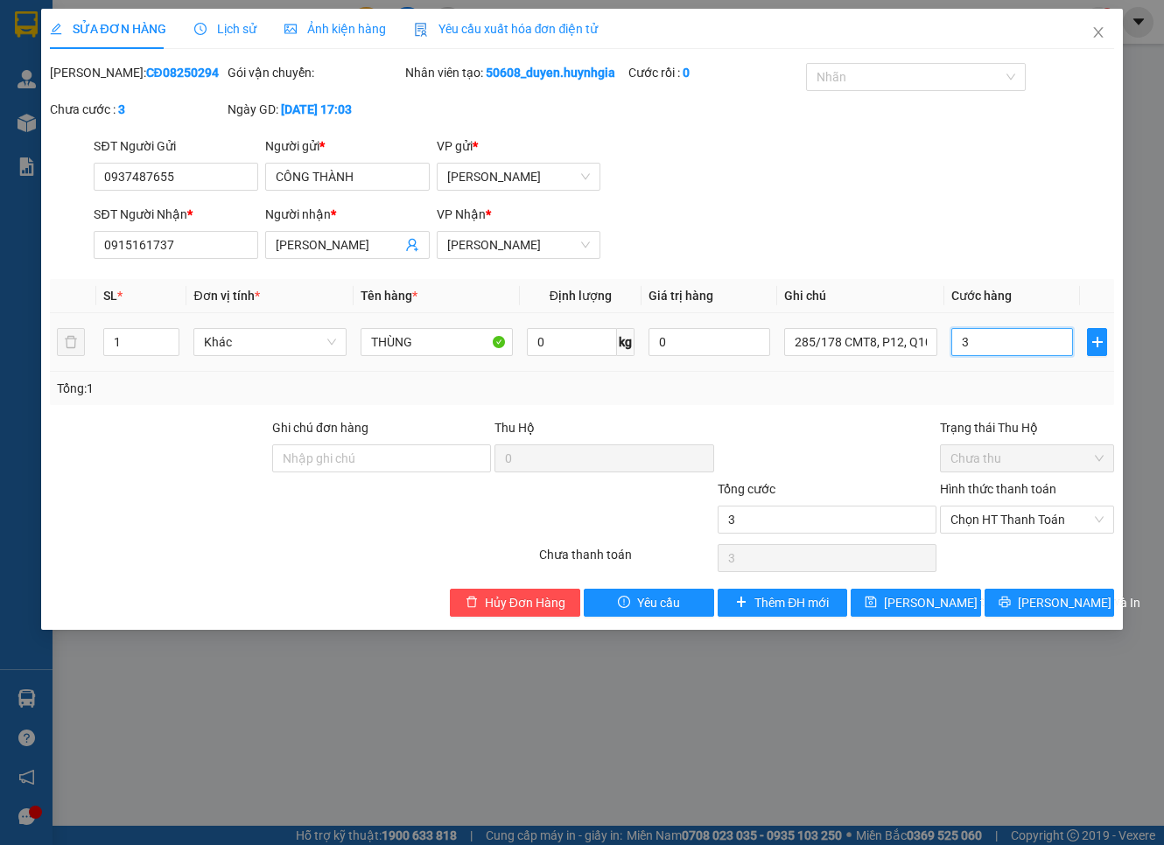
type input "30"
click at [1020, 533] on span "Chọn HT Thanh Toán" at bounding box center [1026, 520] width 153 height 26
type input "30"
type input "30.000"
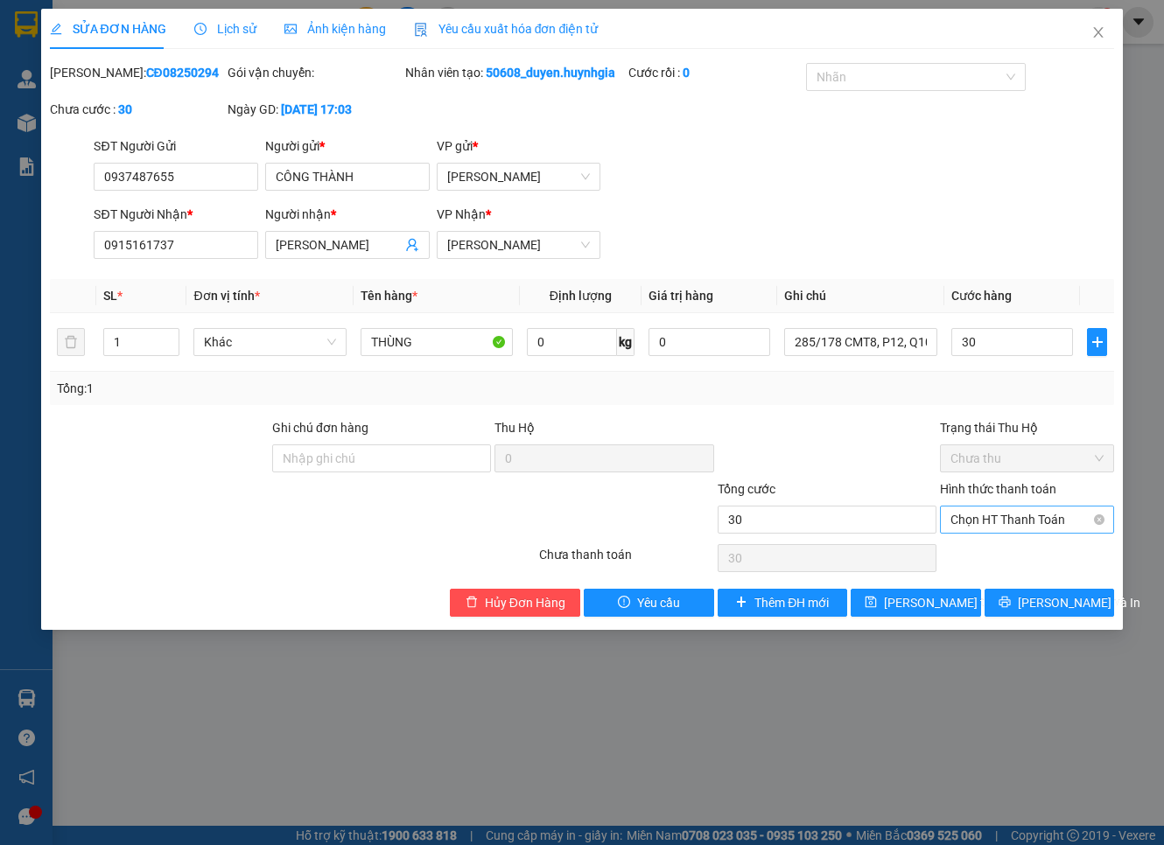
type input "30.000"
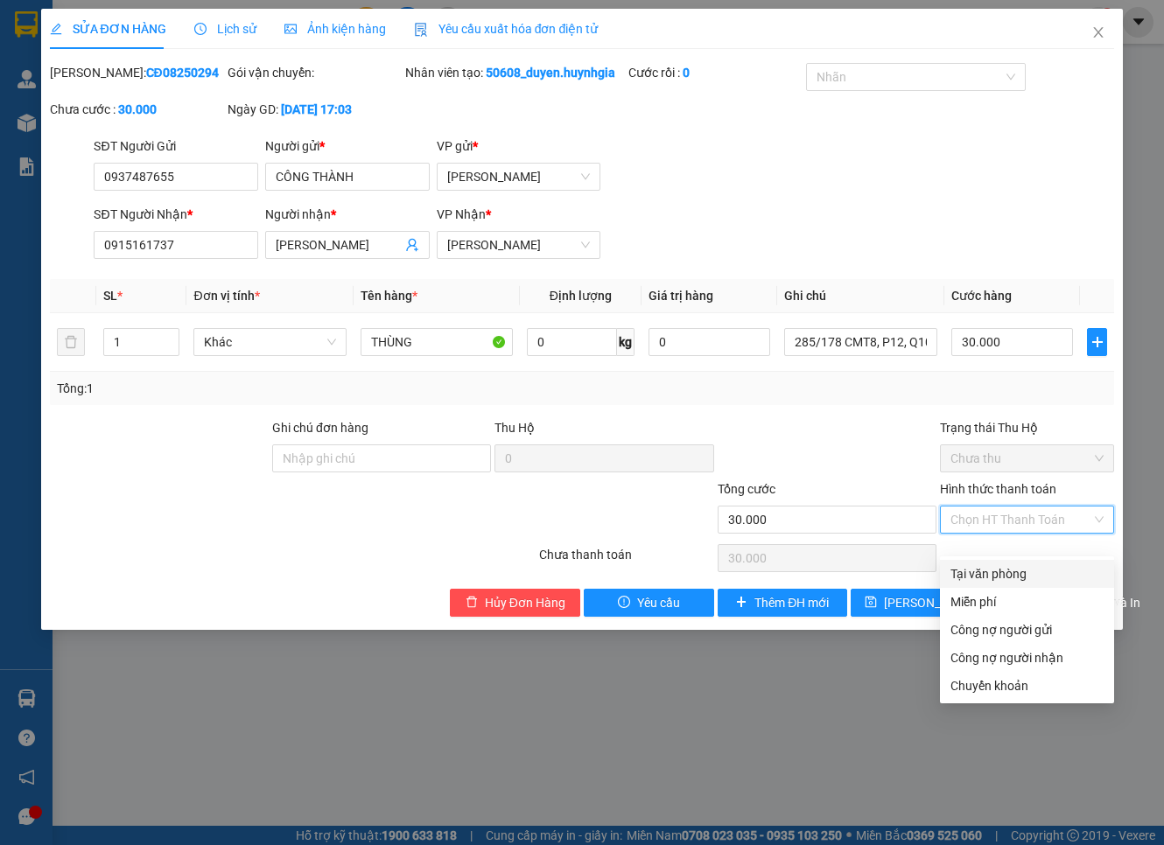
click at [1020, 569] on div "Tại văn phòng" at bounding box center [1026, 573] width 153 height 19
type input "0"
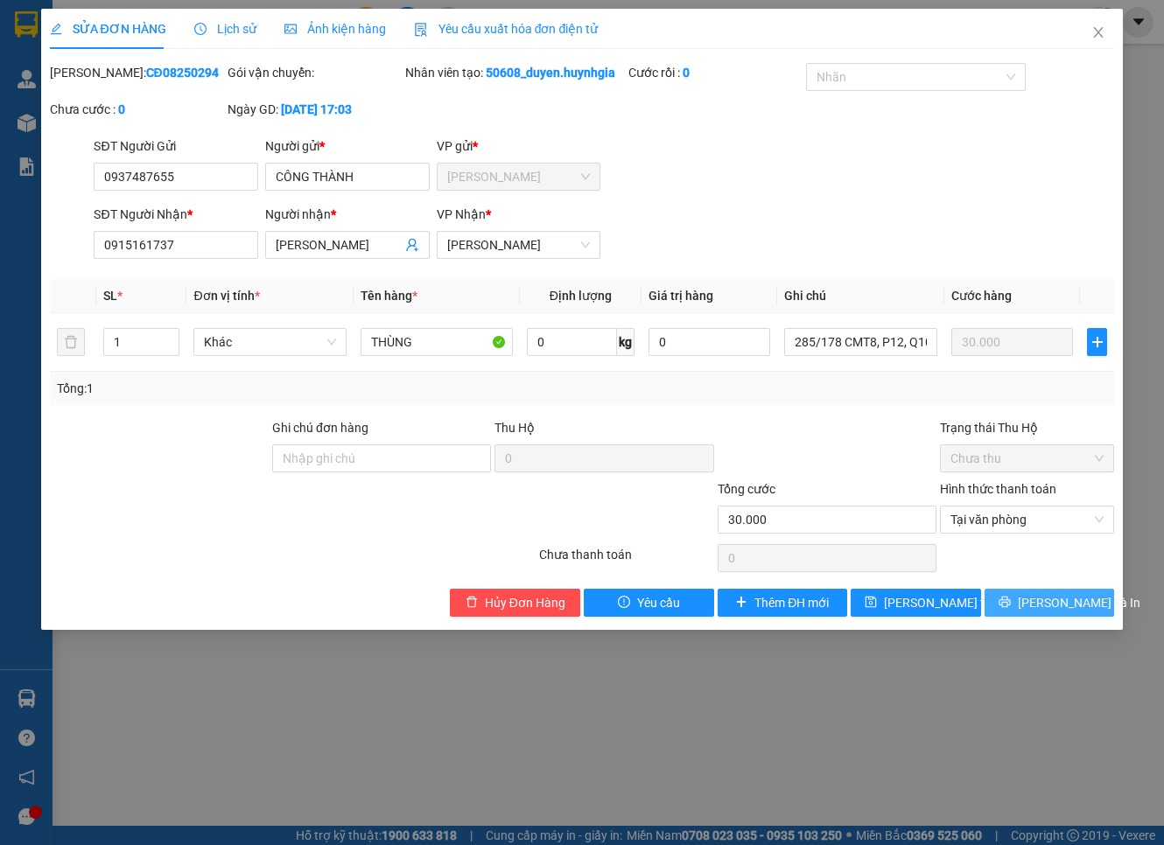
click at [1012, 611] on button "Lưu và In" at bounding box center [1050, 603] width 130 height 28
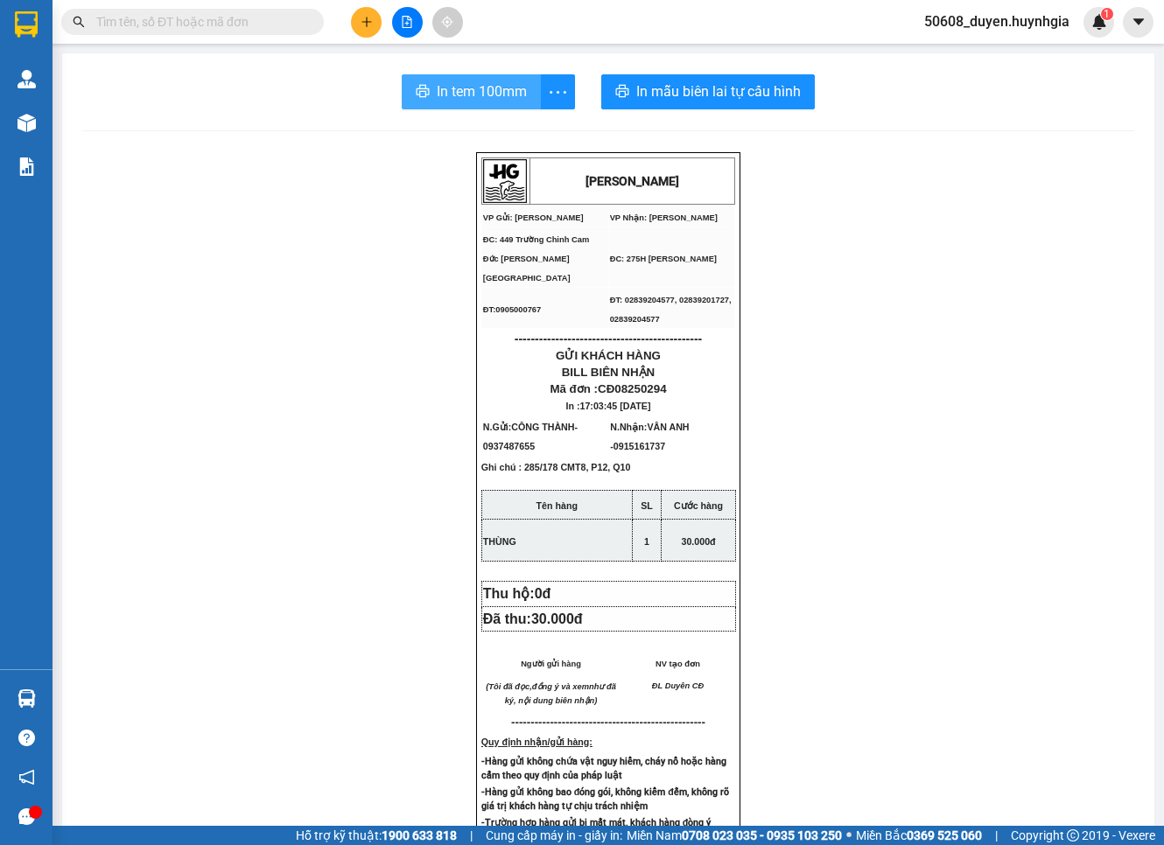
click at [486, 92] on span "In tem 100mm" at bounding box center [482, 92] width 90 height 22
click at [365, 28] on button at bounding box center [366, 22] width 31 height 31
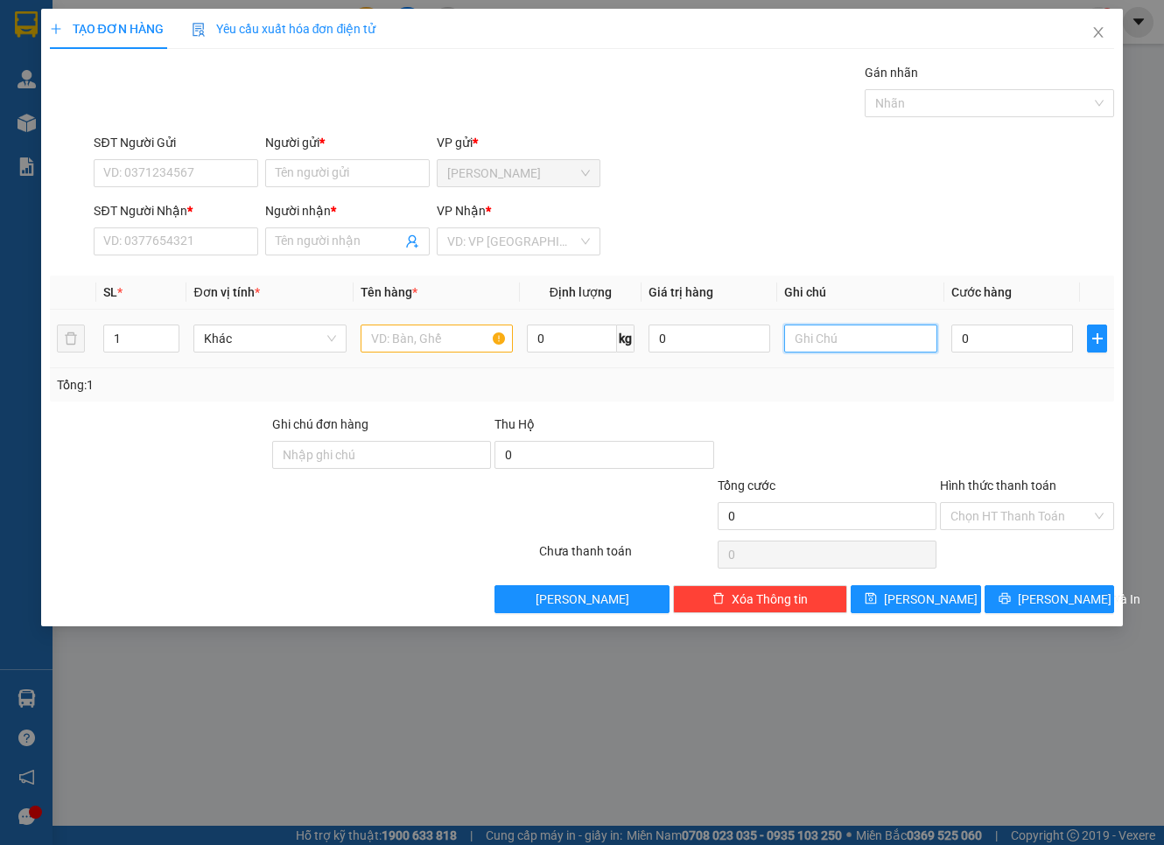
click at [816, 331] on input "text" at bounding box center [860, 339] width 152 height 28
paste input "38 Trương Quốc Dung P8 Q Phú Nhuận"
type input "38 Trương Quốc Dung P8 Q Phú Nhuận"
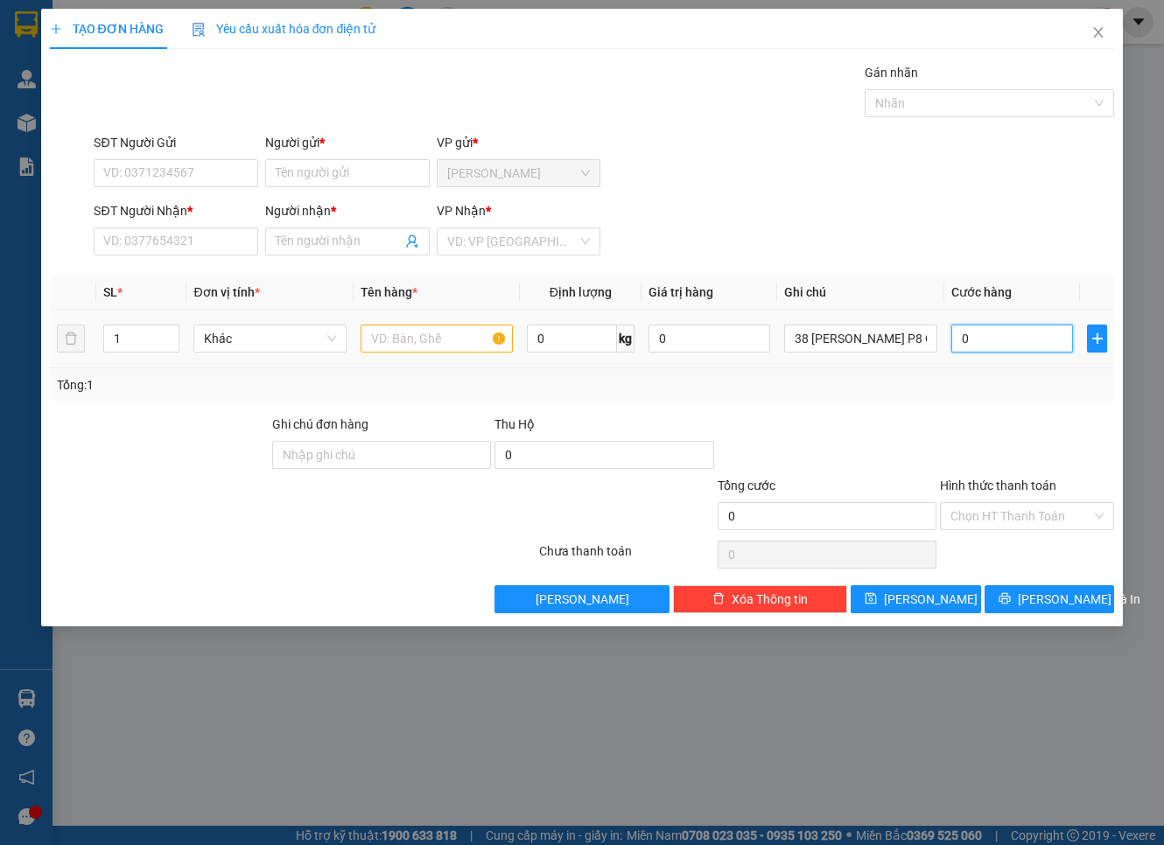
click at [991, 348] on input "0" at bounding box center [1012, 339] width 123 height 28
type input "9"
type input "90"
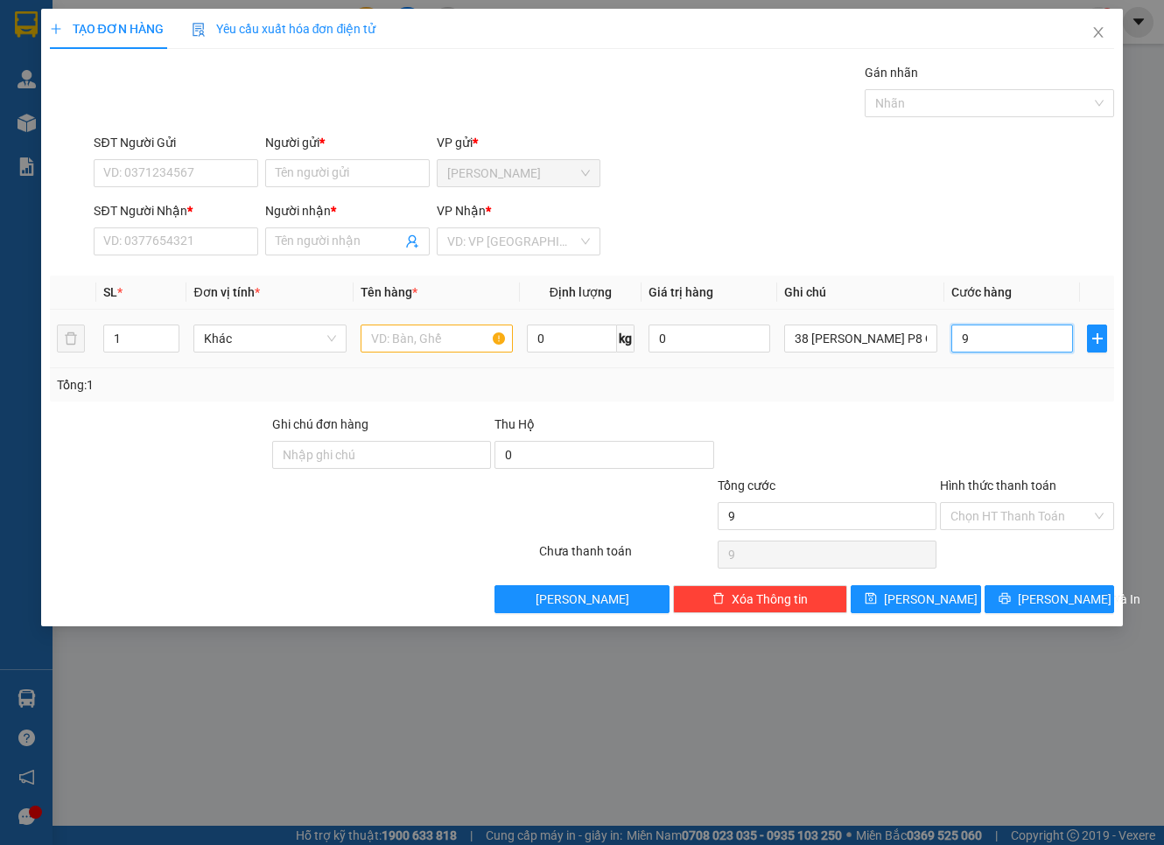
type input "90"
type input "90.000"
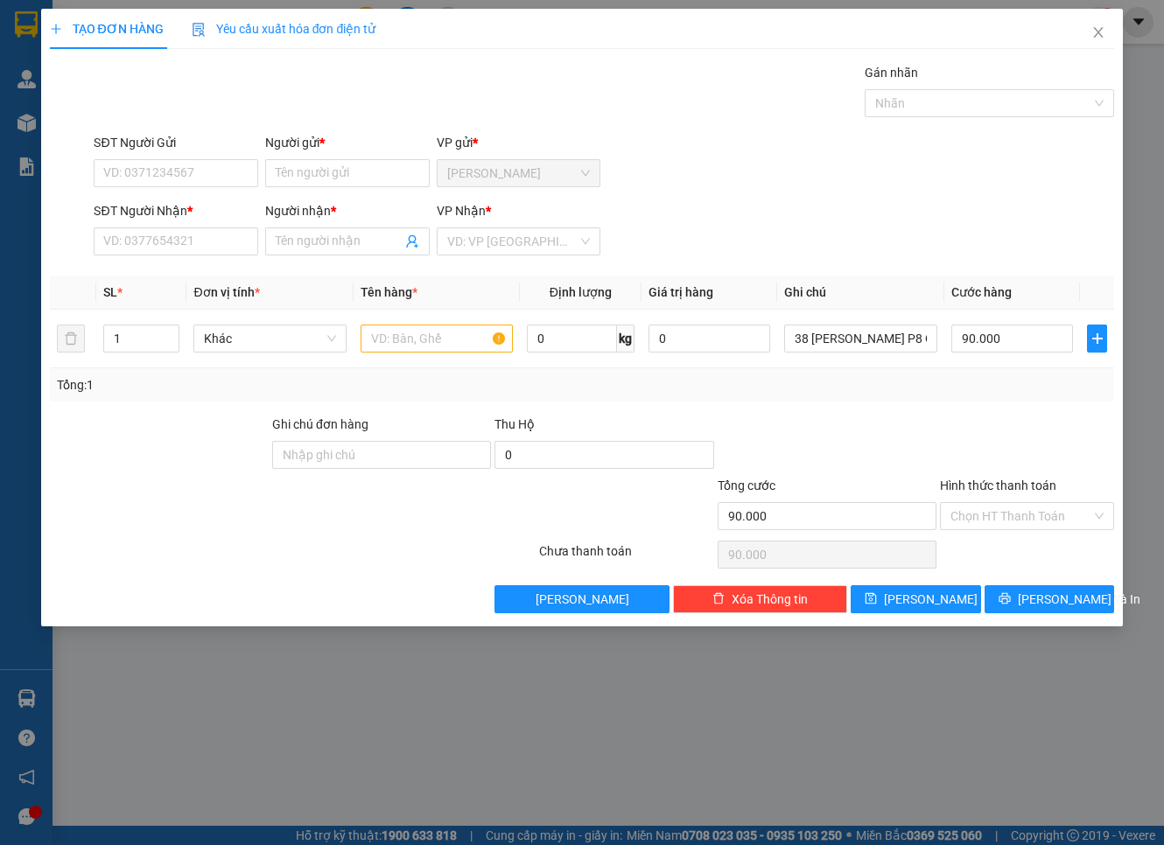
click at [291, 136] on div "Người gửi *" at bounding box center [347, 142] width 165 height 19
click at [291, 159] on input "Người gửi *" at bounding box center [347, 173] width 165 height 28
click at [204, 239] on input "SĐT Người Nhận *" at bounding box center [176, 242] width 165 height 28
paste input "0909387639"
type input "0909387639"
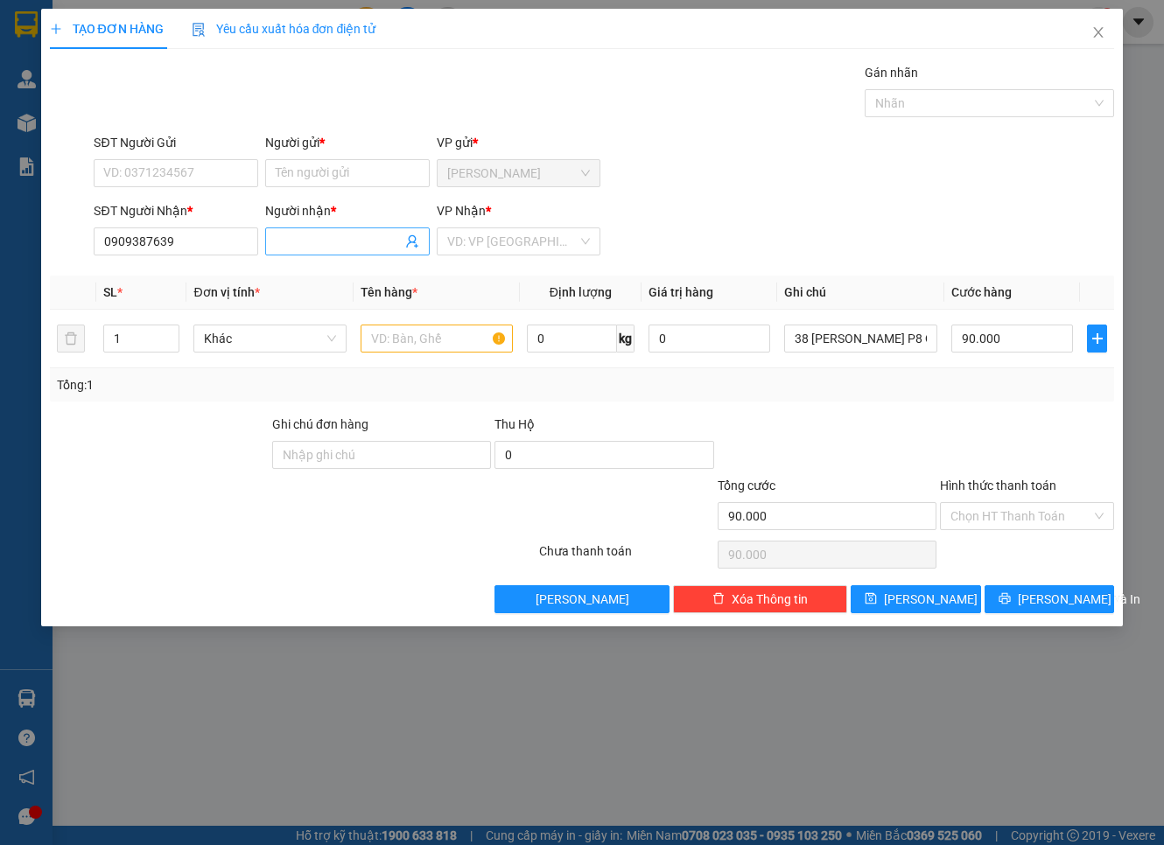
click at [391, 236] on input "Người nhận *" at bounding box center [339, 241] width 126 height 19
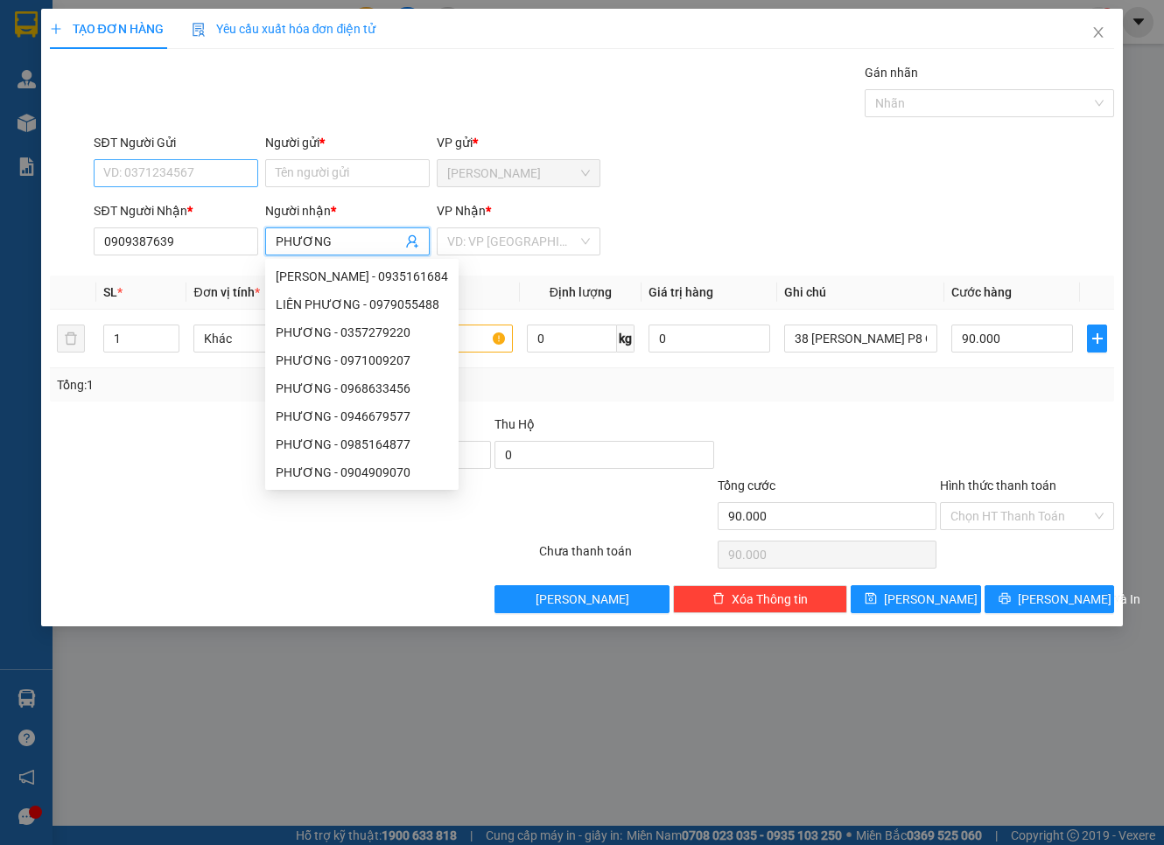
type input "PHƯƠNG"
click at [180, 177] on input "SĐT Người Gửi" at bounding box center [176, 173] width 165 height 28
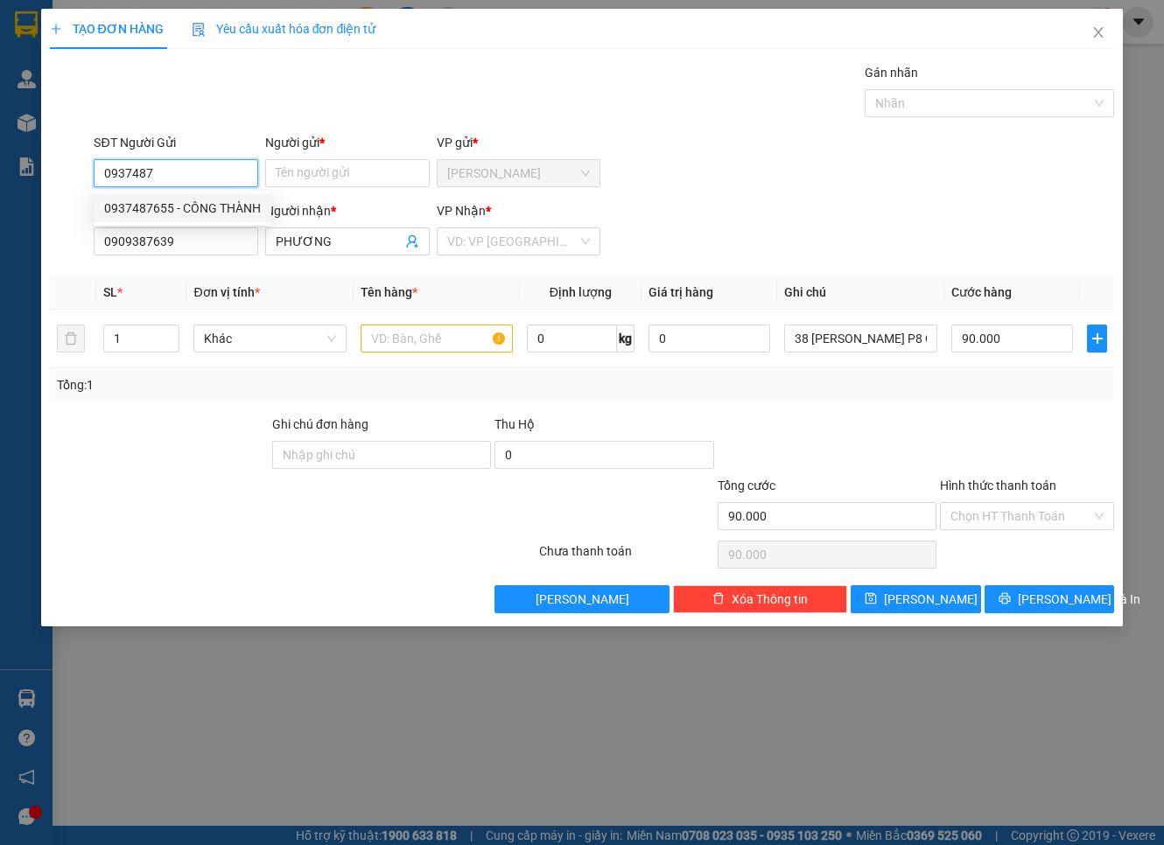
click at [196, 200] on div "0937487655 - CÔNG THÀNH" at bounding box center [182, 208] width 157 height 19
type input "0937487655"
type input "CÔNG THÀNH"
type input "0937487655"
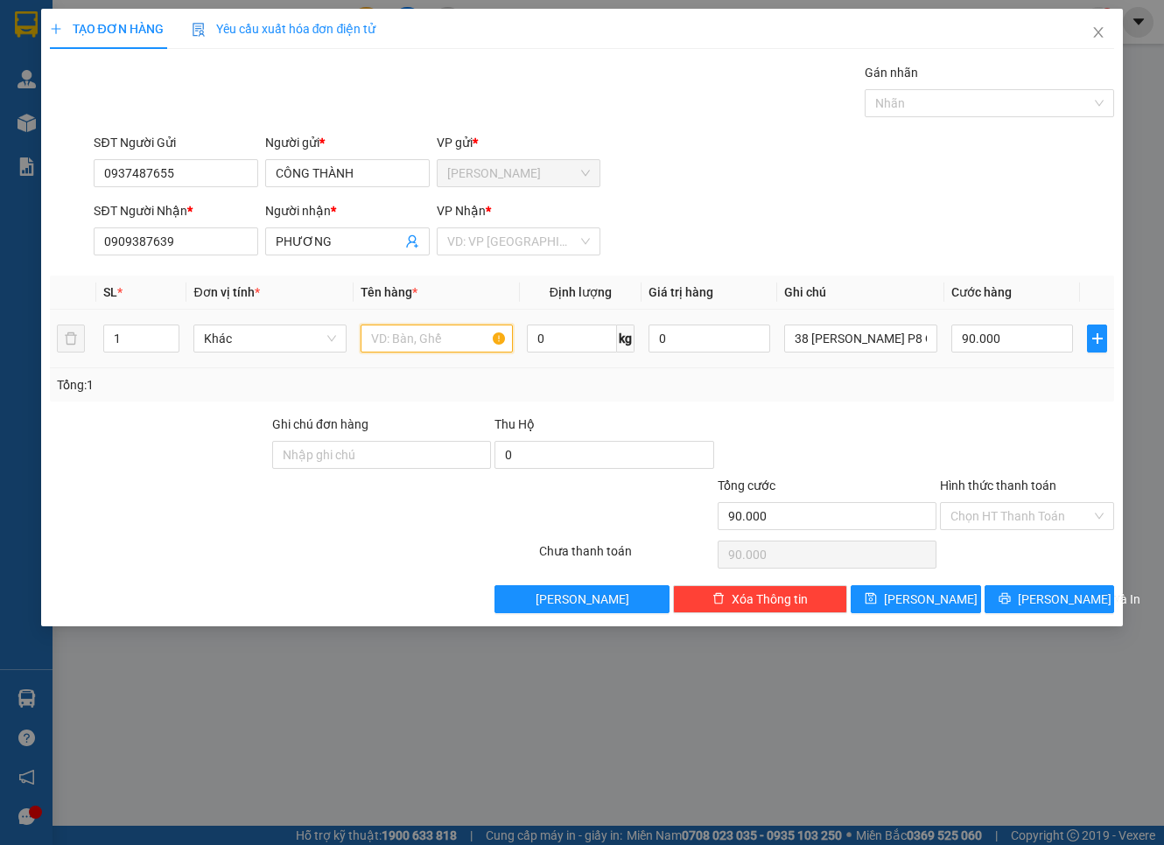
click at [478, 340] on input "text" at bounding box center [437, 339] width 152 height 28
type input "THÙNG"
click at [510, 232] on input "search" at bounding box center [512, 241] width 131 height 26
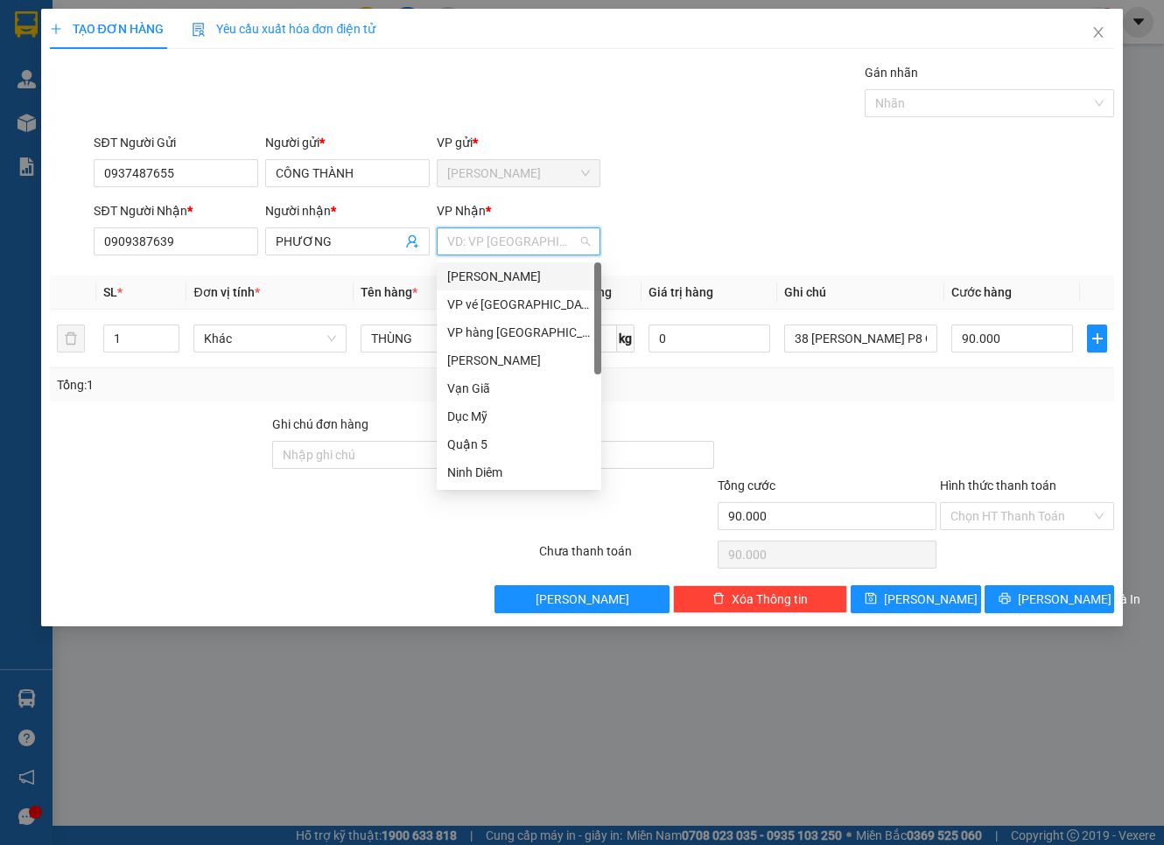
click at [518, 273] on div "Phạm Ngũ Lão" at bounding box center [519, 276] width 144 height 19
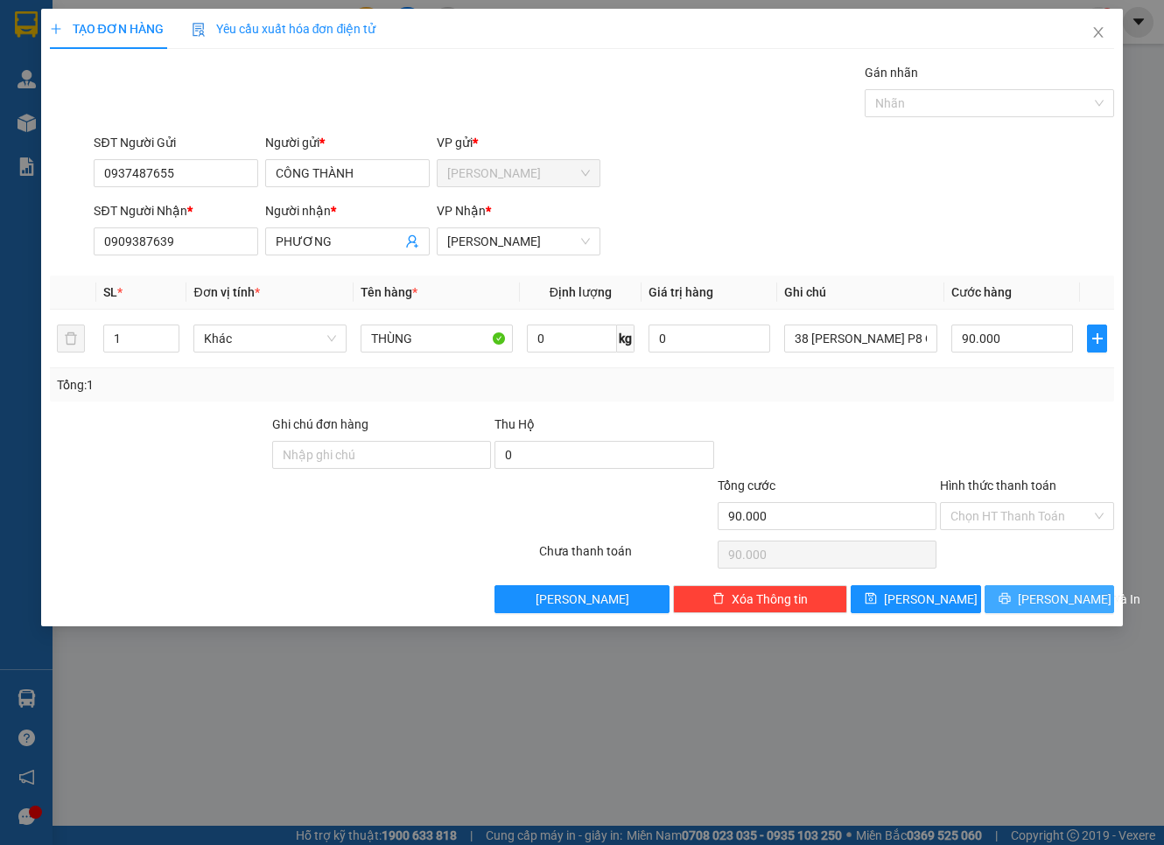
click at [1055, 596] on span "Lưu và In" at bounding box center [1079, 599] width 123 height 19
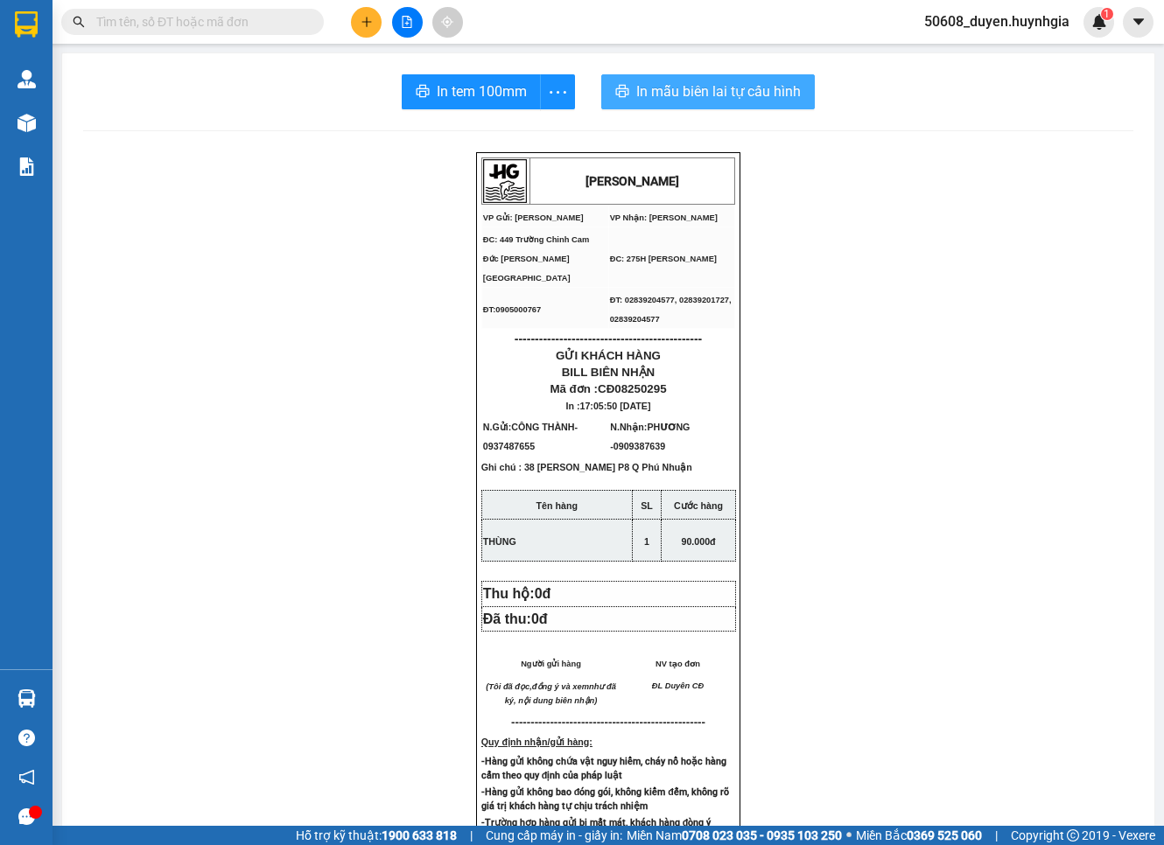
click at [646, 88] on span "In mẫu biên lai tự cấu hình" at bounding box center [718, 92] width 165 height 22
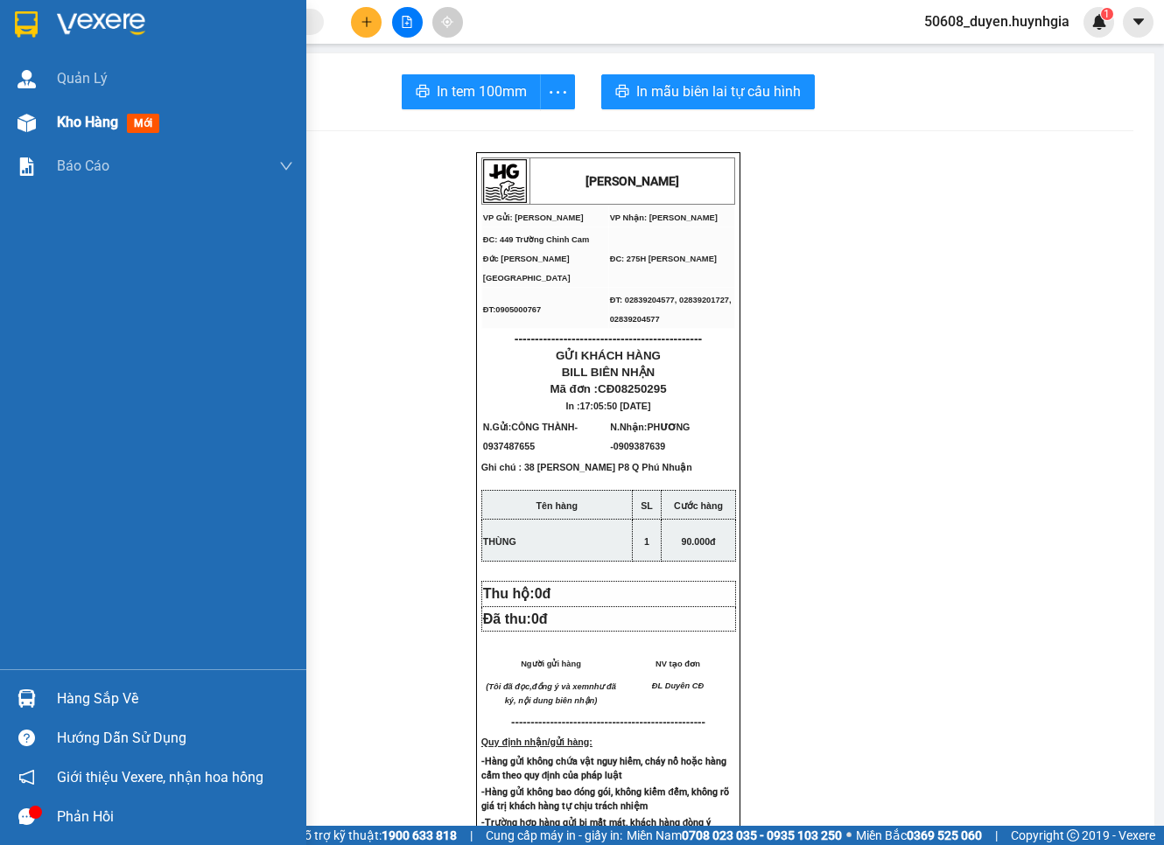
click at [40, 123] on div at bounding box center [26, 123] width 31 height 31
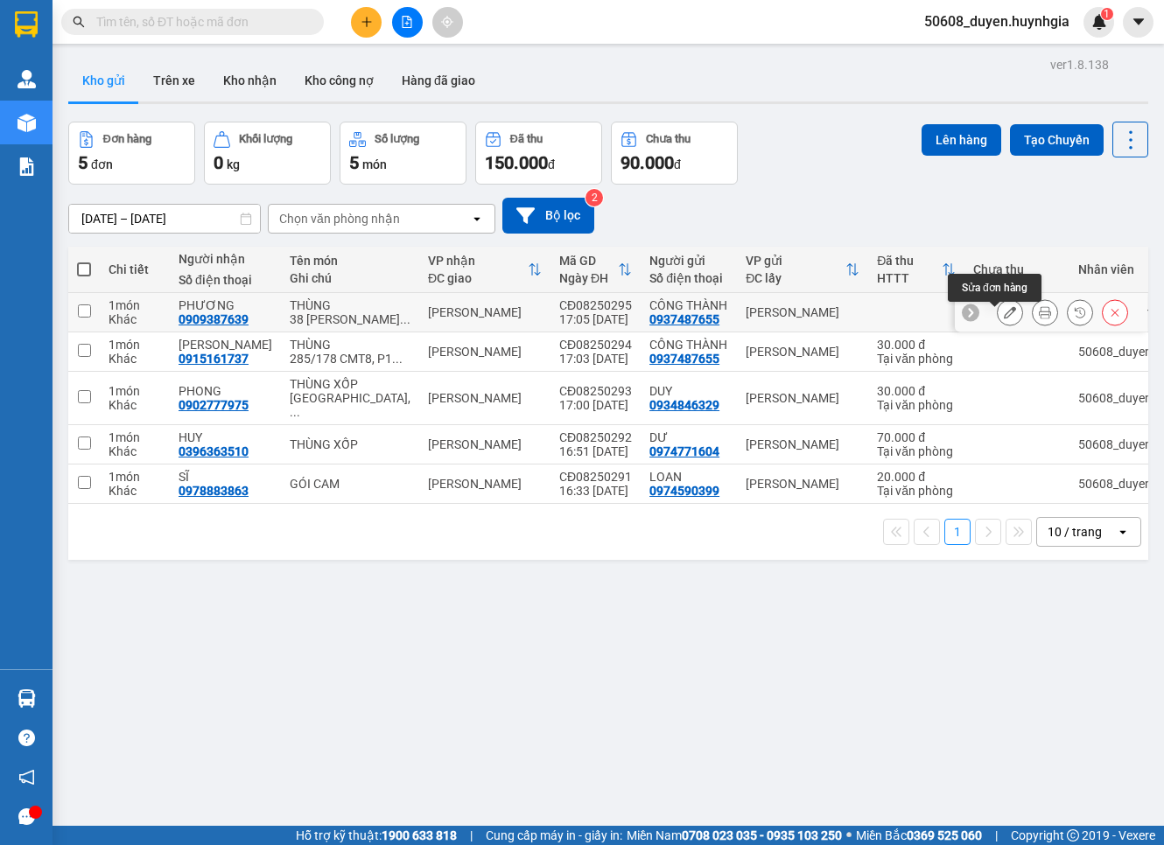
click at [1001, 316] on button at bounding box center [1010, 313] width 25 height 31
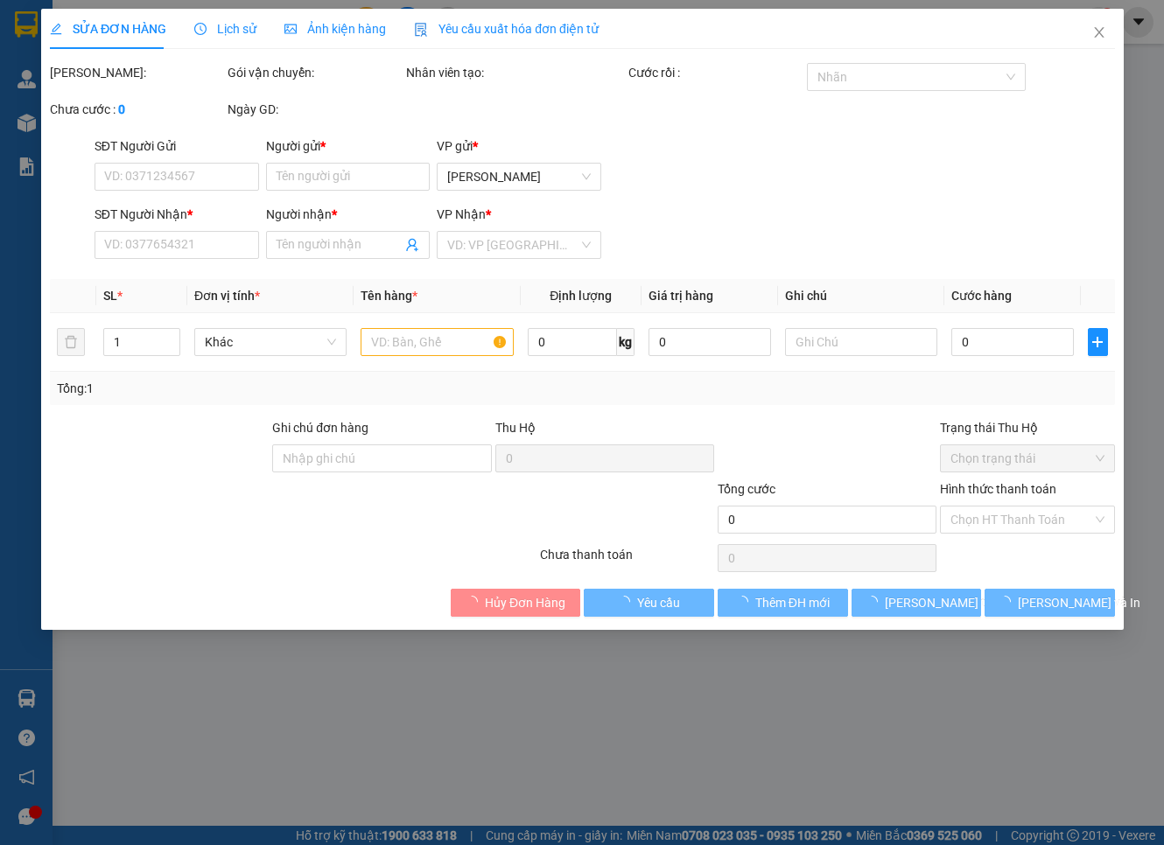
type input "0937487655"
type input "CÔNG THÀNH"
type input "0909387639"
type input "PHƯƠNG"
type input "90.000"
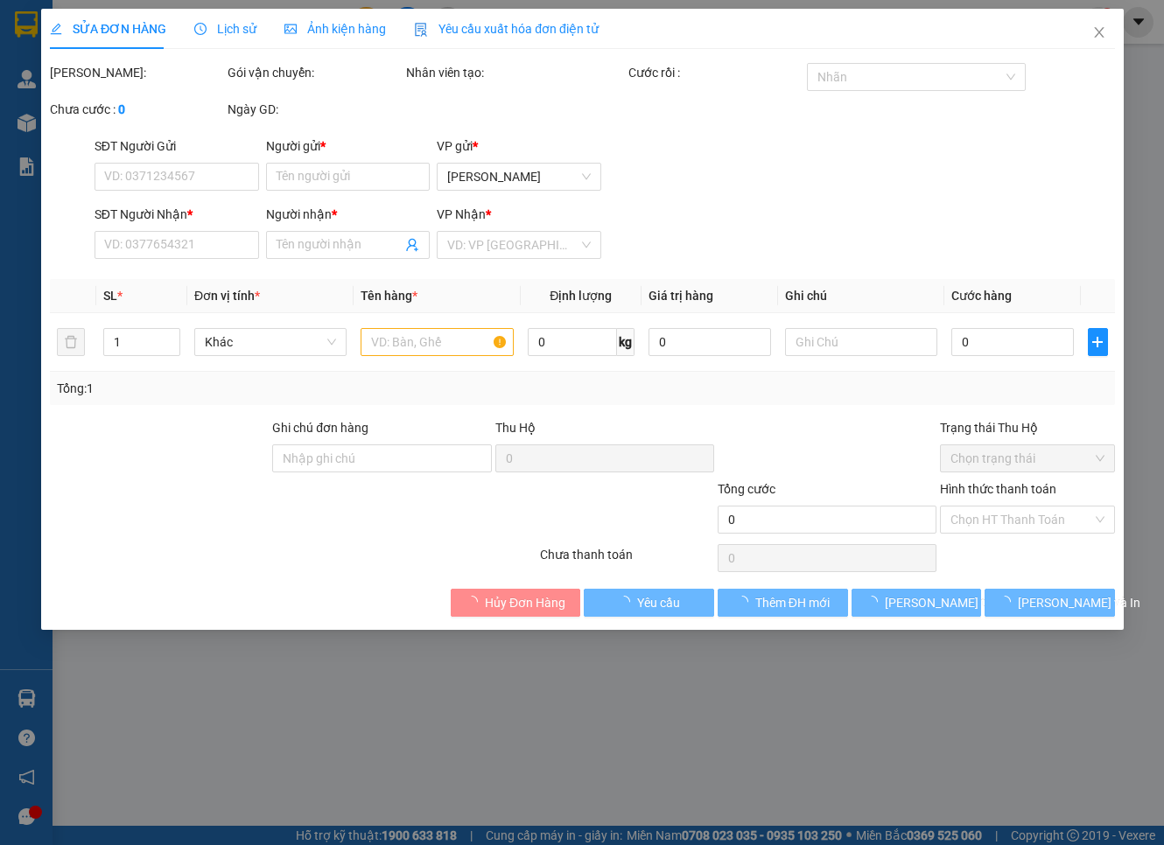
type input "90.000"
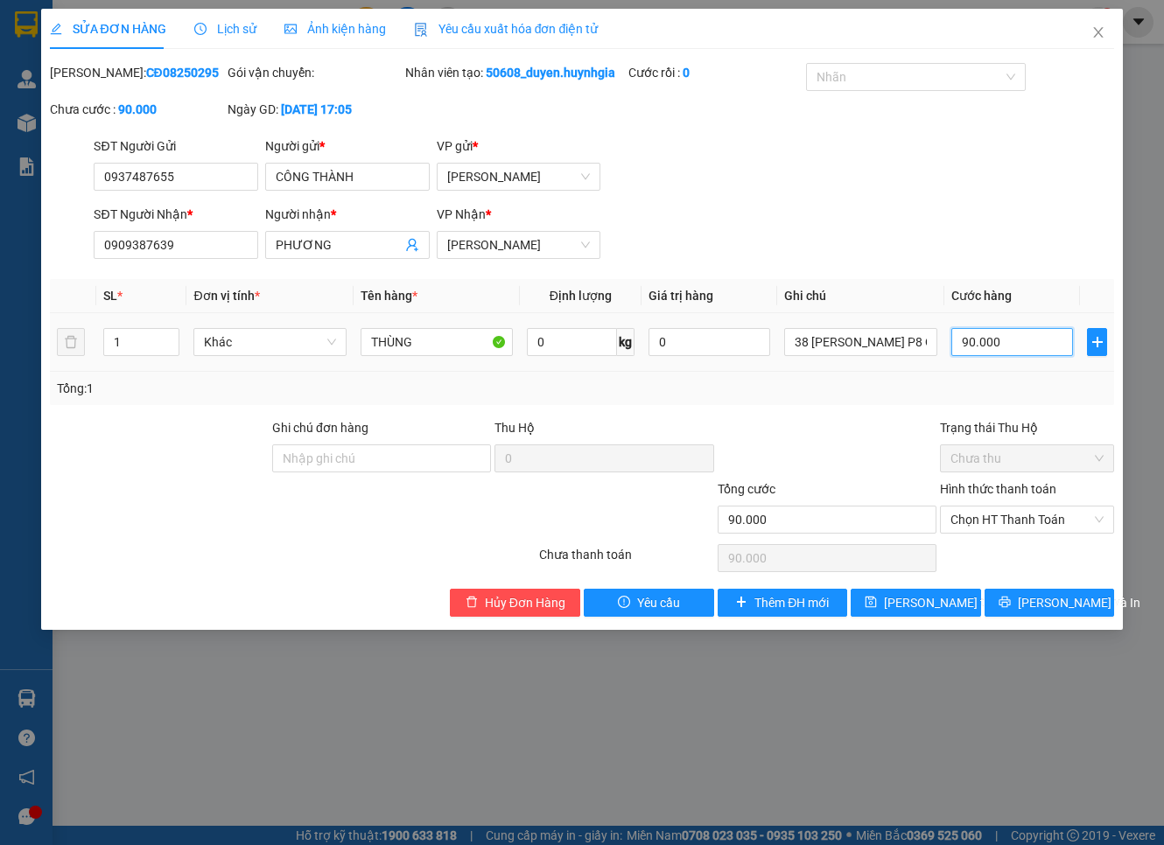
click at [991, 356] on input "90.000" at bounding box center [1012, 342] width 123 height 28
type input "4"
type input "40"
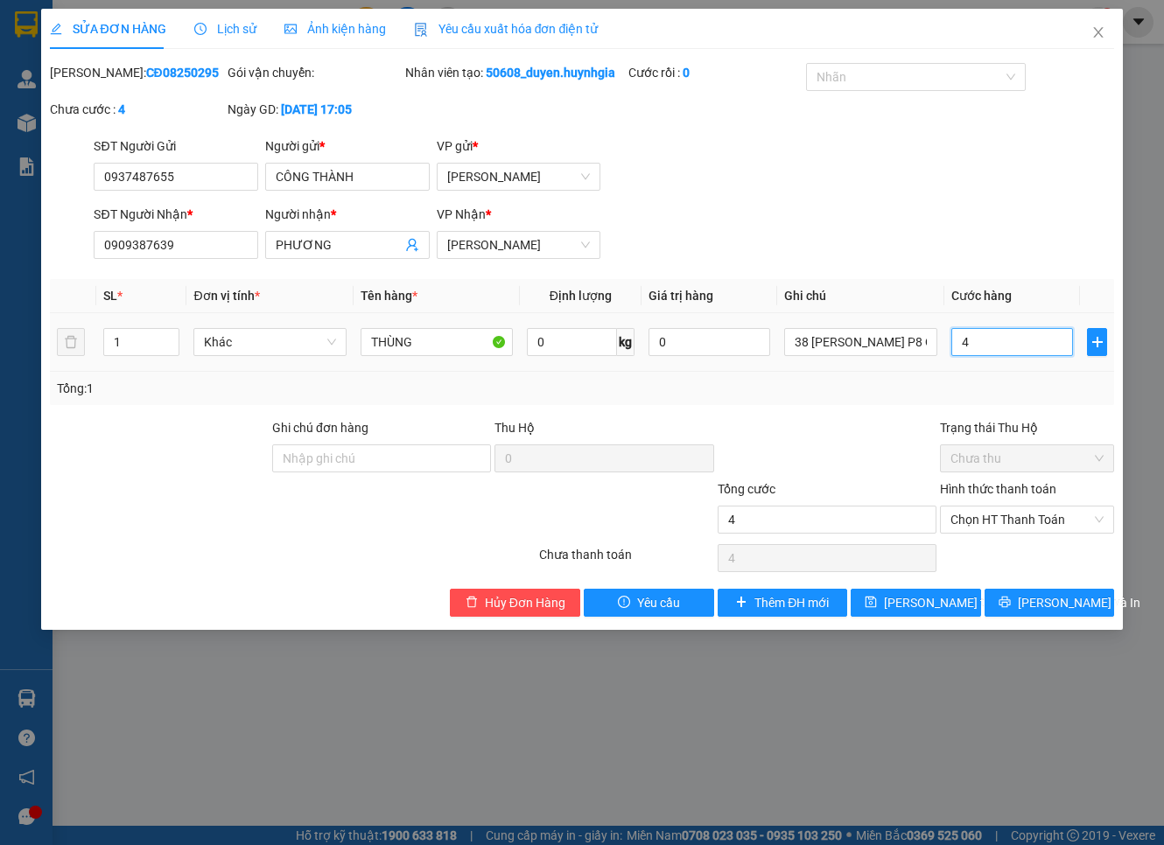
type input "40"
type input "40.000"
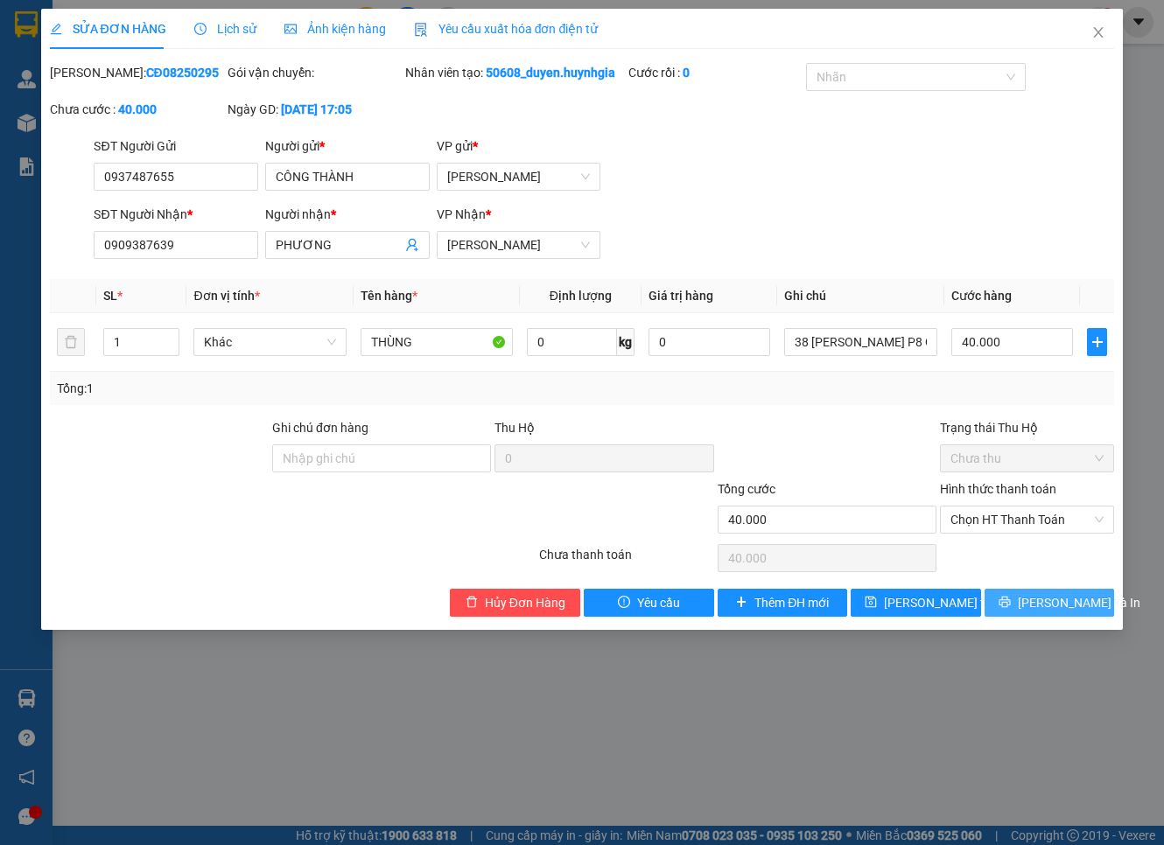
drag, startPoint x: 1056, startPoint y: 628, endPoint x: 1063, endPoint y: 567, distance: 61.7
click at [1063, 567] on div "Total Paid Fee 0 Total UnPaid Fee 90.000 Cash Collection Total Fee Mã ĐH: CĐ082…" at bounding box center [582, 340] width 1065 height 554
click at [1068, 533] on span "Chọn HT Thanh Toán" at bounding box center [1026, 520] width 153 height 26
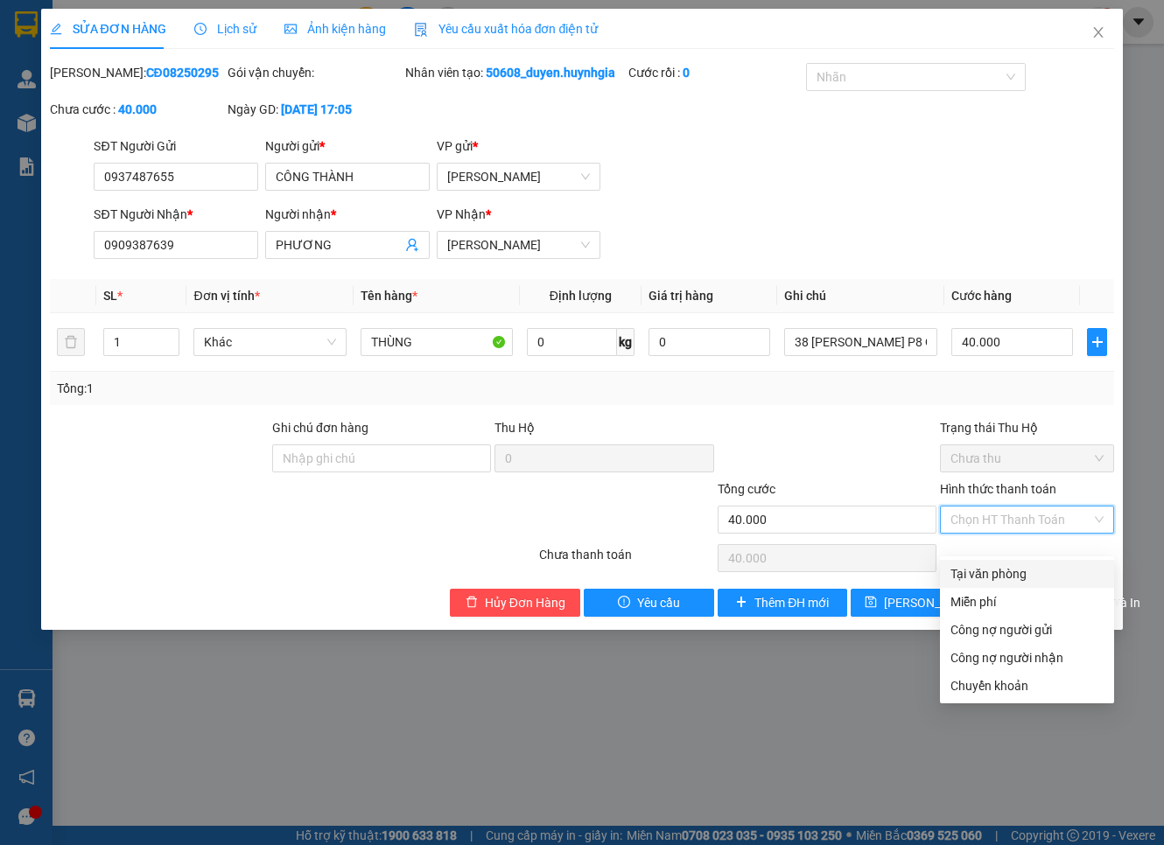
click at [1068, 562] on div "Tại văn phòng" at bounding box center [1027, 574] width 174 height 28
type input "0"
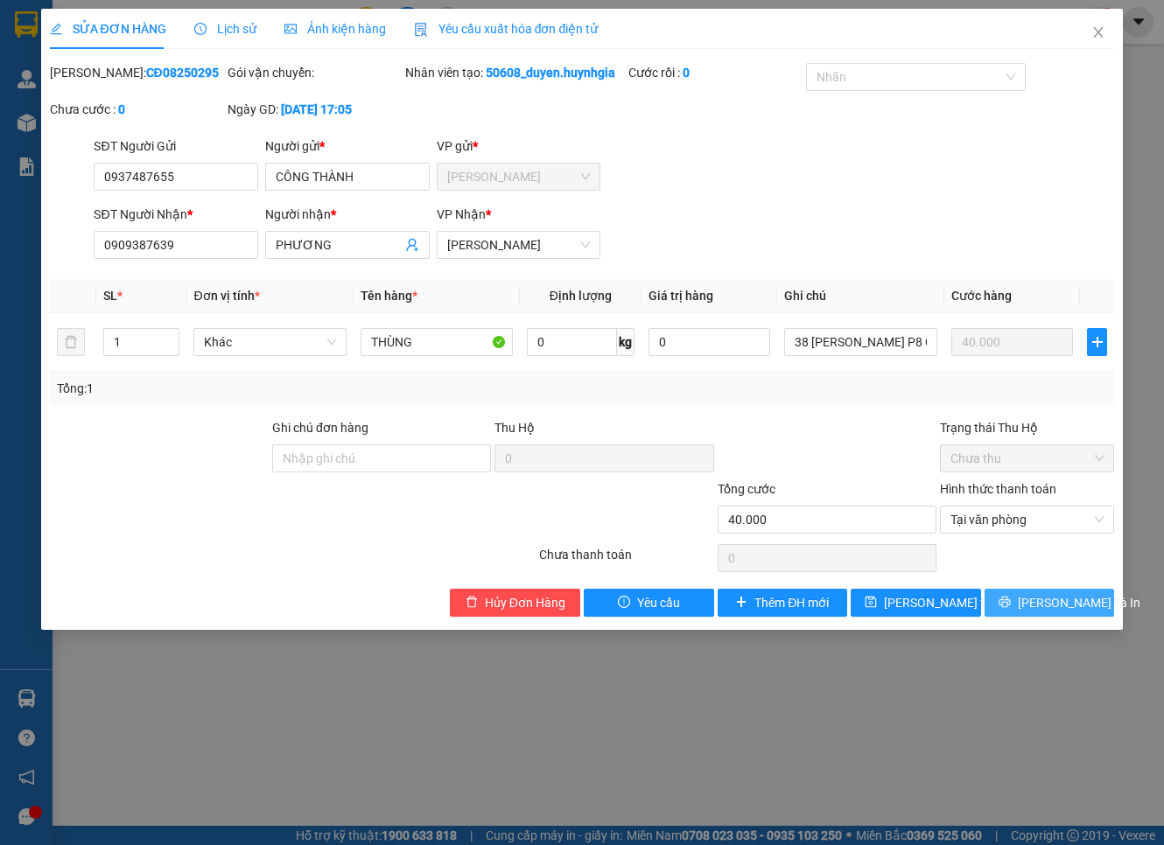
click at [1068, 613] on span "Lưu và In" at bounding box center [1079, 602] width 123 height 19
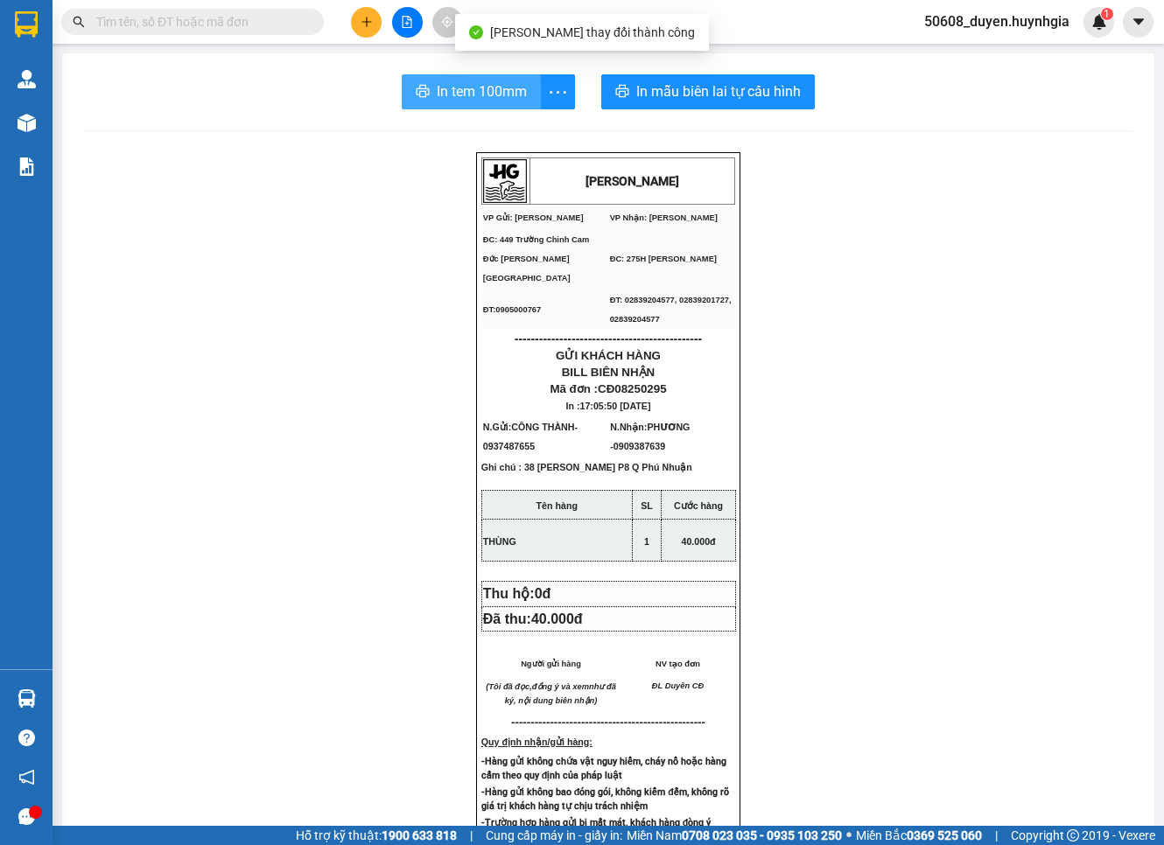
click at [460, 88] on span "In tem 100mm" at bounding box center [482, 92] width 90 height 22
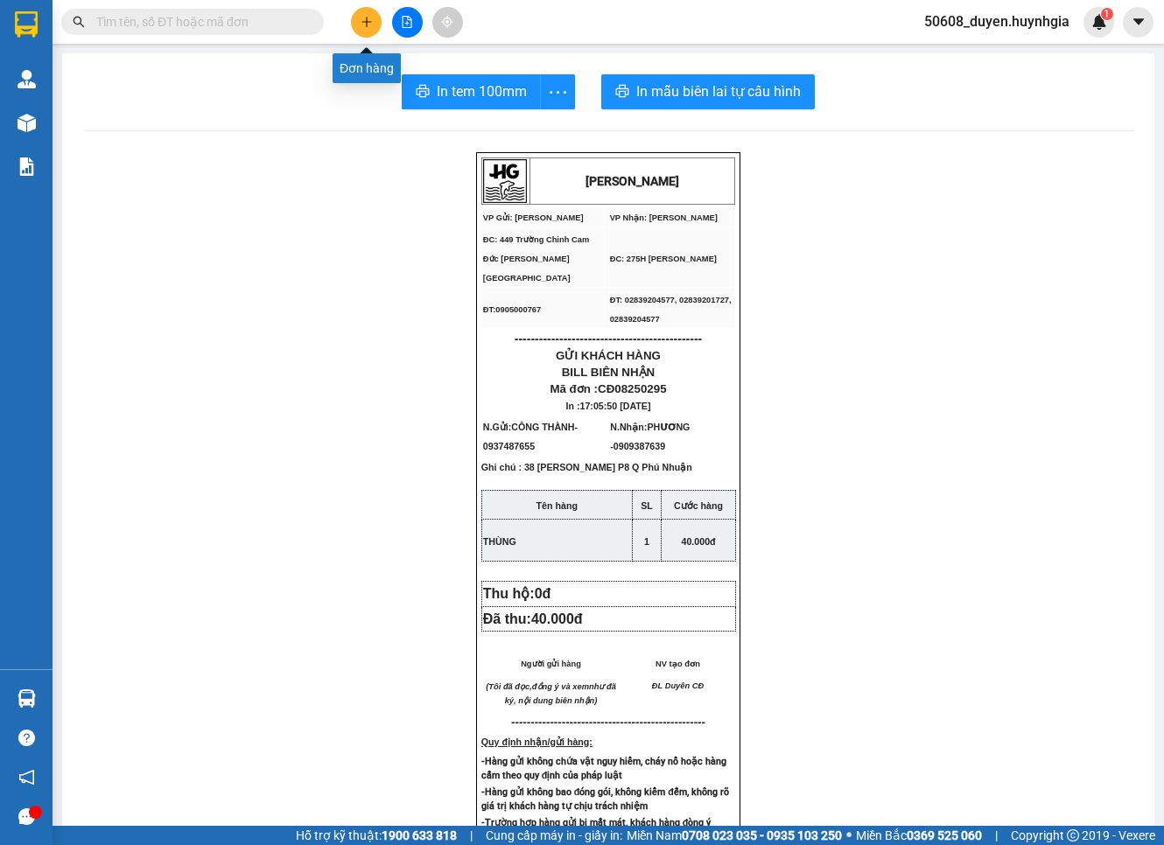
click at [364, 22] on icon "plus" at bounding box center [366, 21] width 10 height 1
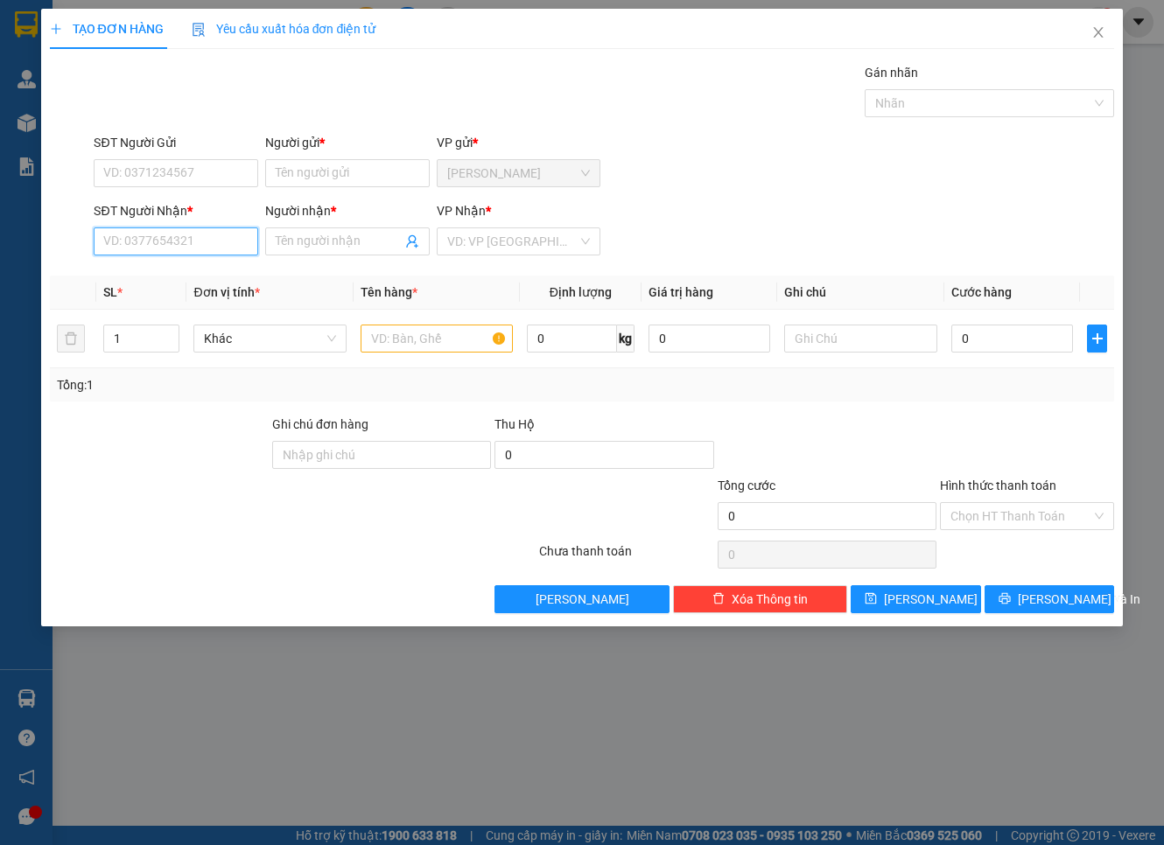
click at [241, 236] on input "SĐT Người Nhận *" at bounding box center [176, 242] width 165 height 28
click at [179, 284] on div "0373299122 - NHÀN" at bounding box center [176, 276] width 144 height 19
type input "0373299122"
type input "NHÀN"
type input "0373299122"
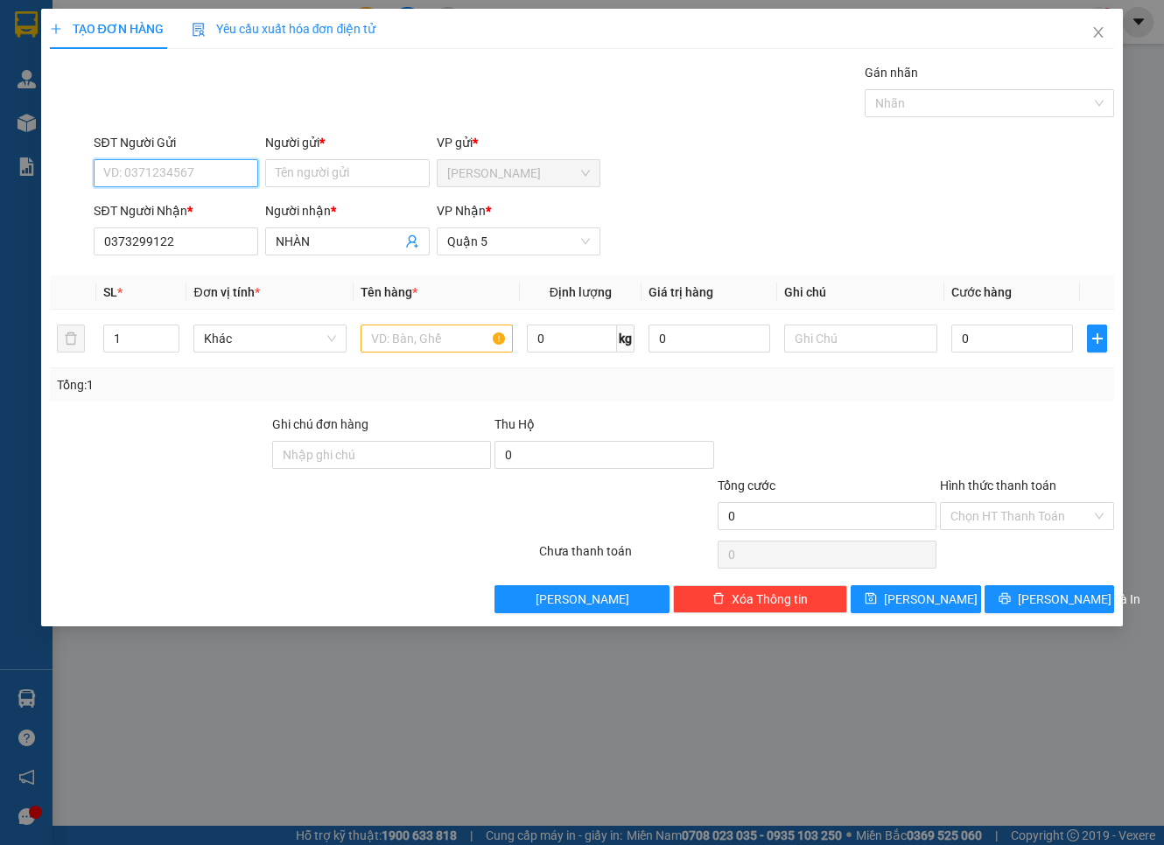
click at [196, 172] on input "SĐT Người Gửi" at bounding box center [176, 173] width 165 height 28
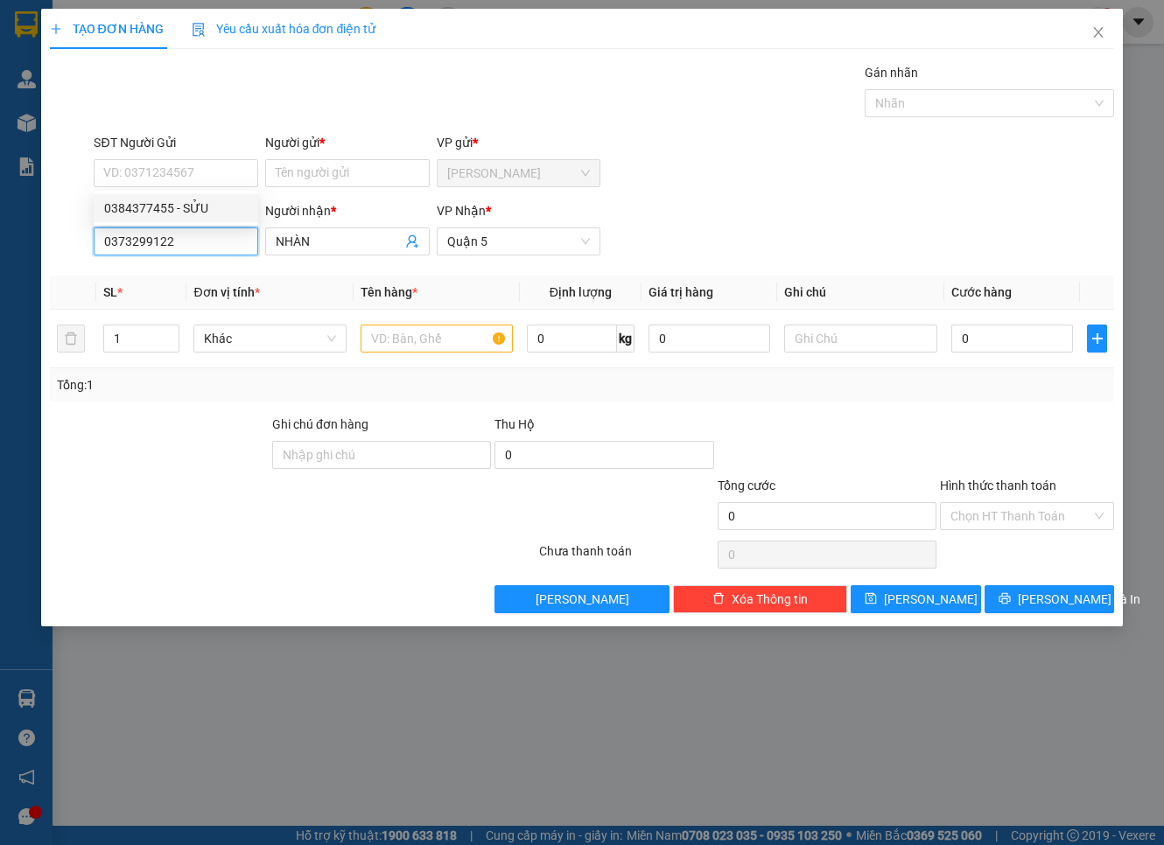
drag, startPoint x: 178, startPoint y: 240, endPoint x: 67, endPoint y: 269, distance: 114.8
click at [67, 269] on div "Transit Pickup Surcharge Ids Transit Deliver Surcharge Ids Transit Deliver Surc…" at bounding box center [582, 338] width 1065 height 550
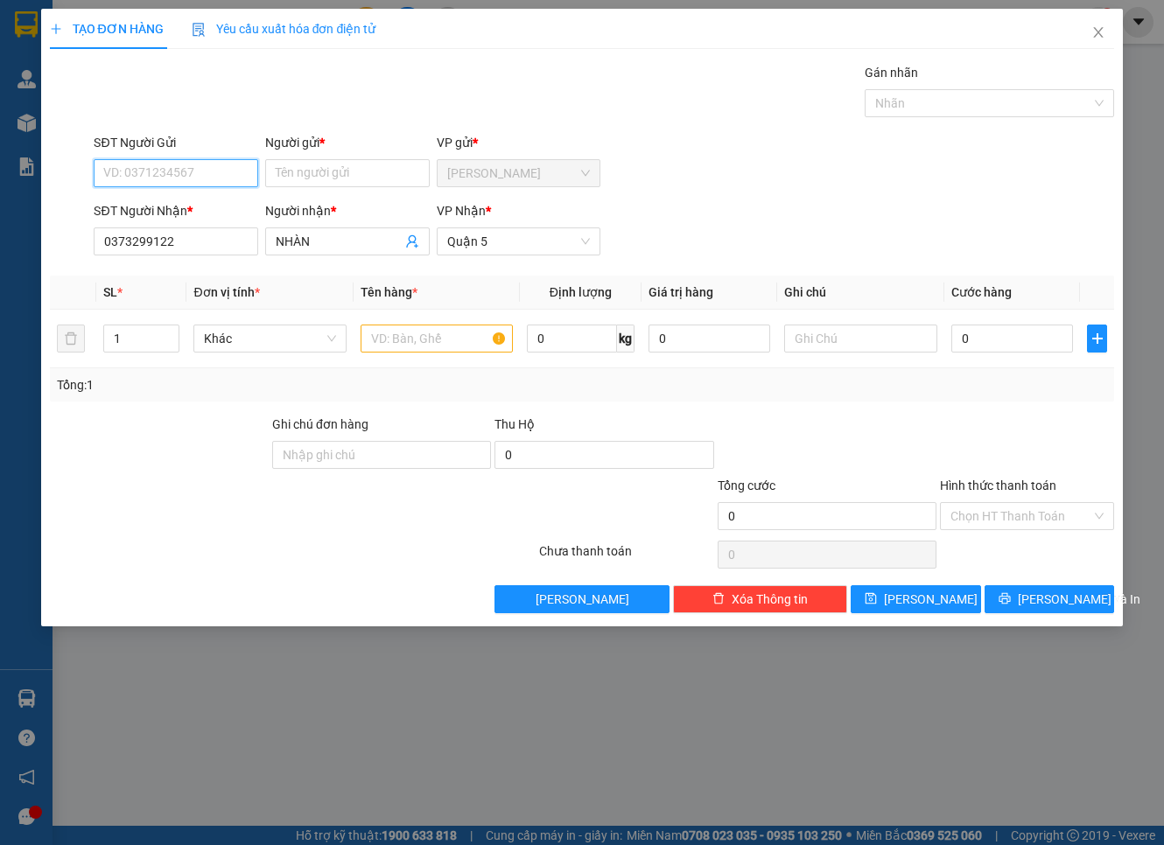
click at [233, 162] on input "SĐT Người Gửi" at bounding box center [176, 173] width 165 height 28
click at [204, 202] on div "0384377455 - SỬU" at bounding box center [176, 208] width 144 height 19
type input "0384377455"
type input "SỬU"
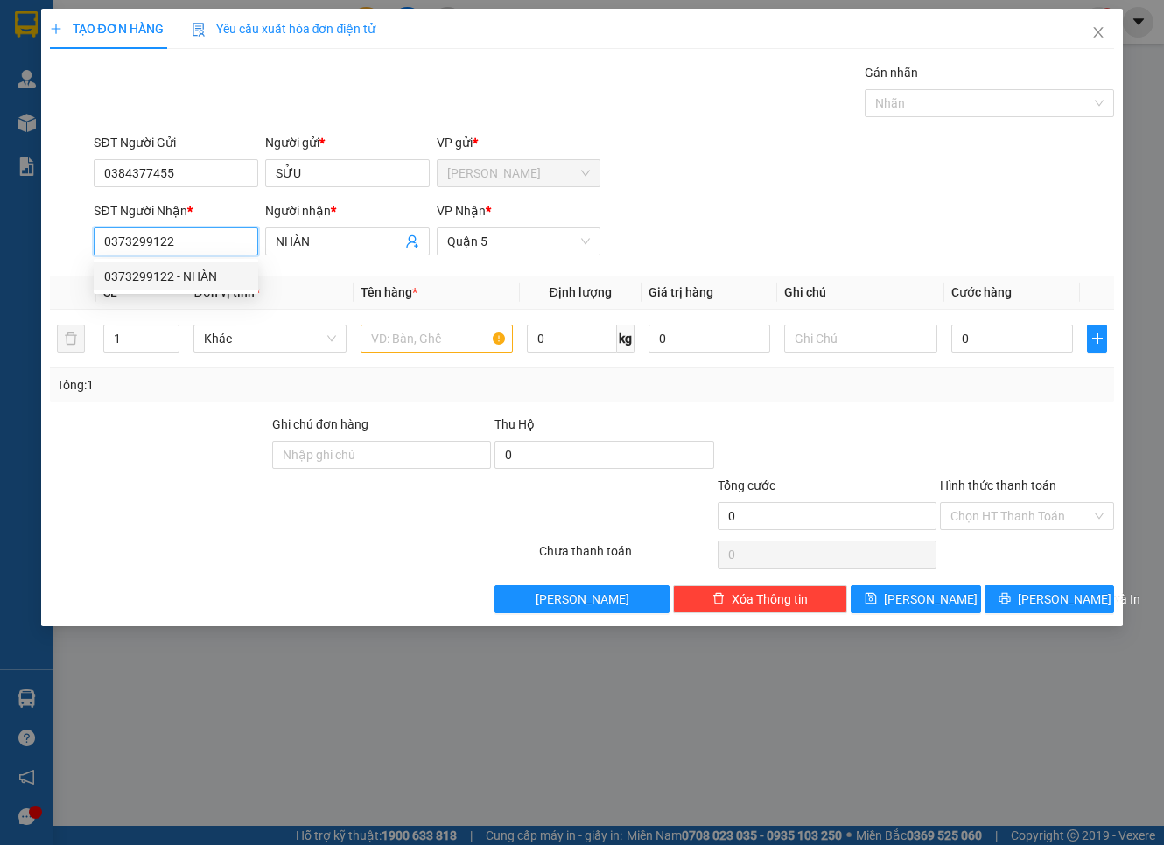
drag, startPoint x: 224, startPoint y: 249, endPoint x: 74, endPoint y: 278, distance: 152.6
click at [74, 278] on div "Transit Pickup Surcharge Ids Transit Deliver Surcharge Ids Transit Deliver Surc…" at bounding box center [582, 338] width 1065 height 550
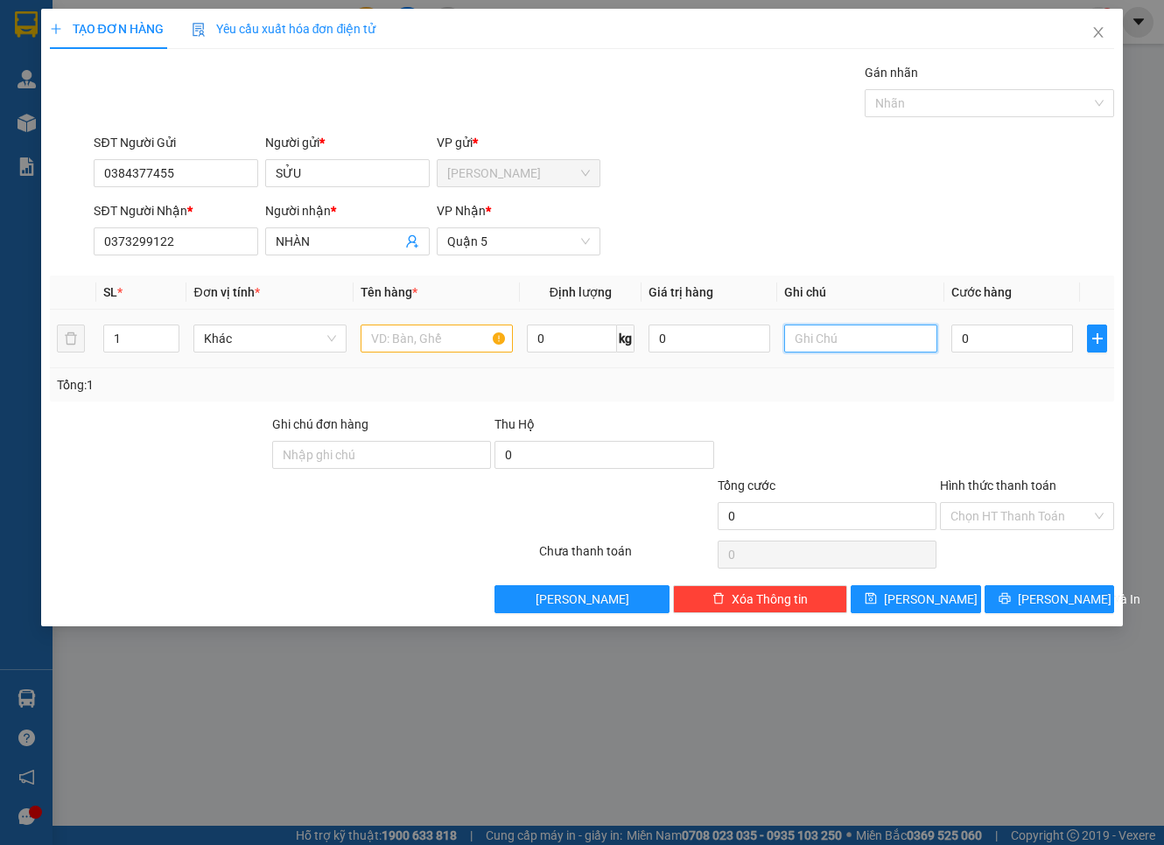
click at [825, 327] on input "text" at bounding box center [860, 339] width 152 height 28
paste input "23/11/10 đường số 12 KP2 Hiệp Bình Phước TĐ"
type input "23/11/10 đường số 12 KP2 Hiệp Bình Phước TĐ"
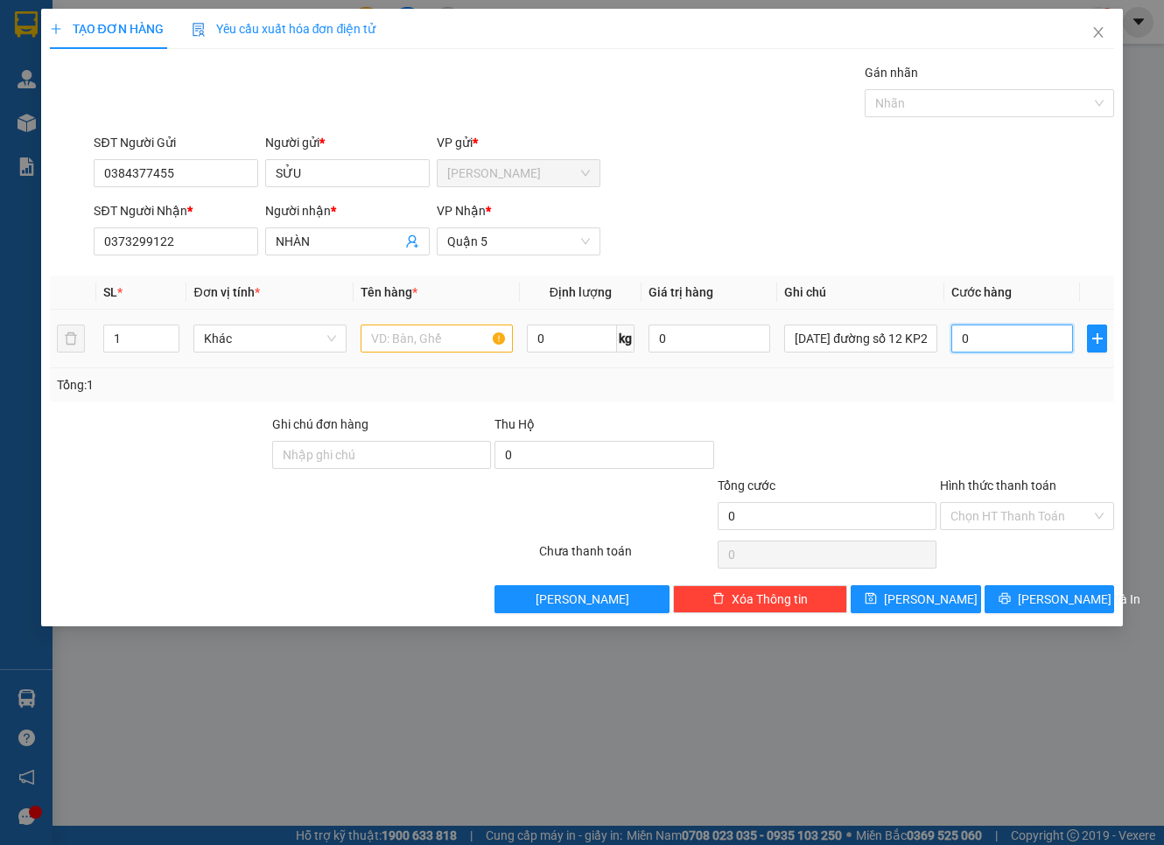
click at [1008, 344] on input "0" at bounding box center [1012, 339] width 123 height 28
type input "5"
type input "50"
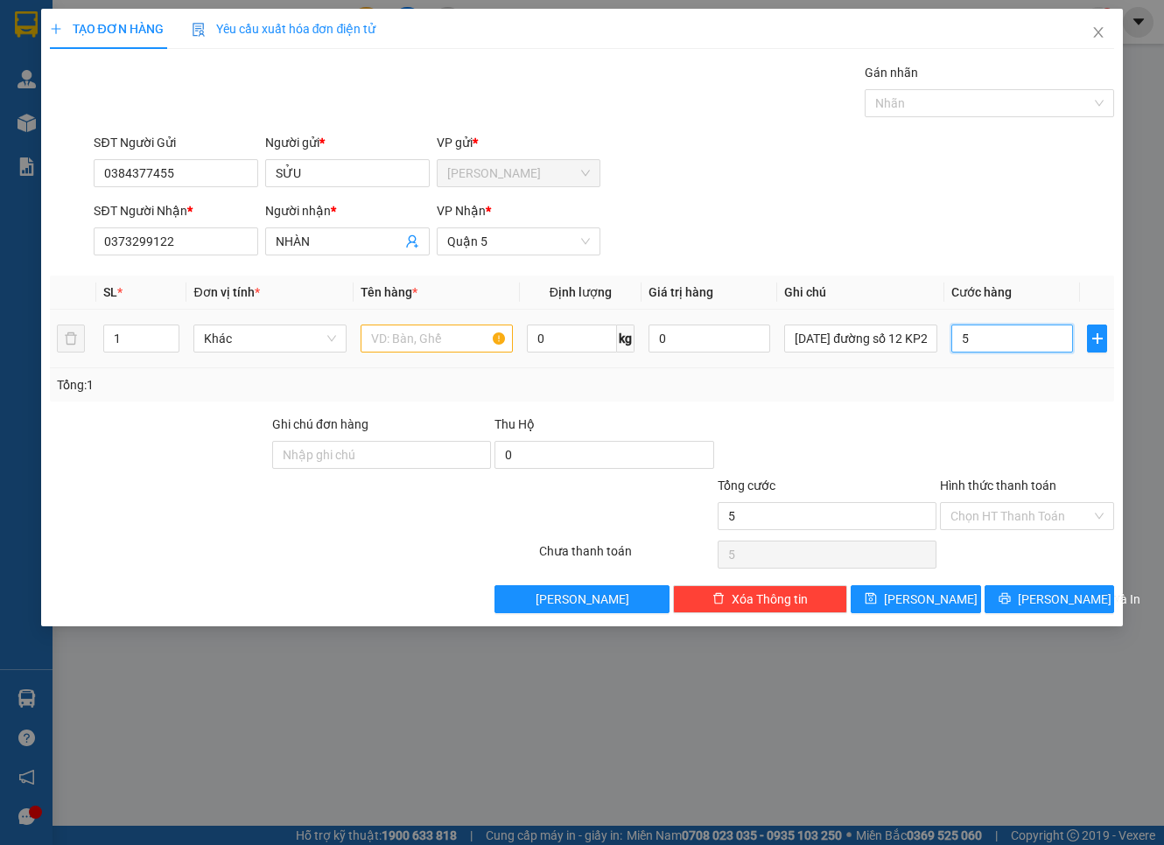
type input "50"
type input "50.000"
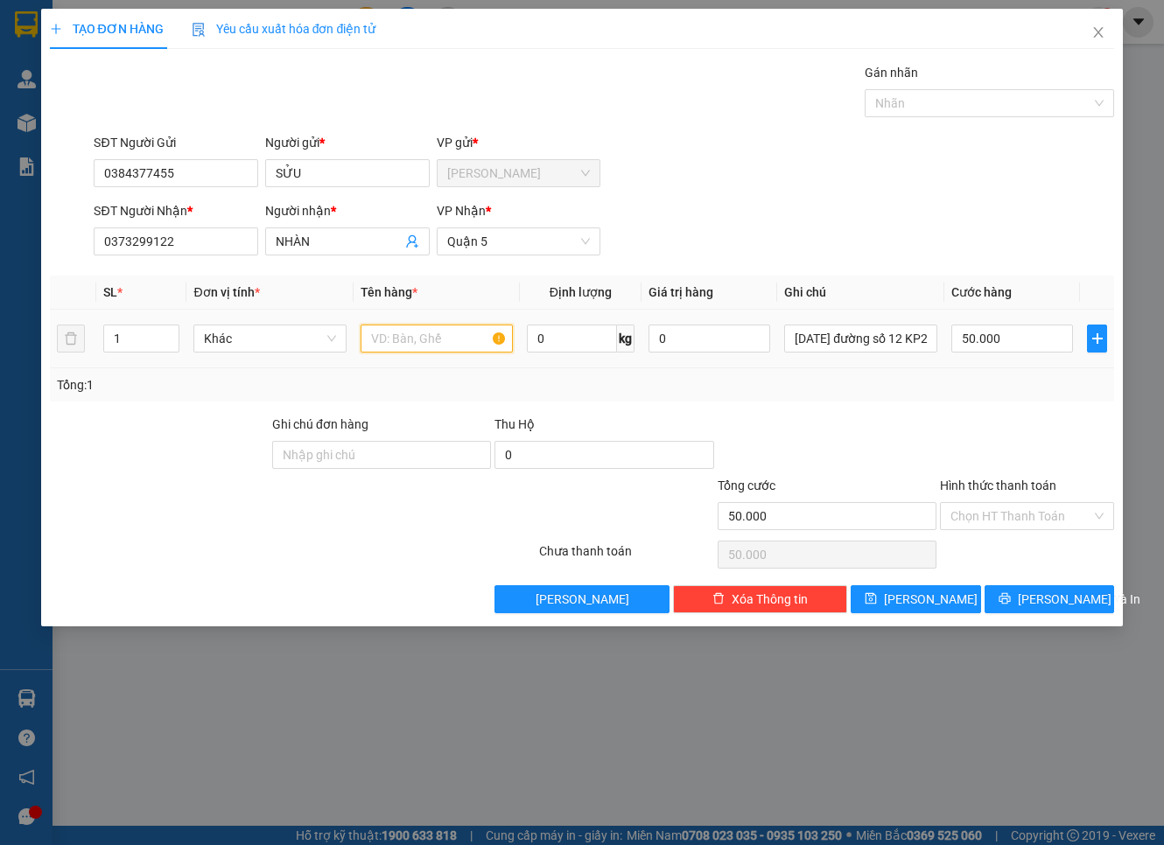
click at [445, 342] on input "text" at bounding box center [437, 339] width 152 height 28
type input "THÙNG XỐP"
click at [1039, 503] on input "Hình thức thanh toán" at bounding box center [1020, 516] width 141 height 26
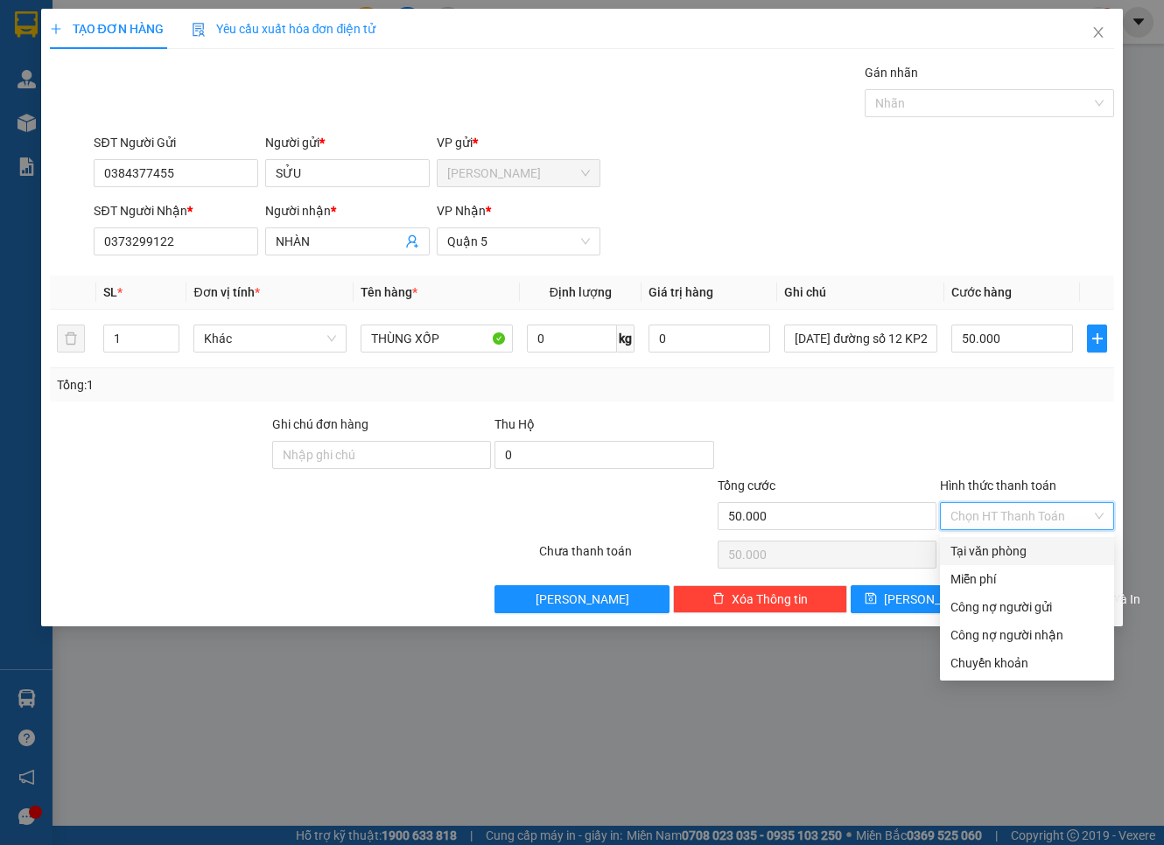
click at [1031, 547] on div "Tại văn phòng" at bounding box center [1026, 551] width 153 height 19
type input "0"
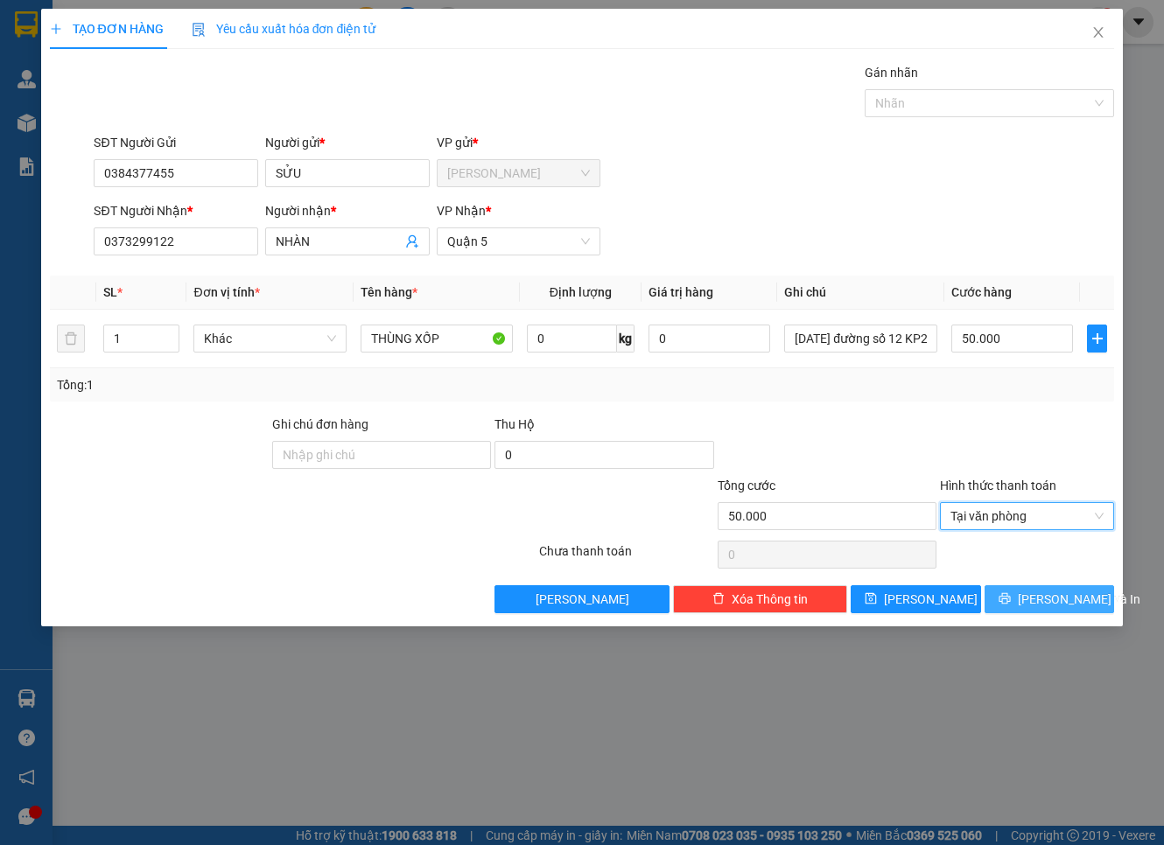
click at [1063, 599] on span "Lưu và In" at bounding box center [1079, 599] width 123 height 19
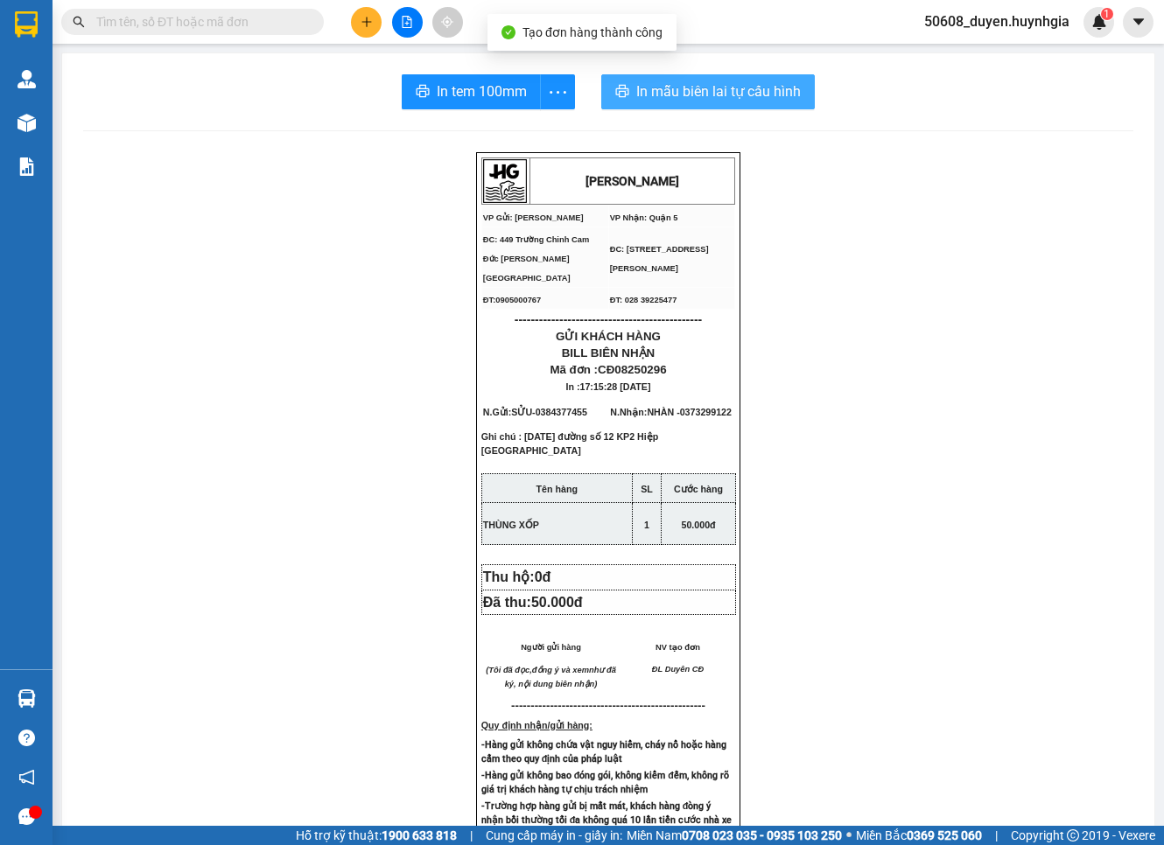
click at [724, 94] on span "In mẫu biên lai tự cấu hình" at bounding box center [718, 92] width 165 height 22
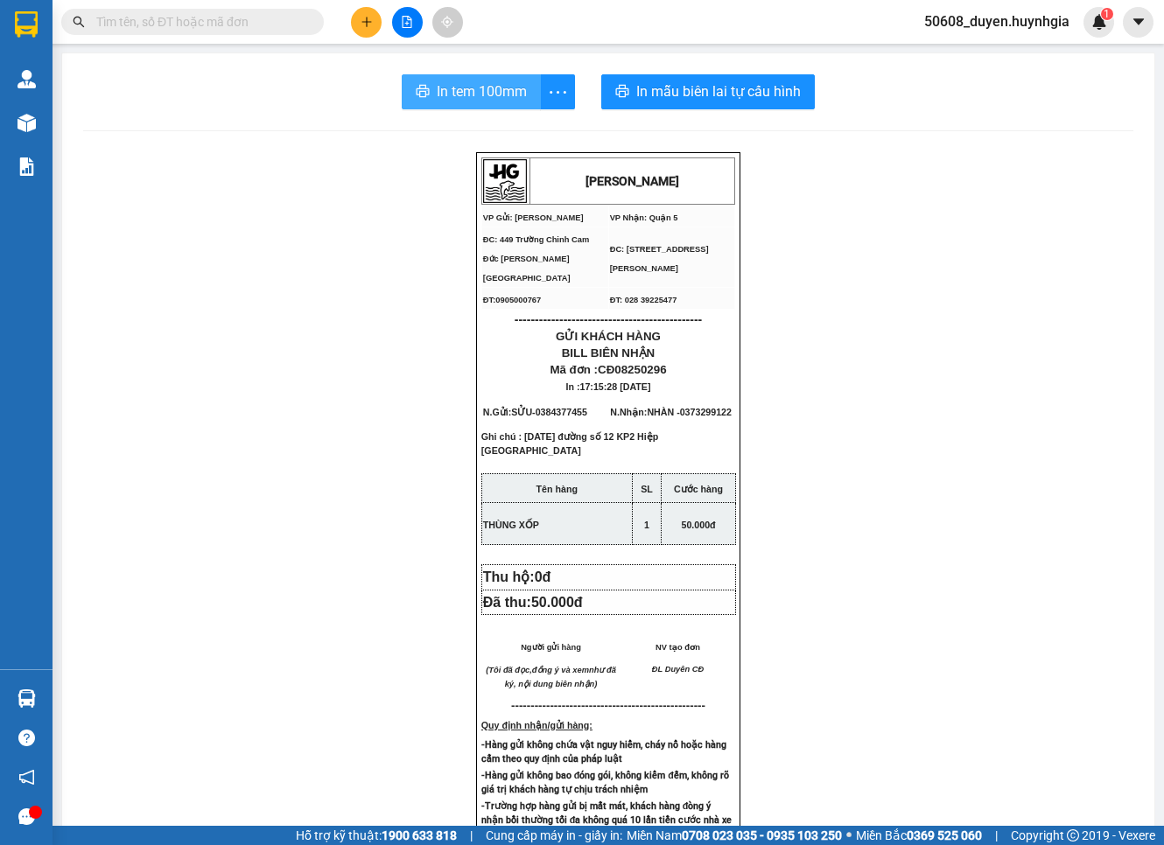
click at [469, 93] on span "In tem 100mm" at bounding box center [482, 92] width 90 height 22
click at [353, 23] on button at bounding box center [366, 22] width 31 height 31
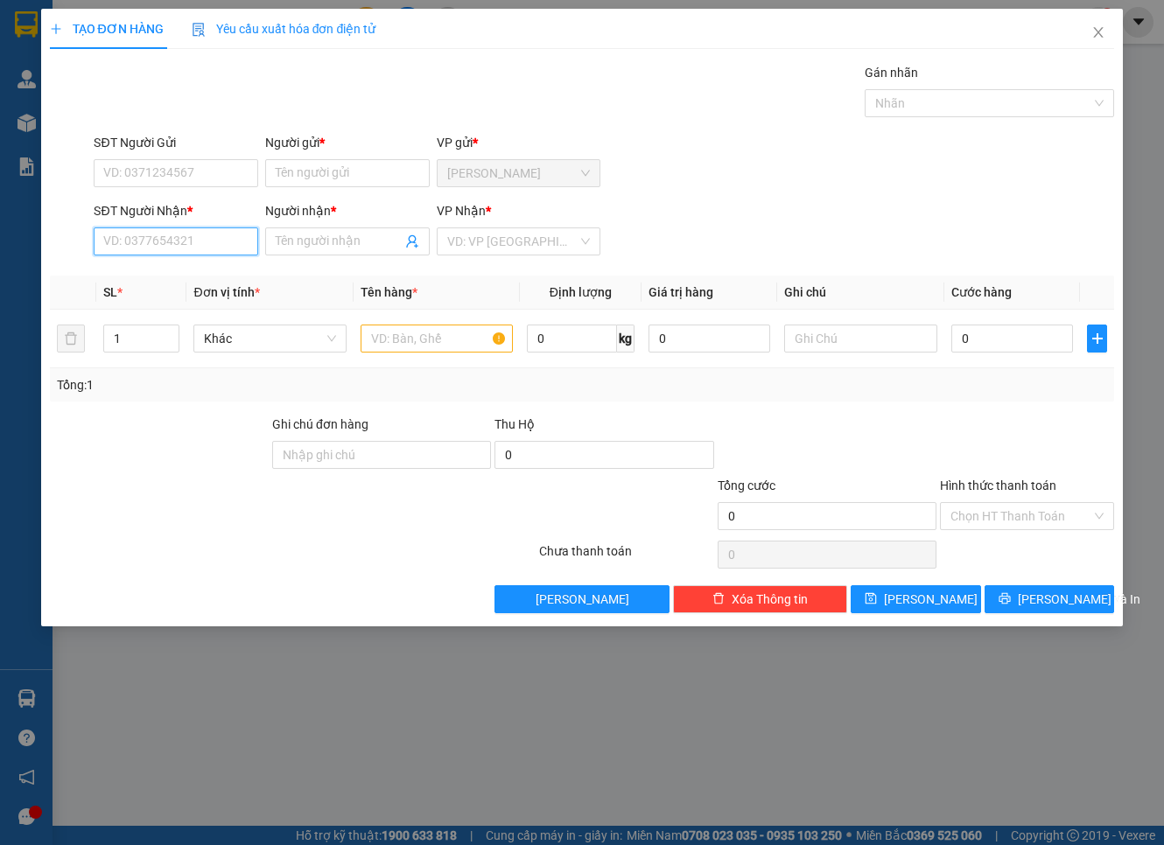
click at [206, 242] on input "SĐT Người Nhận *" at bounding box center [176, 242] width 165 height 28
click at [229, 270] on div "0395439348 - NGỌC LINH" at bounding box center [190, 276] width 172 height 19
type input "0395439348"
type input "NGỌC LINH"
type input "0395439348"
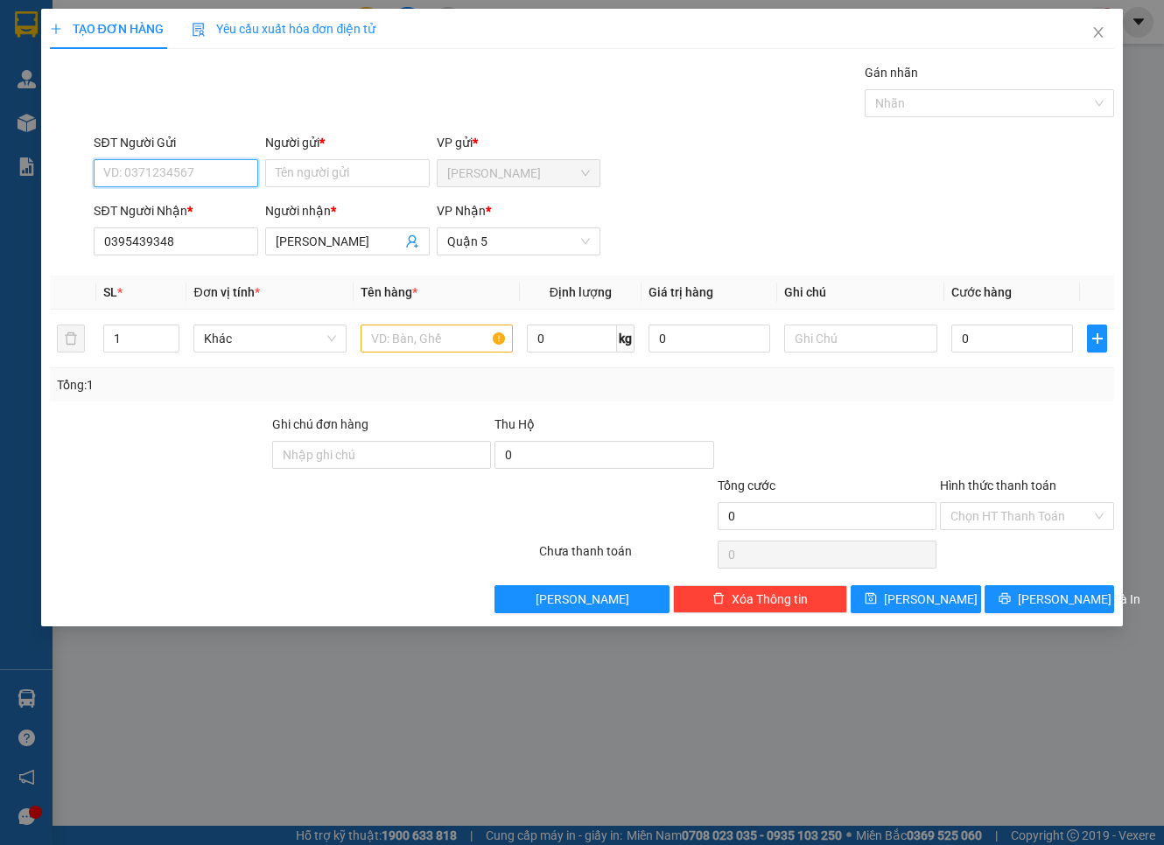
click at [236, 172] on input "SĐT Người Gửi" at bounding box center [176, 173] width 165 height 28
click at [196, 203] on div "0773531278 - NHA" at bounding box center [176, 208] width 144 height 19
type input "0773531278"
type input "NHA"
click at [493, 341] on input "text" at bounding box center [437, 339] width 152 height 28
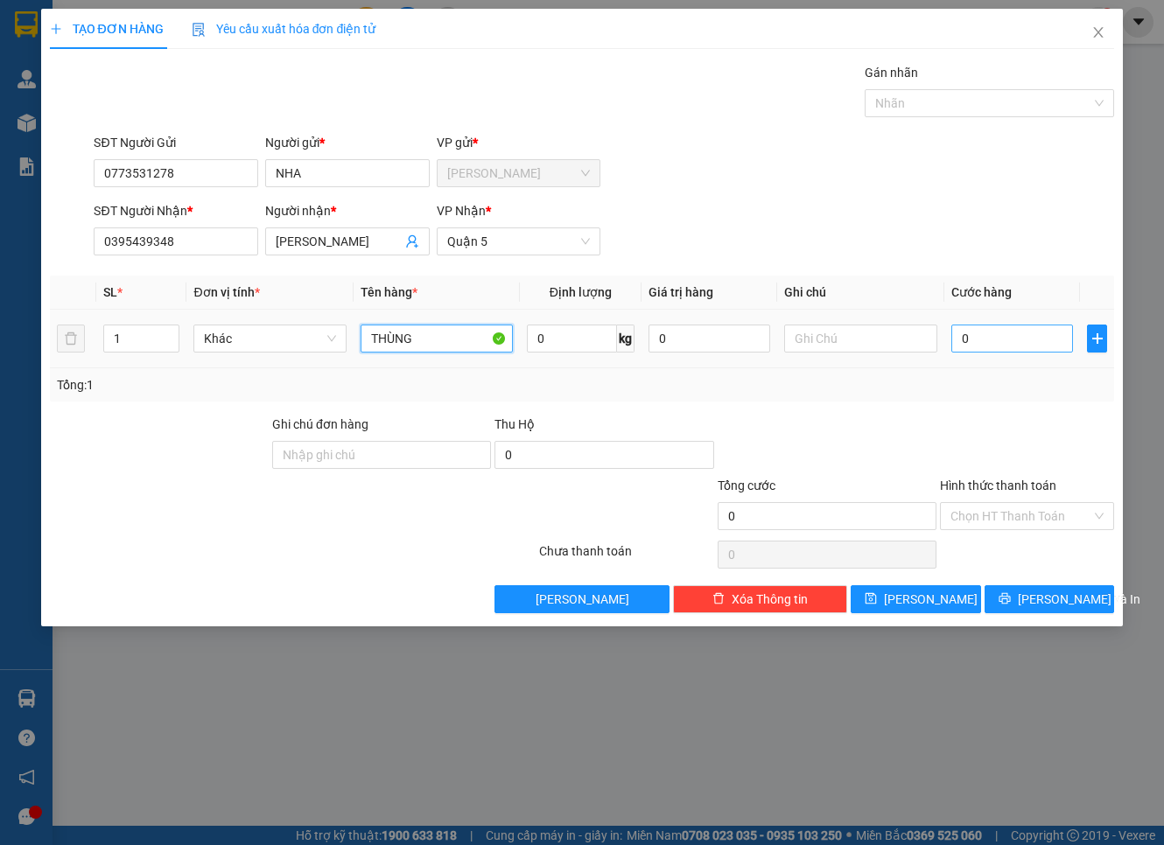
type input "THÙNG"
click at [992, 343] on input "0" at bounding box center [1012, 339] width 123 height 28
type input "3"
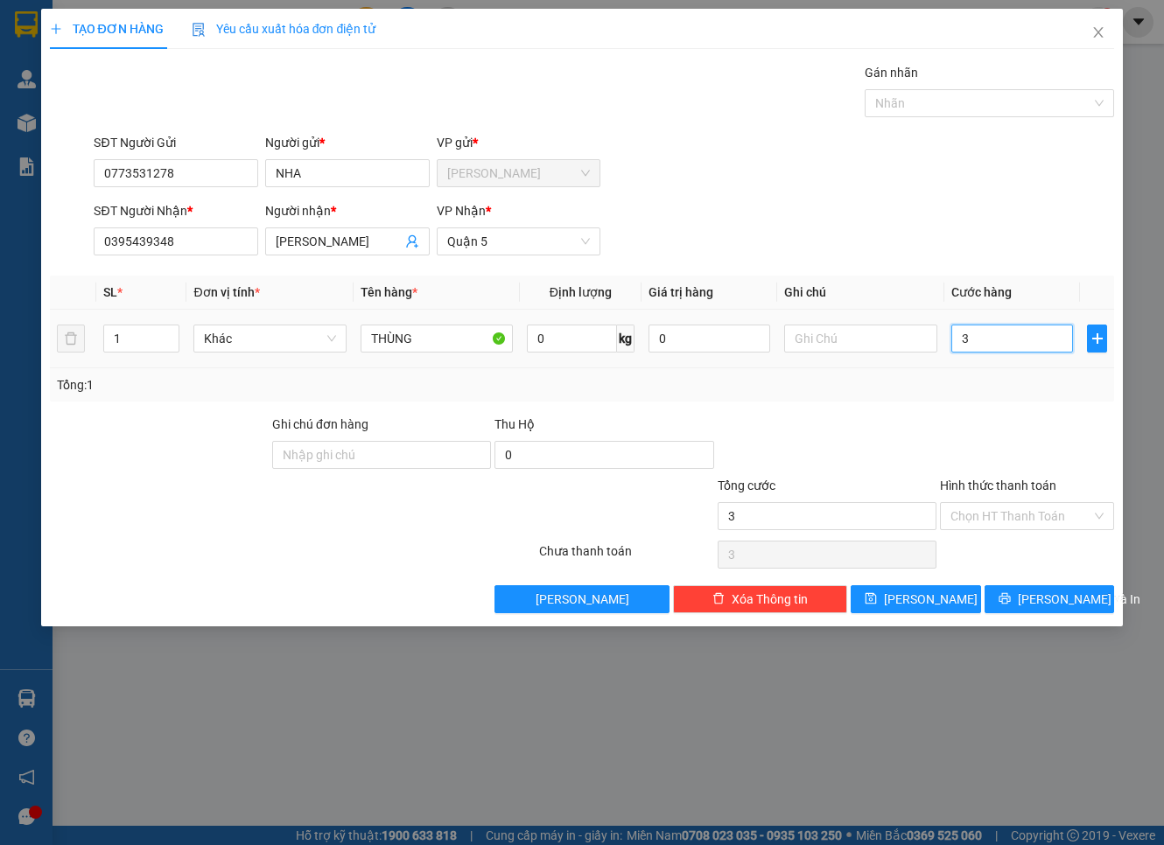
type input "30"
type input "30.000"
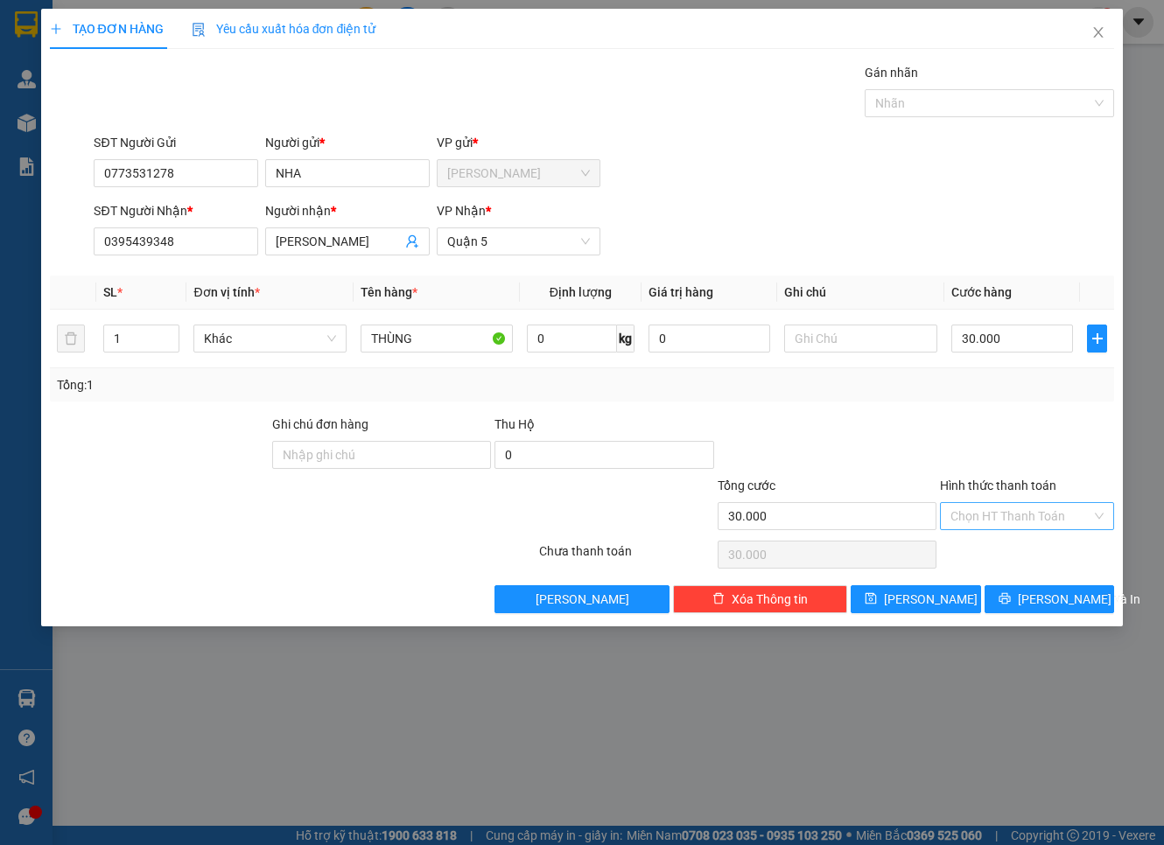
click at [1000, 517] on input "Hình thức thanh toán" at bounding box center [1020, 516] width 141 height 26
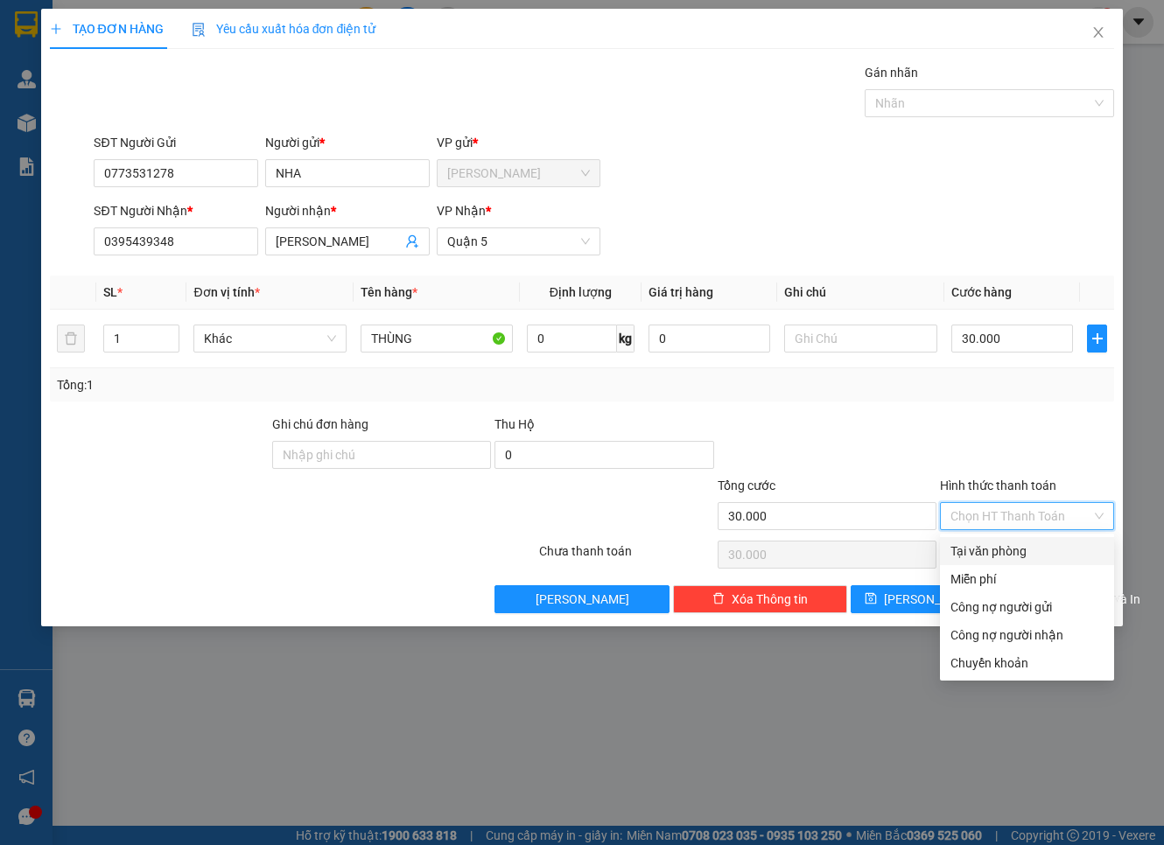
click at [1000, 545] on div "Tại văn phòng" at bounding box center [1026, 551] width 153 height 19
type input "0"
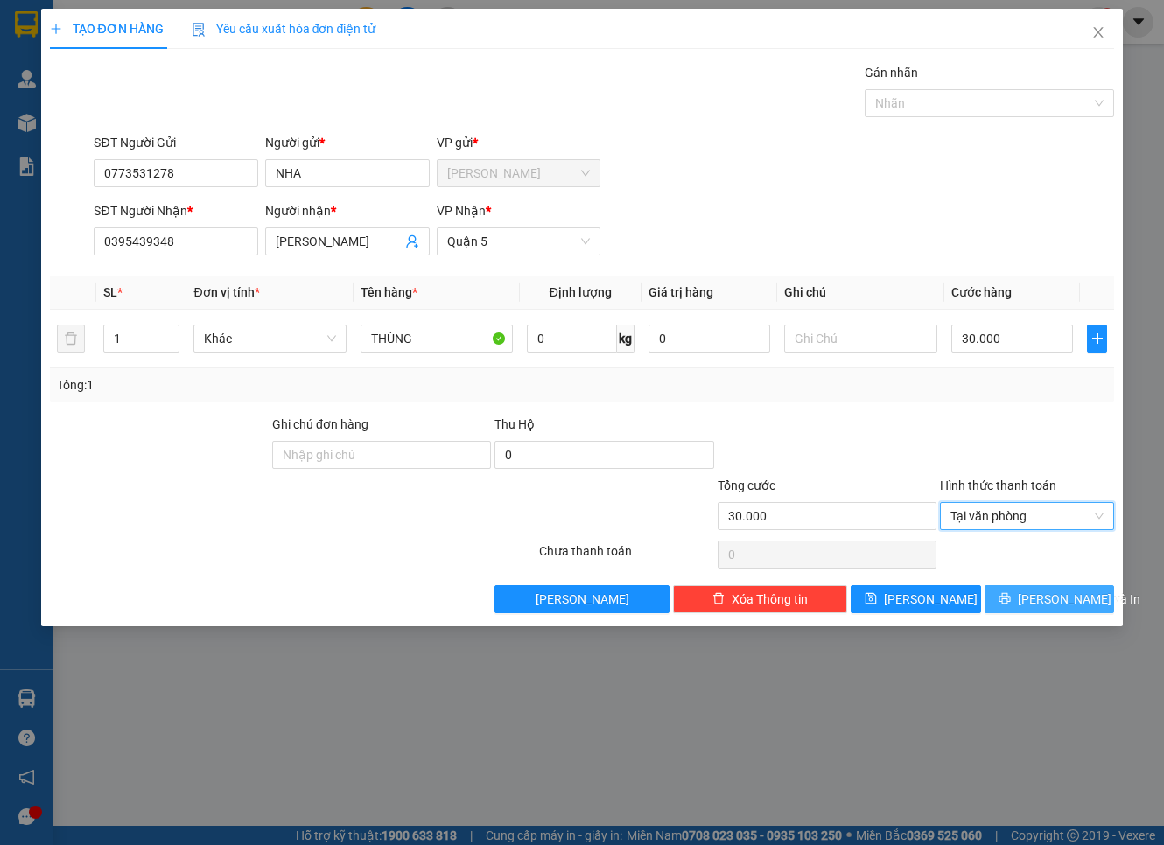
click at [1034, 600] on span "Lưu và In" at bounding box center [1079, 599] width 123 height 19
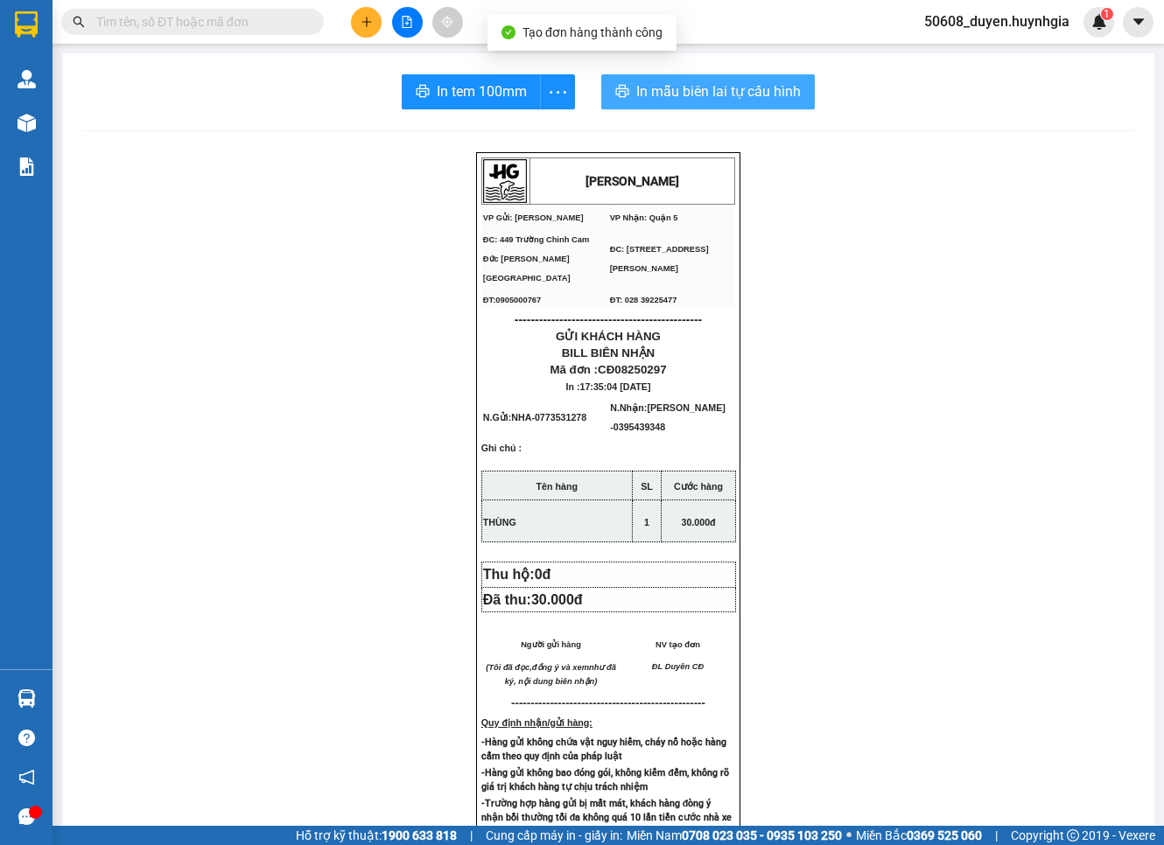
click at [735, 91] on span "In mẫu biên lai tự cấu hình" at bounding box center [718, 92] width 165 height 22
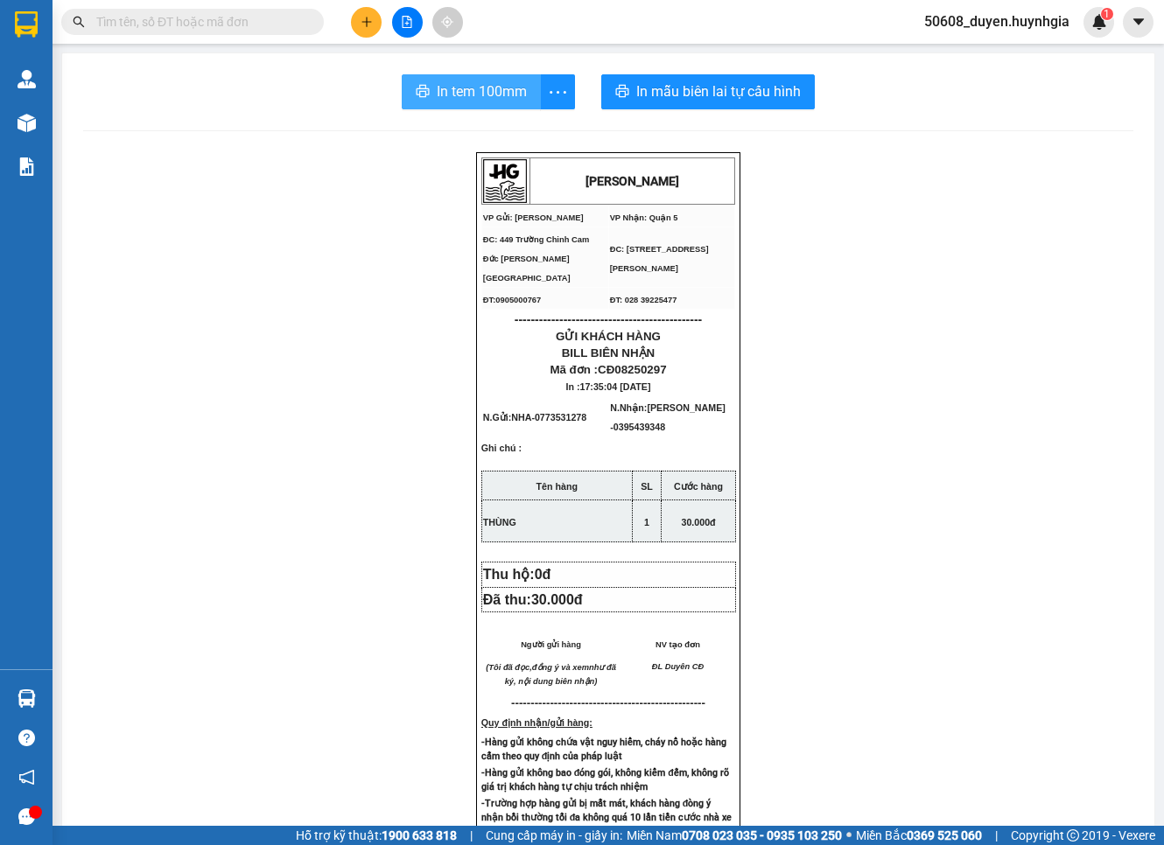
click at [501, 90] on span "In tem 100mm" at bounding box center [482, 92] width 90 height 22
